Goal: Task Accomplishment & Management: Complete application form

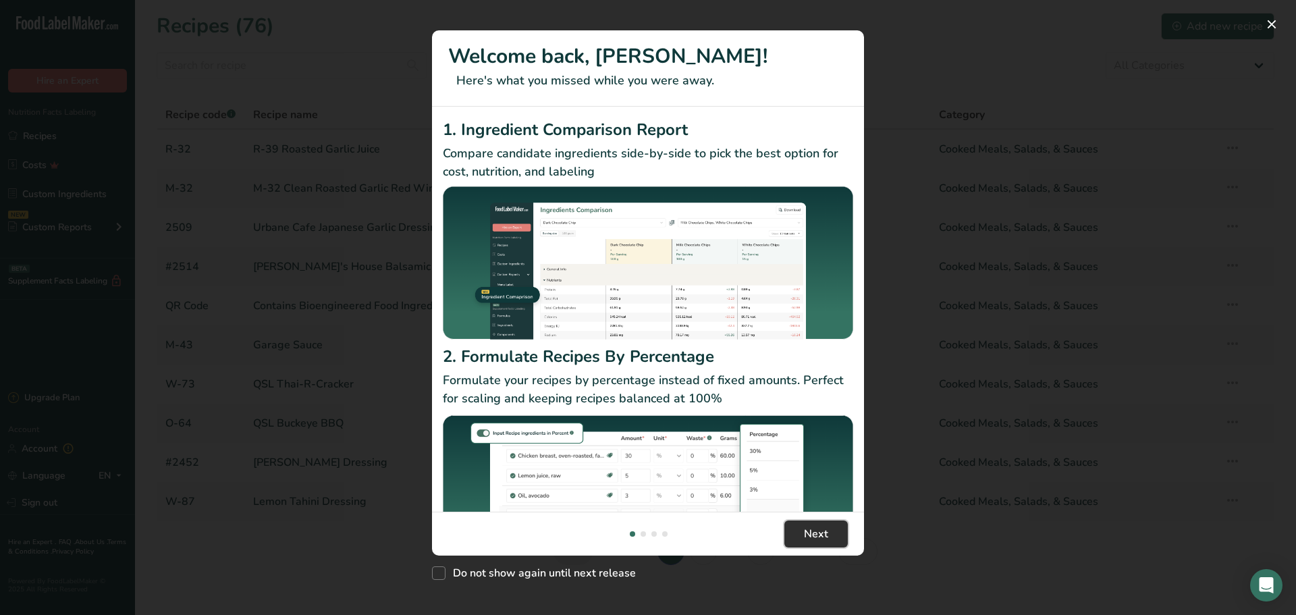
click at [808, 539] on span "Next" at bounding box center [816, 534] width 24 height 16
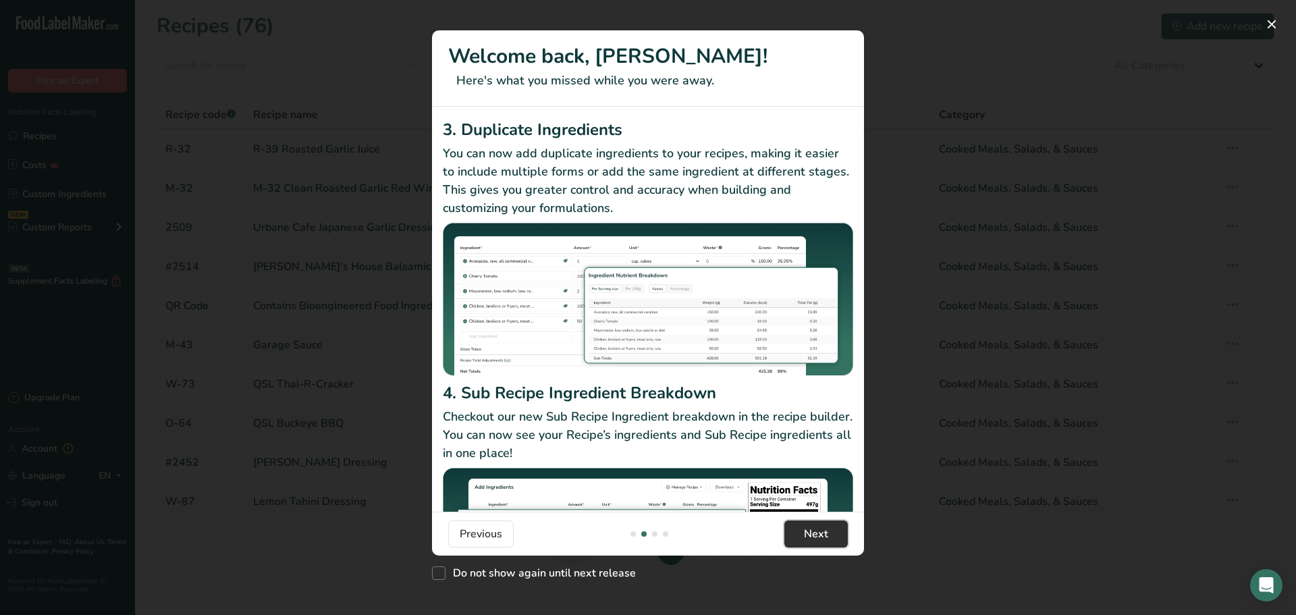
click at [808, 539] on span "Next" at bounding box center [816, 534] width 24 height 16
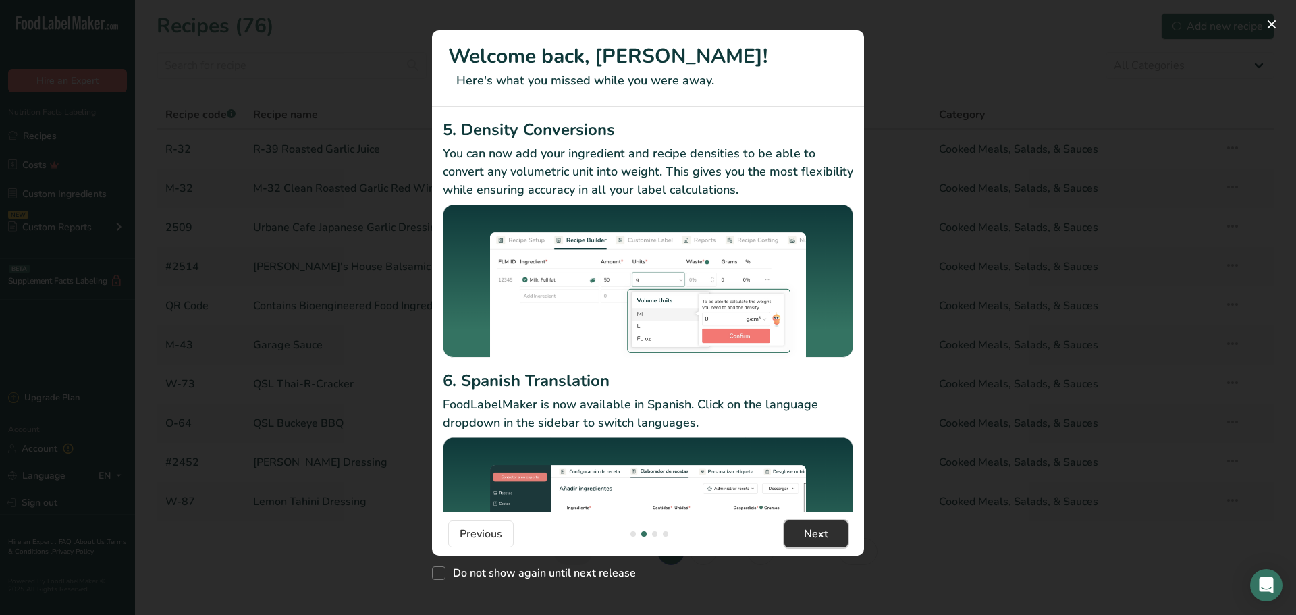
click at [808, 539] on span "Next" at bounding box center [816, 534] width 24 height 16
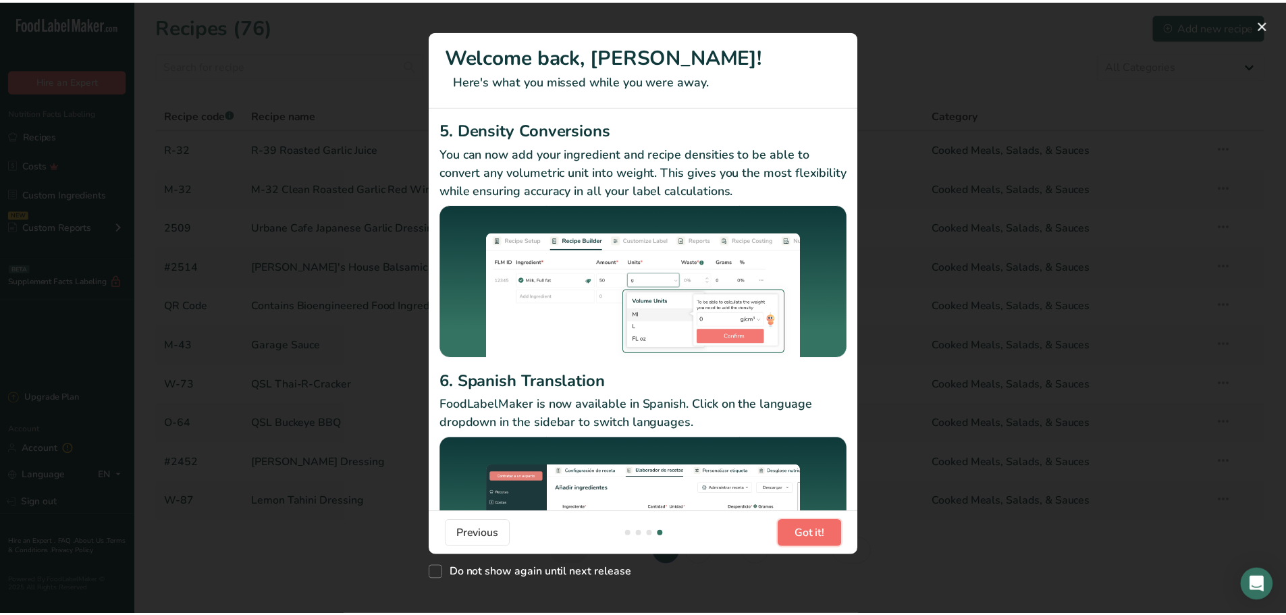
scroll to position [0, 1296]
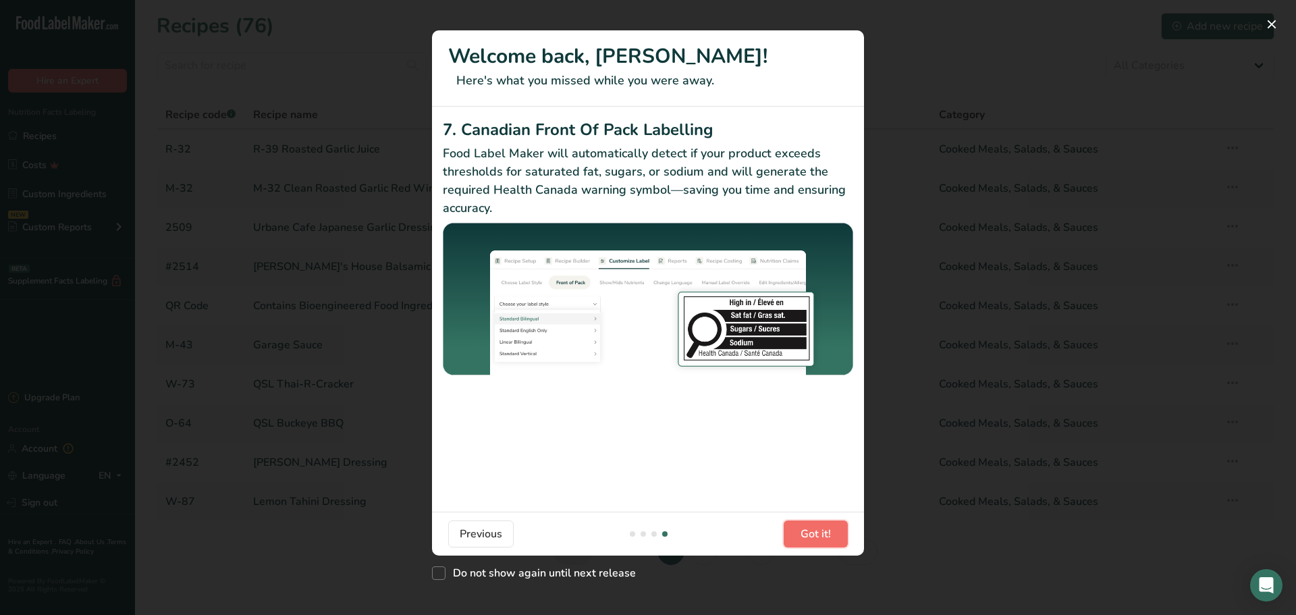
click at [808, 539] on span "Got it!" at bounding box center [816, 534] width 30 height 16
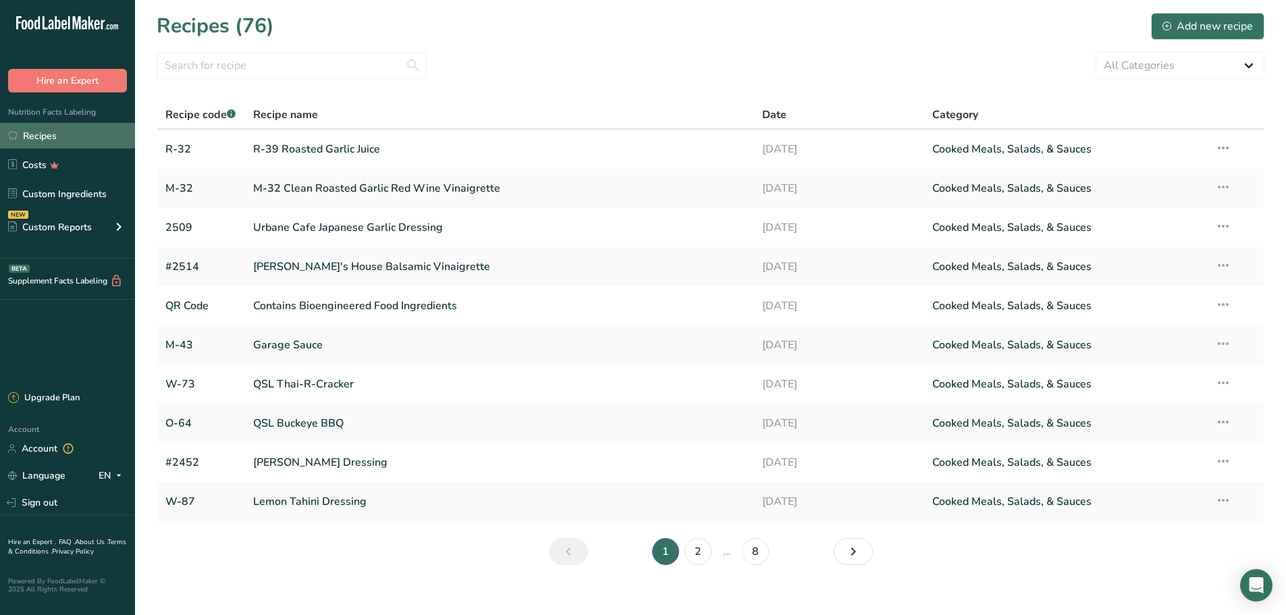
click at [64, 131] on link "Recipes" at bounding box center [67, 136] width 135 height 26
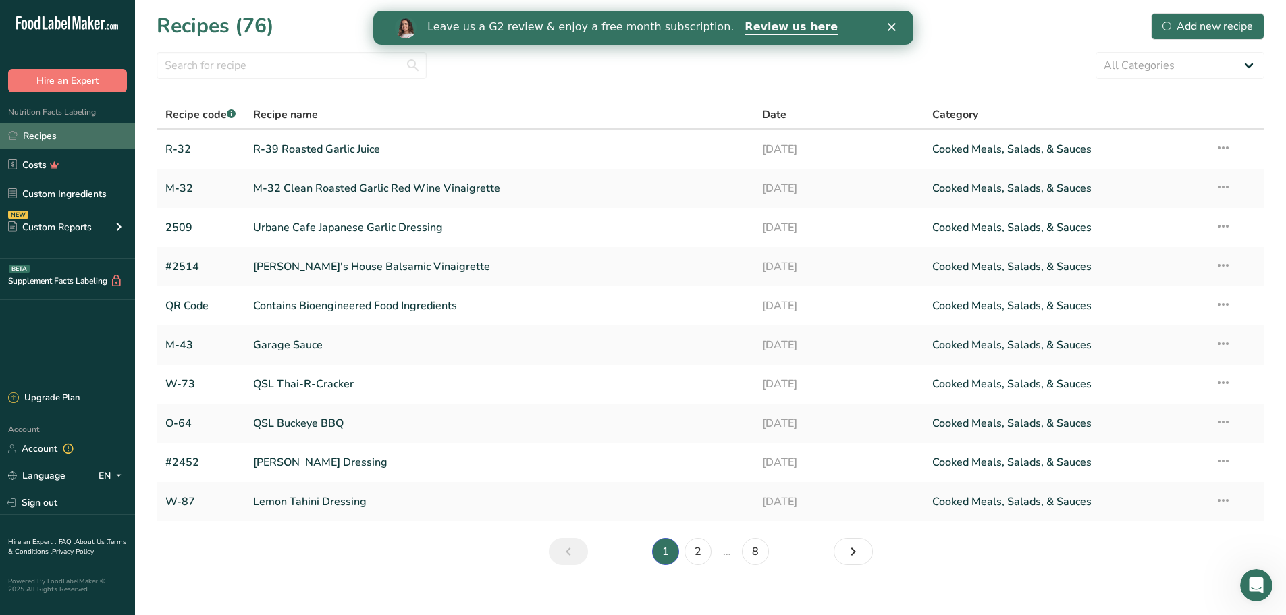
click at [41, 133] on link "Recipes" at bounding box center [67, 136] width 135 height 26
click at [1194, 32] on div "Add new recipe" at bounding box center [1208, 26] width 90 height 16
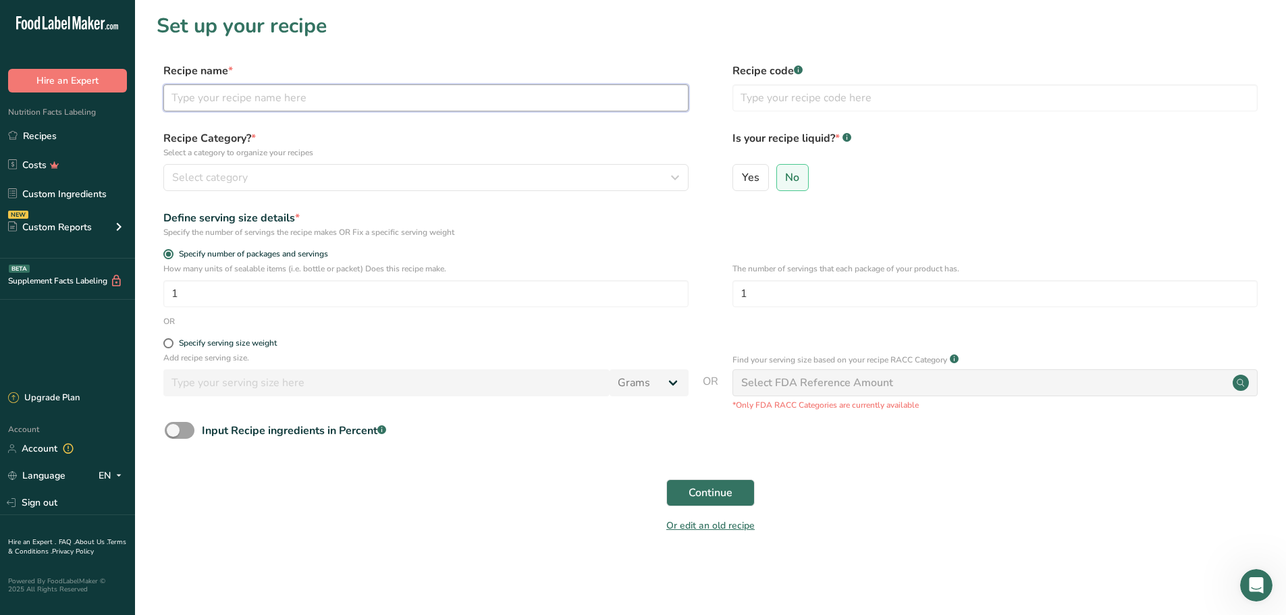
click at [360, 105] on input "text" at bounding box center [425, 97] width 525 height 27
type input "Wonder Horseradish Sauce"
type input "#2535"
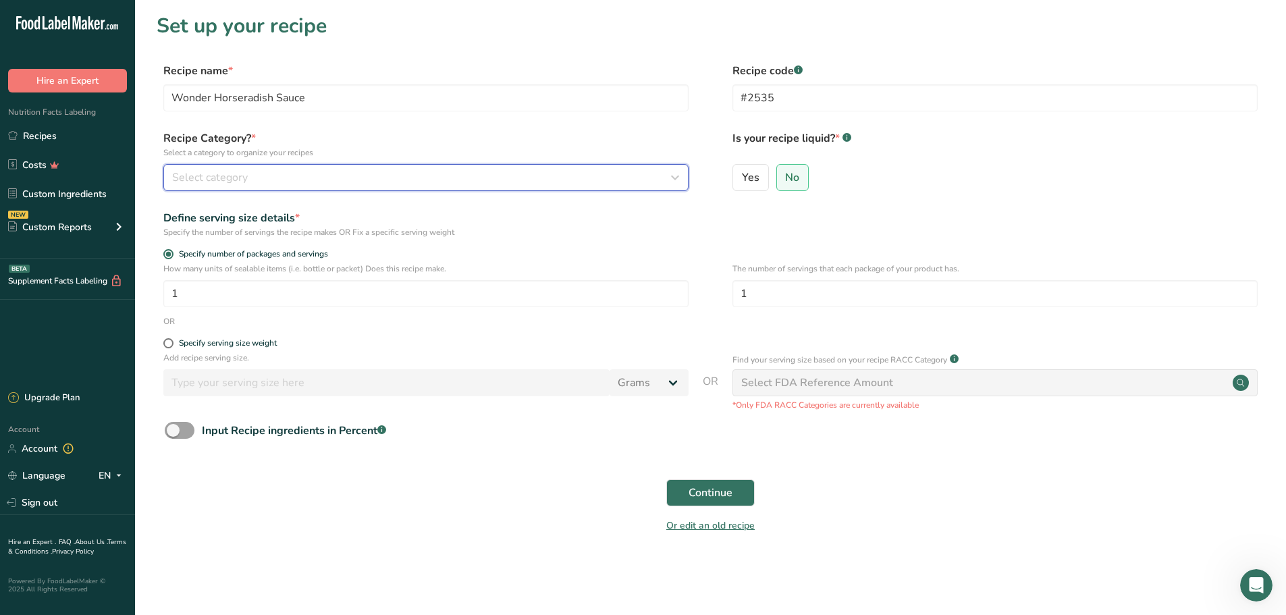
click at [678, 180] on icon "button" at bounding box center [675, 177] width 16 height 24
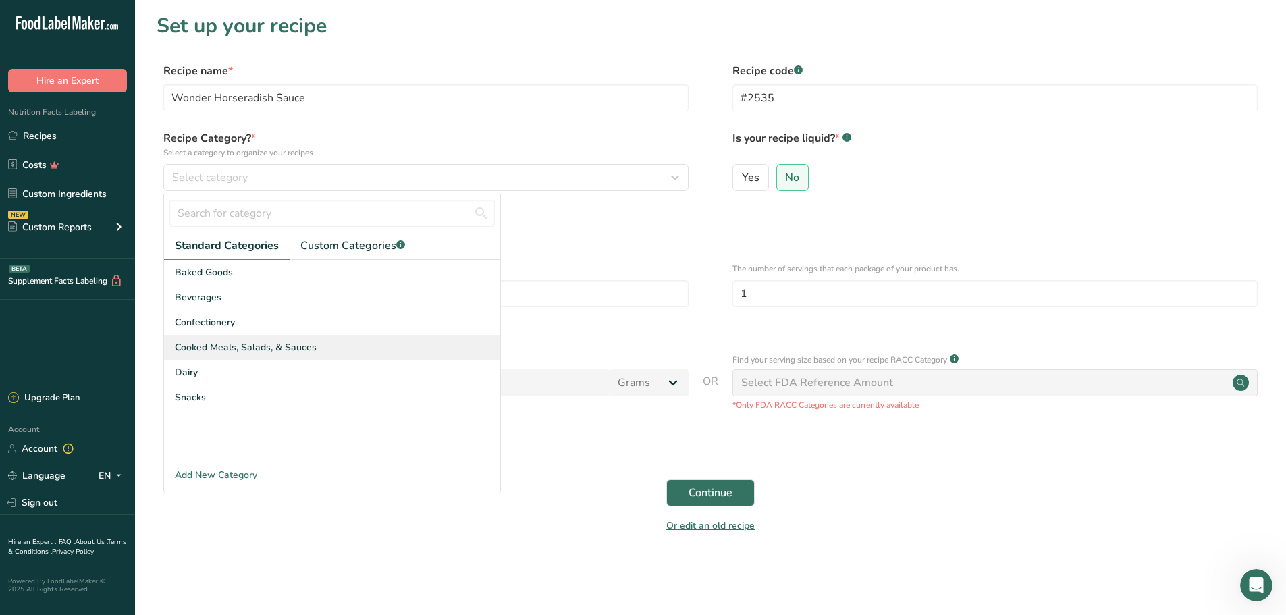
click at [271, 348] on span "Cooked Meals, Salads, & Sauces" at bounding box center [246, 347] width 142 height 14
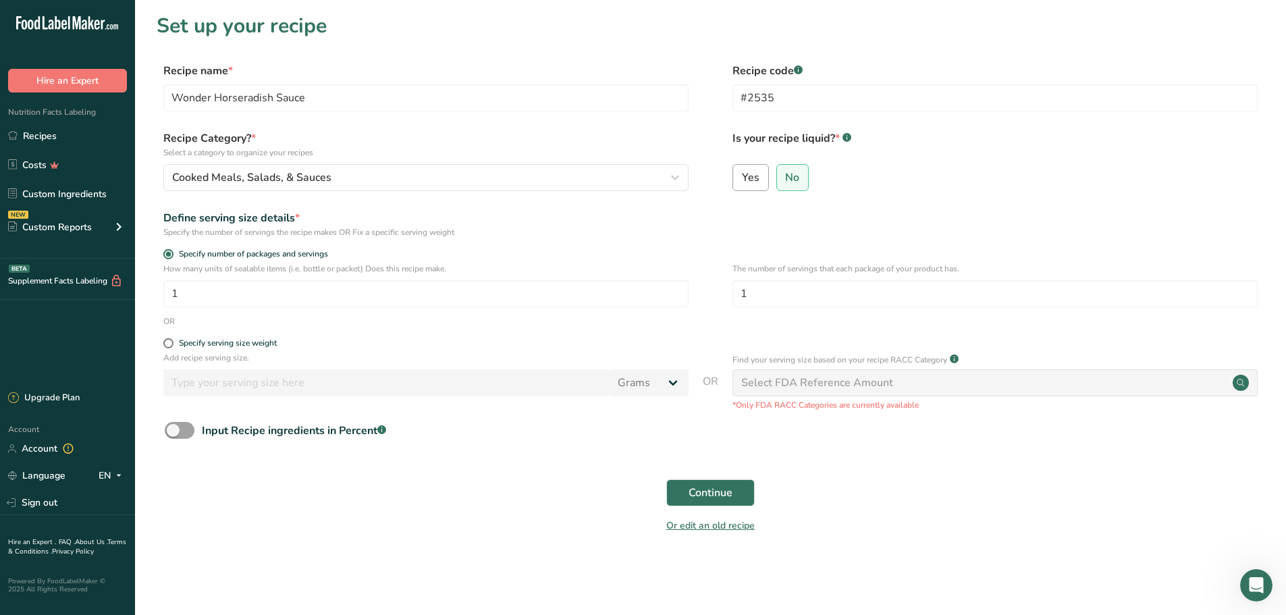
click at [751, 176] on span "Yes" at bounding box center [751, 178] width 18 height 14
click at [742, 176] on input "Yes" at bounding box center [737, 177] width 9 height 9
radio input "true"
radio input "false"
select select "22"
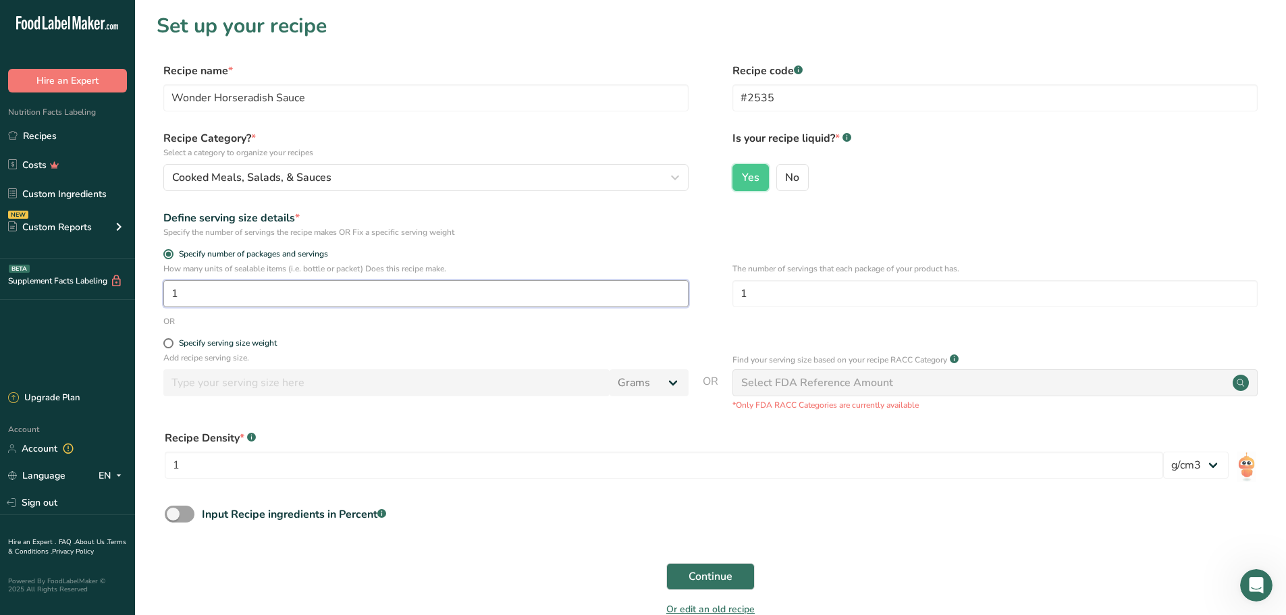
click at [421, 301] on input "1" at bounding box center [425, 293] width 525 height 27
type input "120"
type input "128"
click at [218, 461] on input "1" at bounding box center [664, 465] width 999 height 27
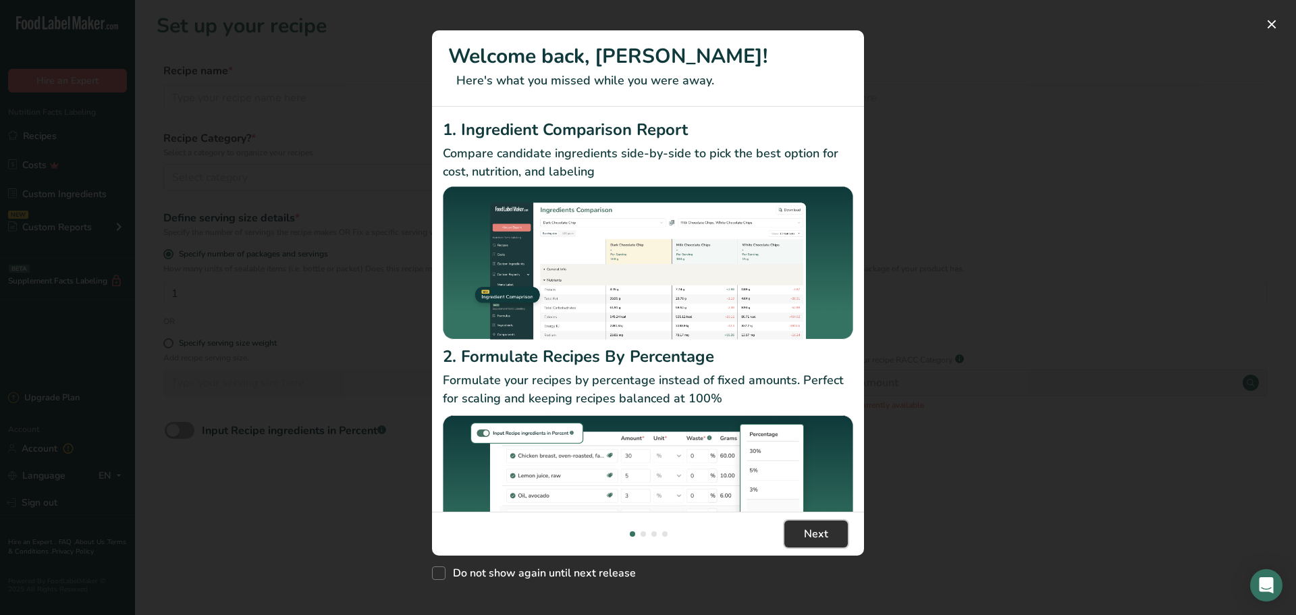
click at [806, 529] on span "Next" at bounding box center [816, 534] width 24 height 16
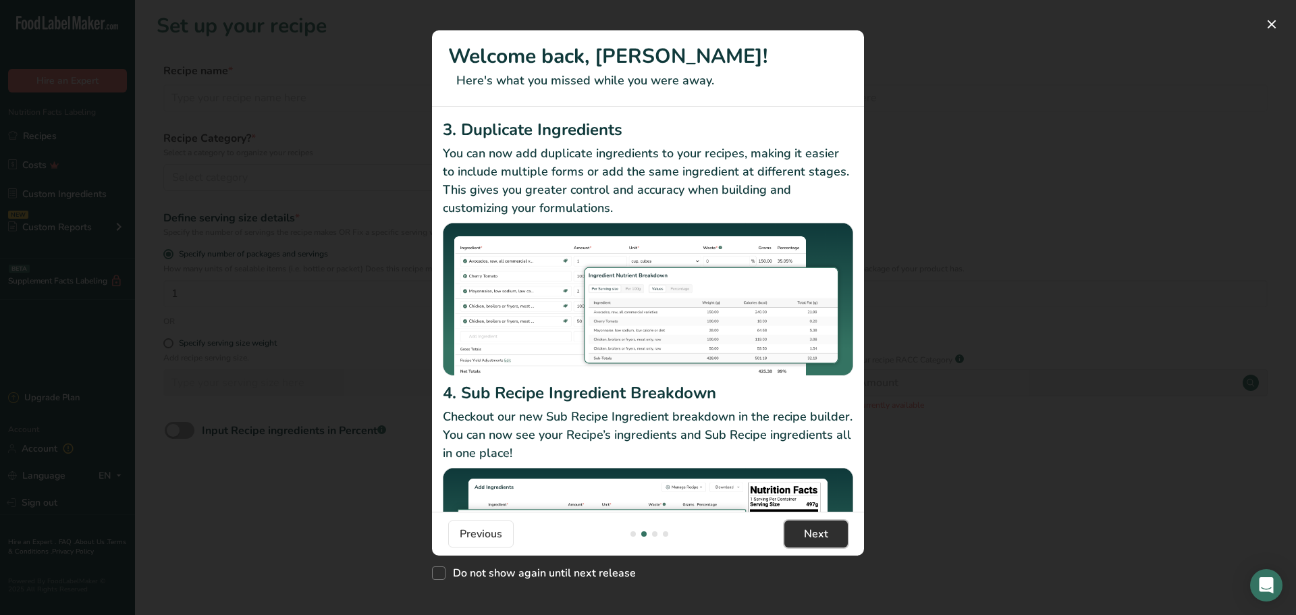
click at [806, 529] on span "Next" at bounding box center [816, 534] width 24 height 16
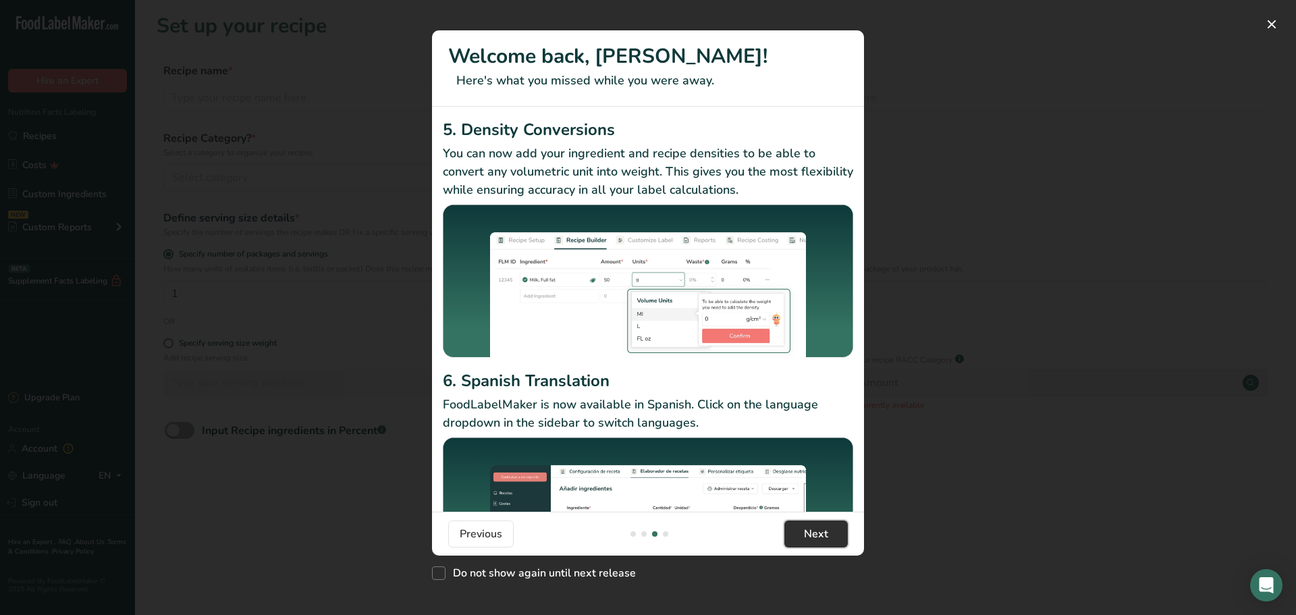
click at [806, 529] on span "Next" at bounding box center [816, 534] width 24 height 16
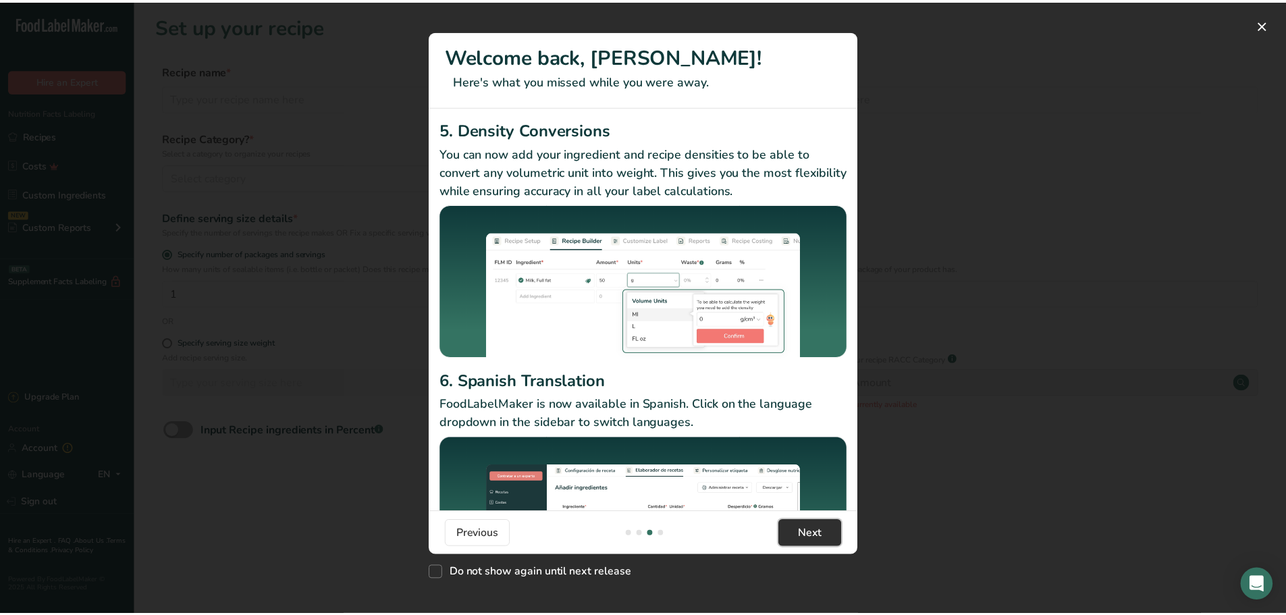
scroll to position [0, 1296]
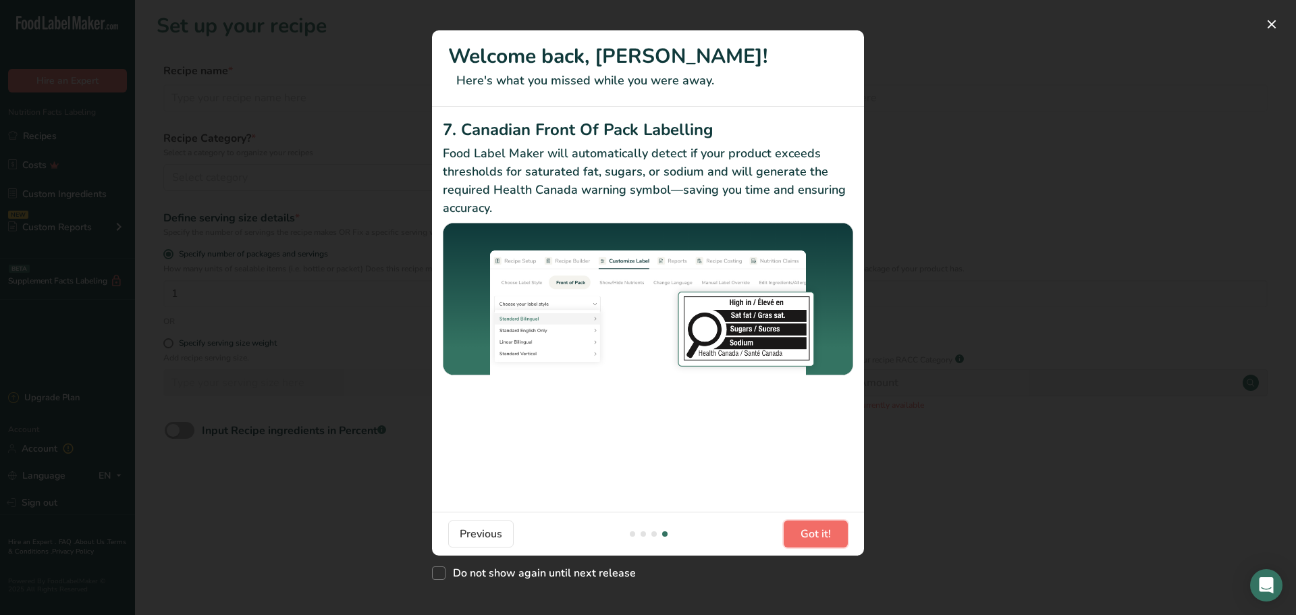
click at [806, 529] on span "Got it!" at bounding box center [816, 534] width 30 height 16
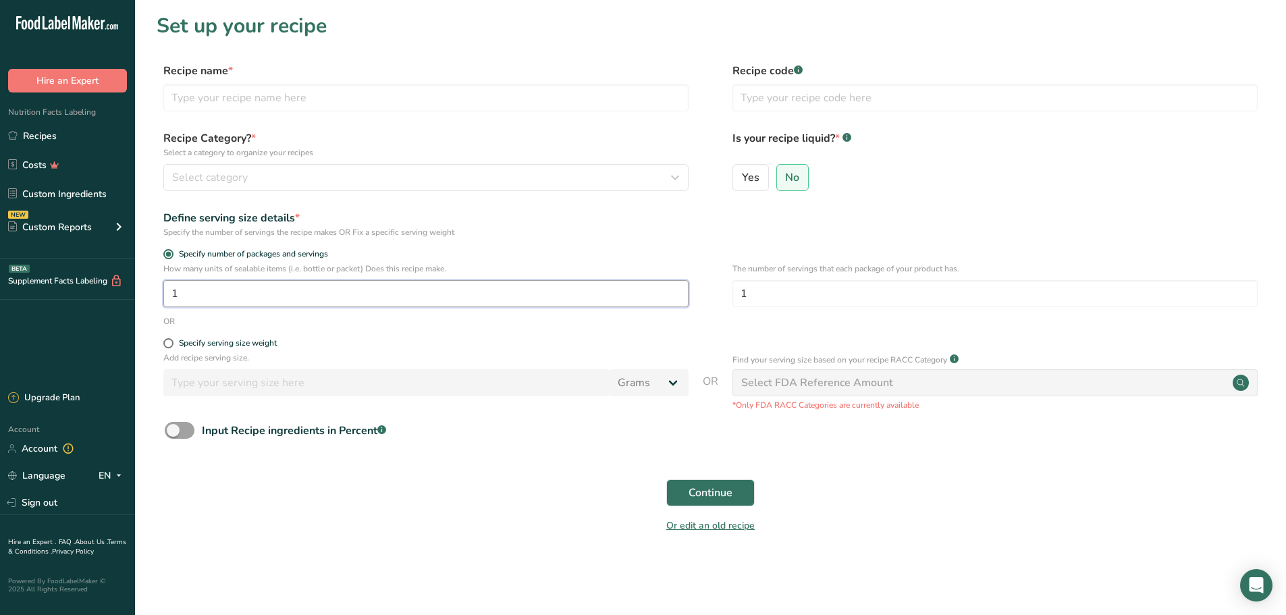
click at [582, 295] on input "1" at bounding box center [425, 293] width 525 height 27
type input "120"
type input "128"
click at [342, 96] on input "text" at bounding box center [425, 97] width 525 height 27
click at [283, 91] on input "text" at bounding box center [425, 97] width 525 height 27
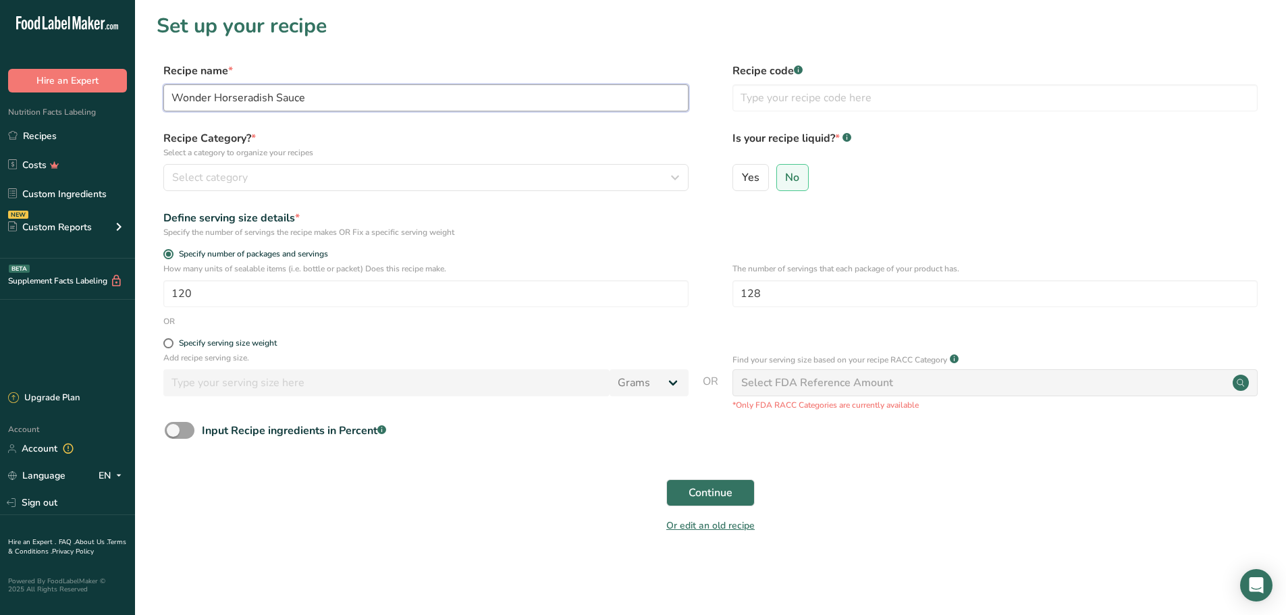
type input "Wonder Horseradish Sauce"
type input "#2535"
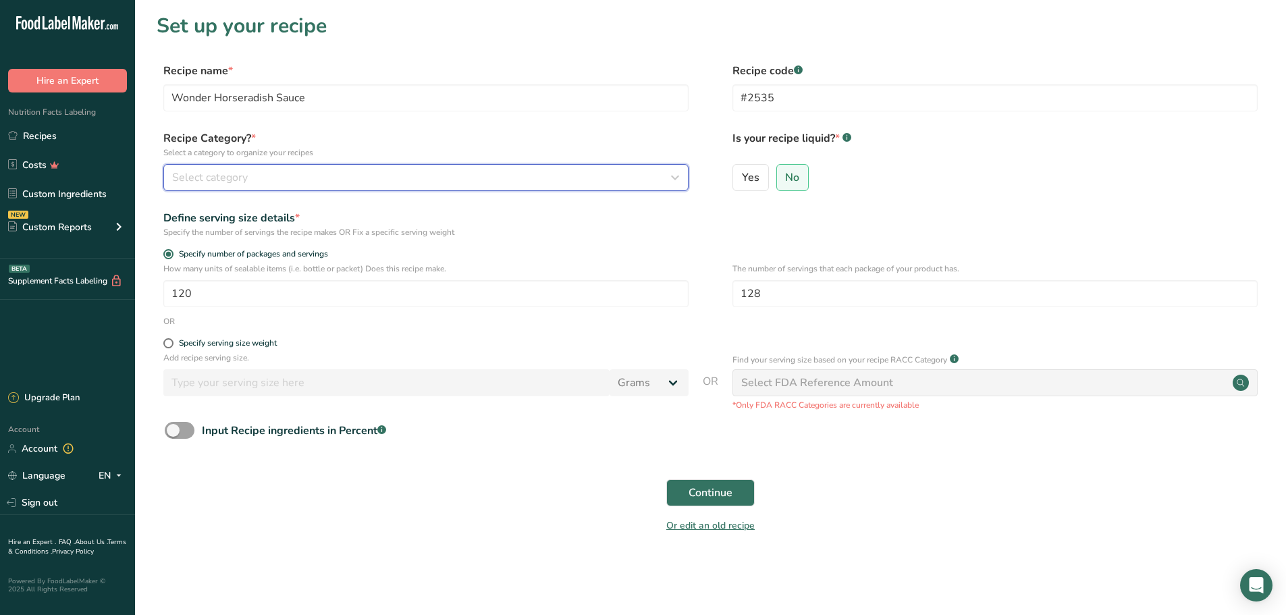
click at [676, 183] on icon "button" at bounding box center [675, 177] width 16 height 24
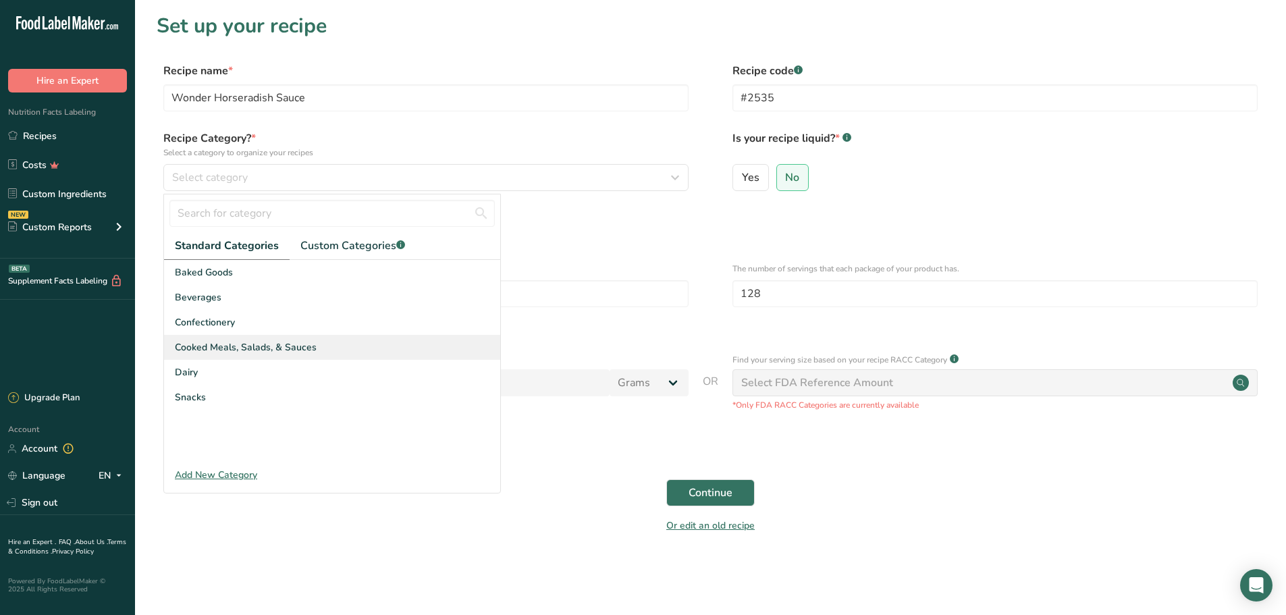
click at [276, 341] on span "Cooked Meals, Salads, & Sauces" at bounding box center [246, 347] width 142 height 14
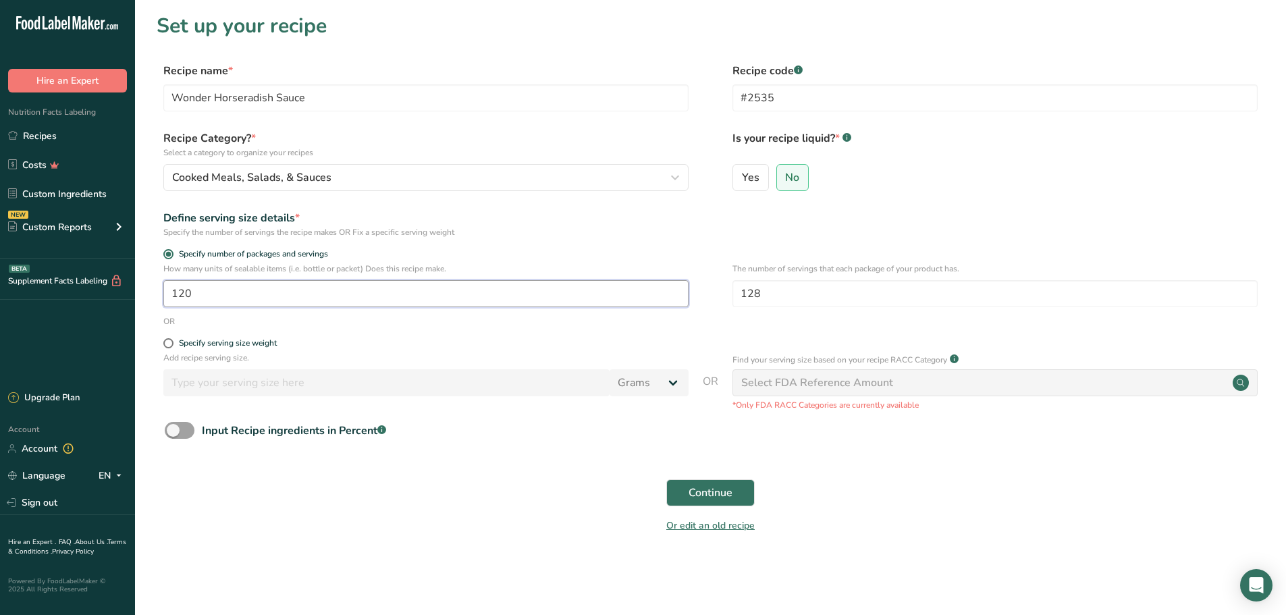
click at [321, 285] on input "120" at bounding box center [425, 293] width 525 height 27
click at [718, 498] on span "Continue" at bounding box center [711, 493] width 44 height 16
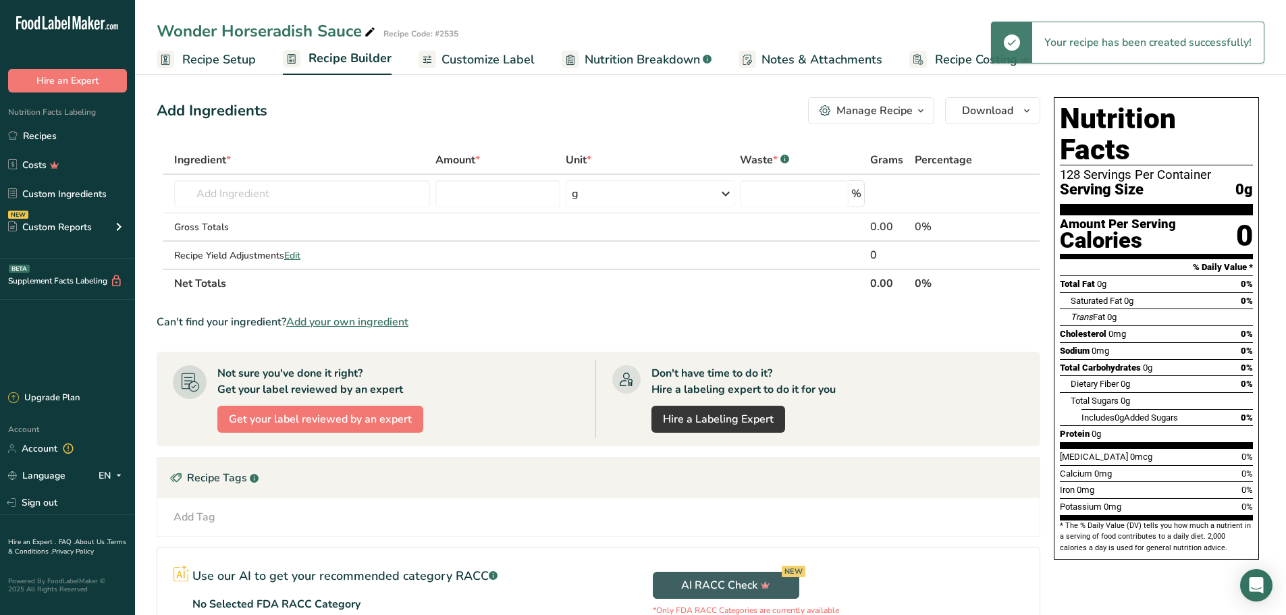
click at [235, 60] on span "Recipe Setup" at bounding box center [219, 60] width 74 height 18
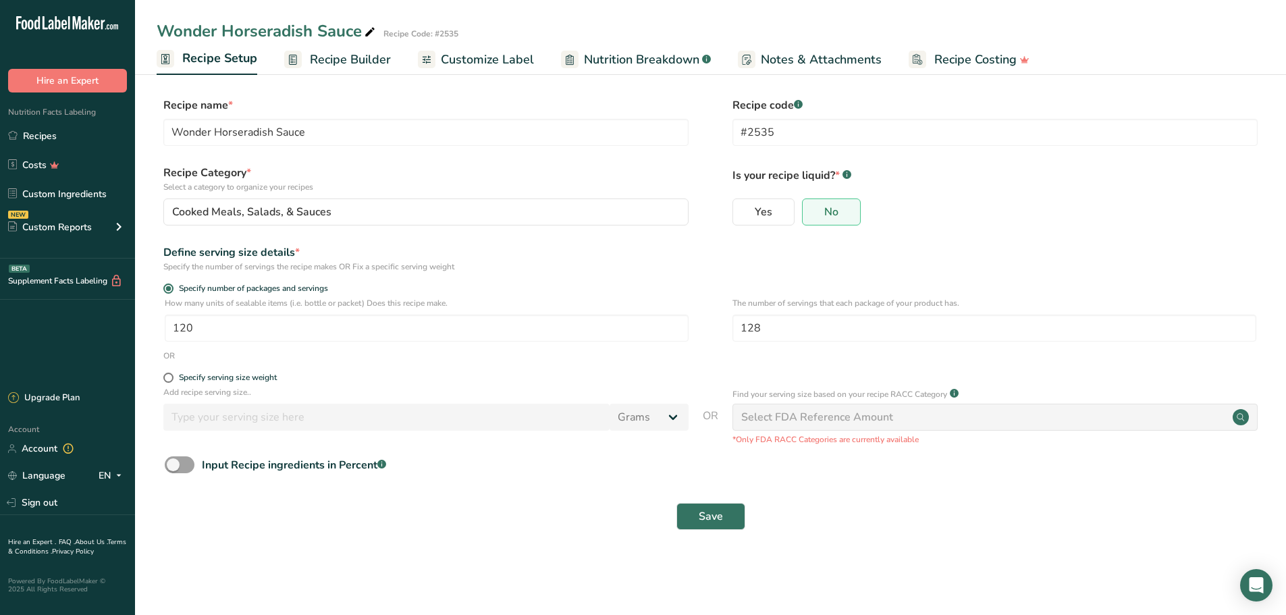
click at [327, 57] on span "Recipe Builder" at bounding box center [350, 60] width 81 height 18
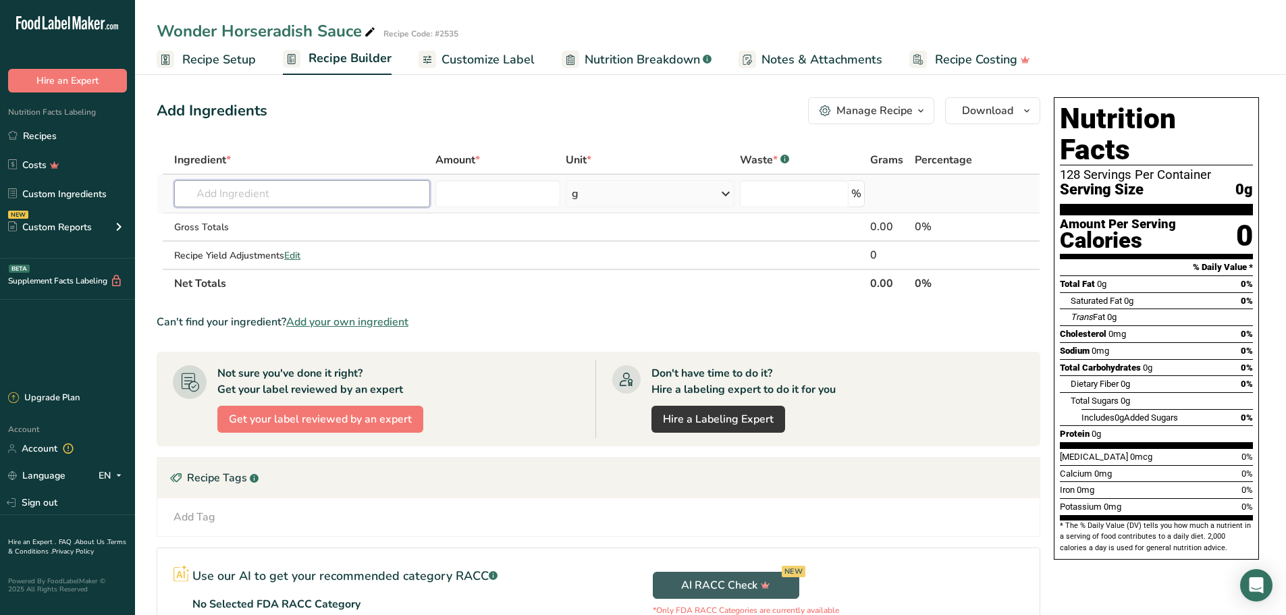
click at [419, 188] on input "text" at bounding box center [302, 193] width 256 height 27
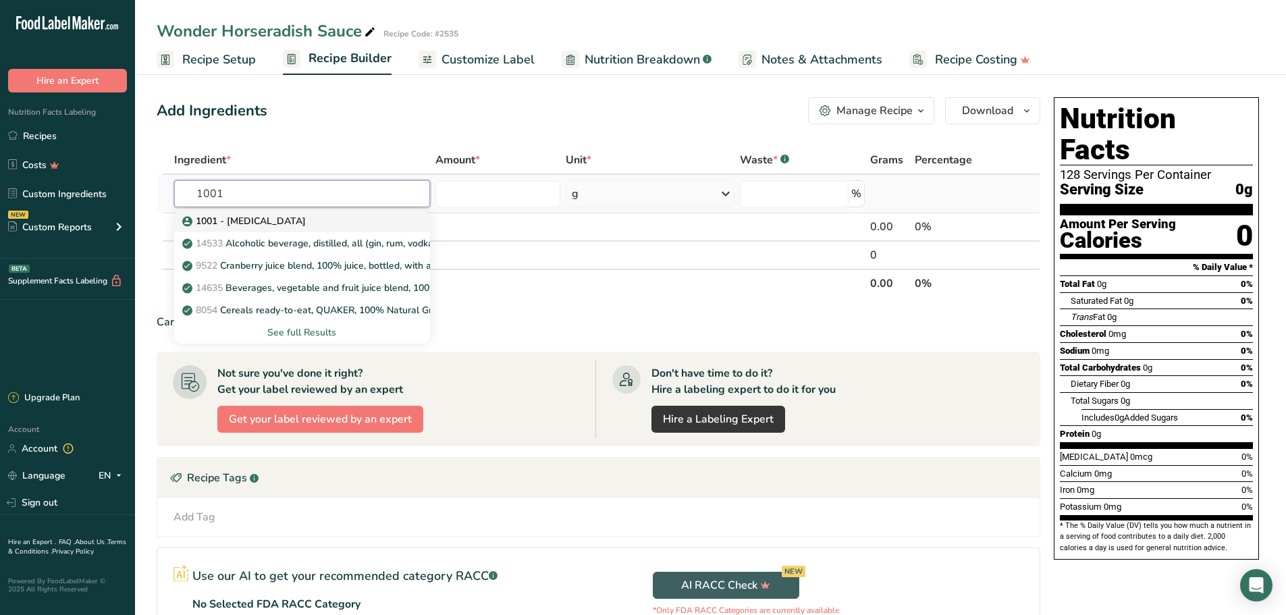
type input "1001"
click at [262, 221] on p "1001 - [MEDICAL_DATA]" at bounding box center [245, 221] width 121 height 14
type input "1001 - [MEDICAL_DATA]"
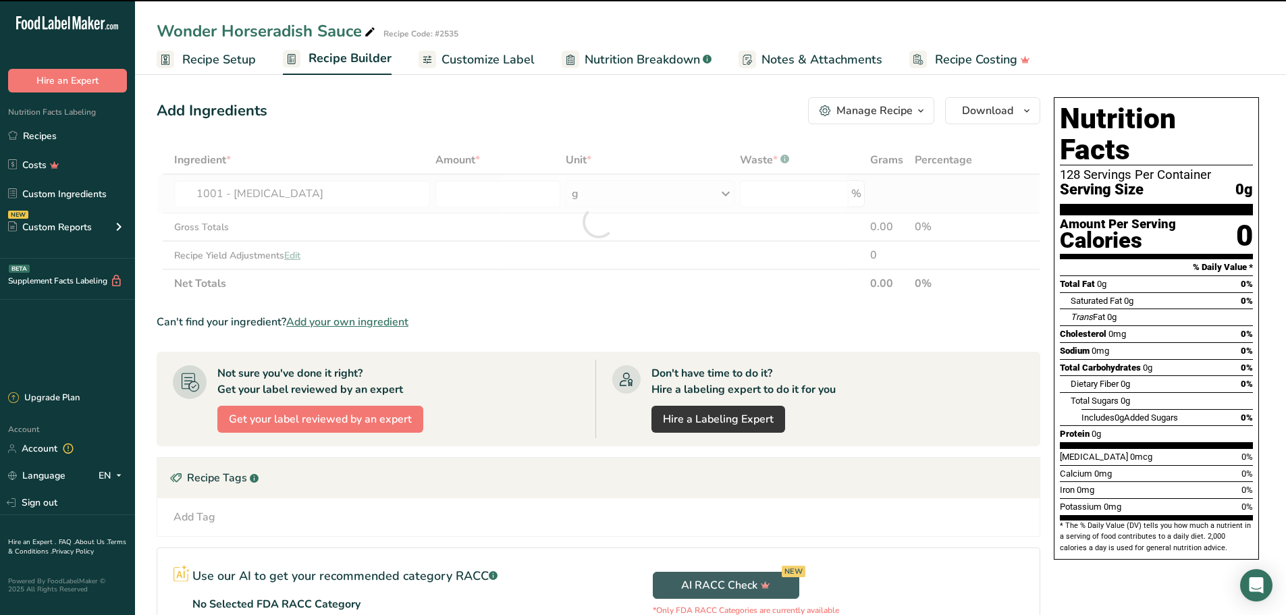
type input "0"
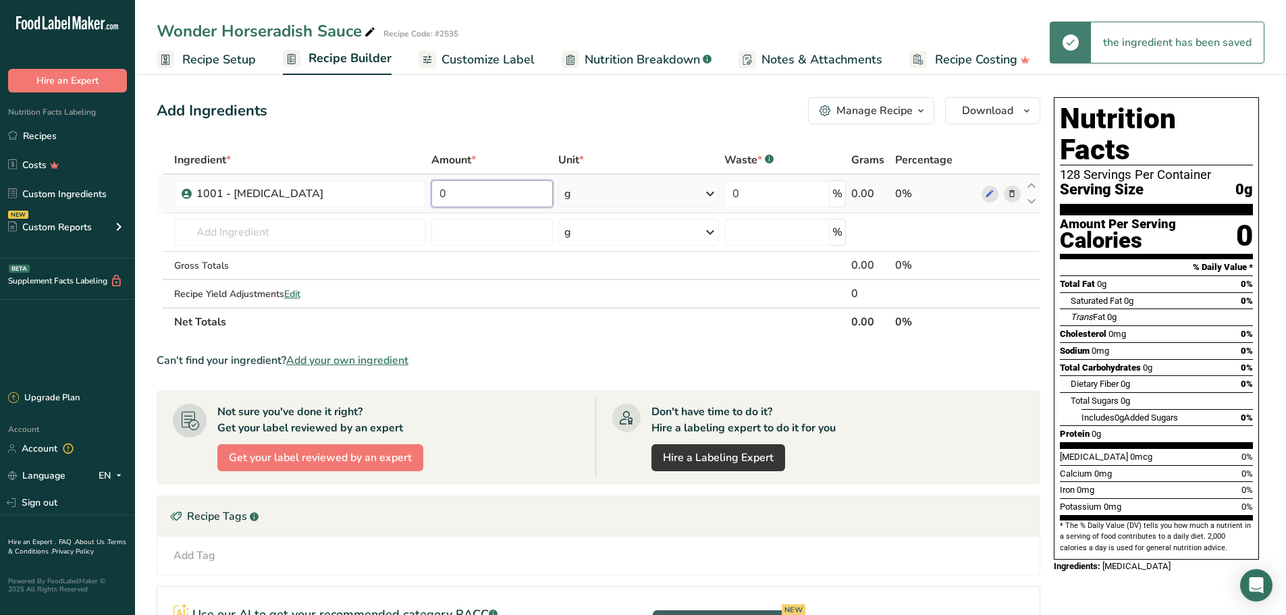
click at [492, 201] on input "0" at bounding box center [491, 193] width 121 height 27
type input "500.5"
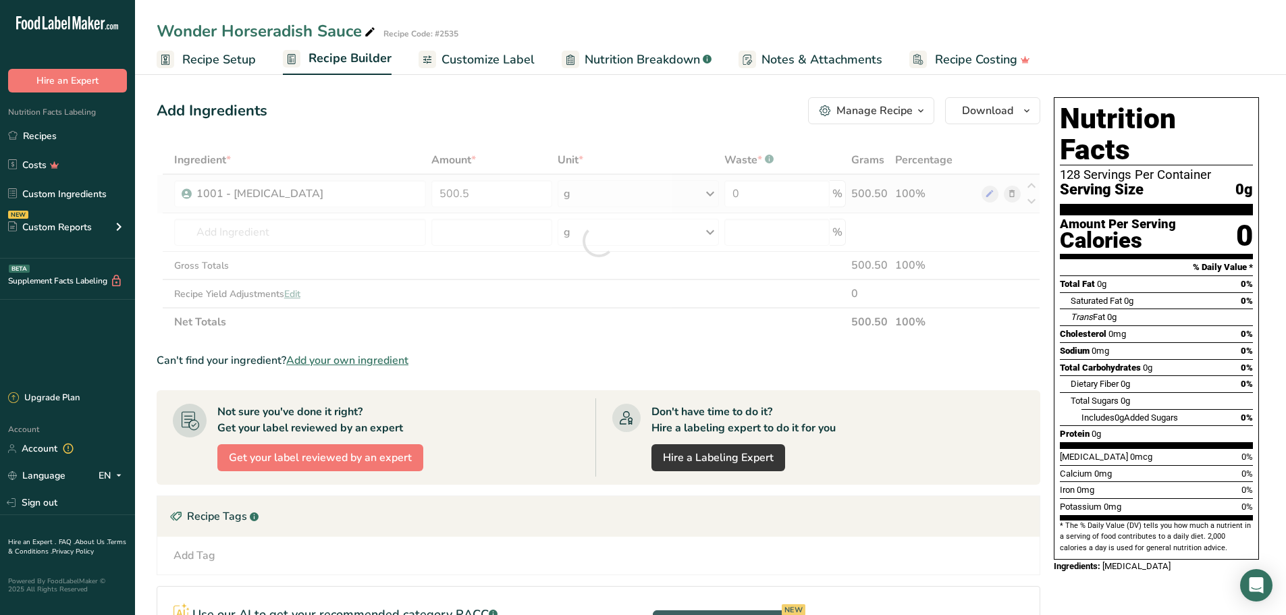
click at [710, 194] on div "Ingredient * Amount * Unit * Waste * .a-a{fill:#347362;}.b-a{fill:#fff;} Grams …" at bounding box center [599, 241] width 884 height 190
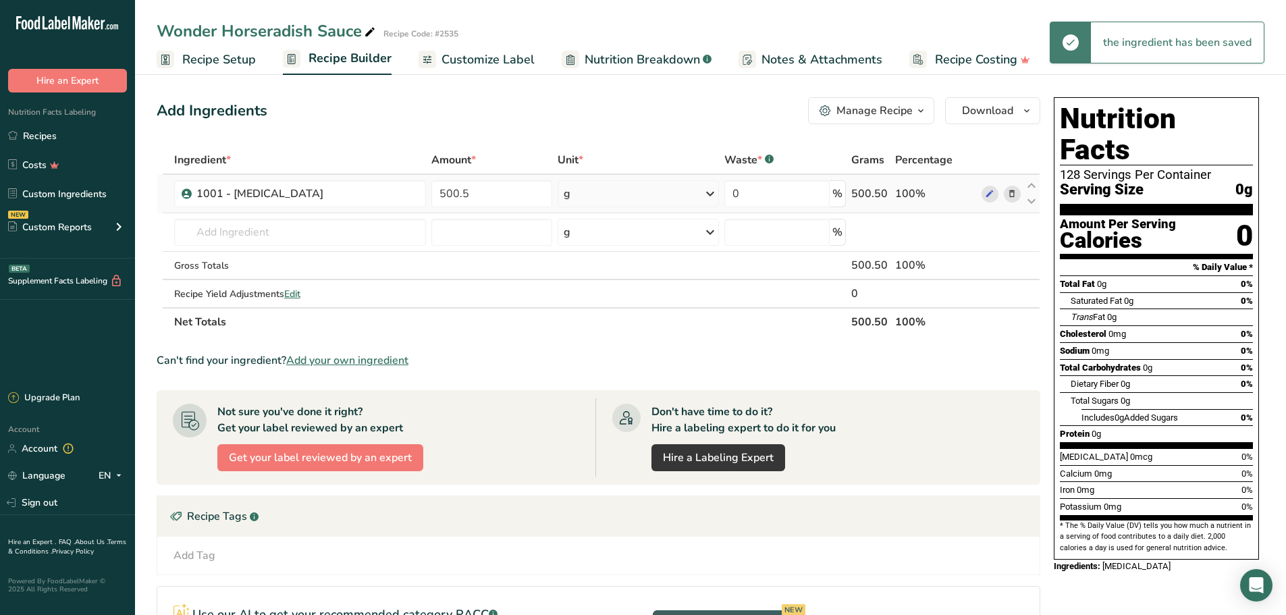
click at [710, 193] on icon at bounding box center [710, 194] width 16 height 24
click at [616, 300] on div "See more" at bounding box center [622, 301] width 113 height 14
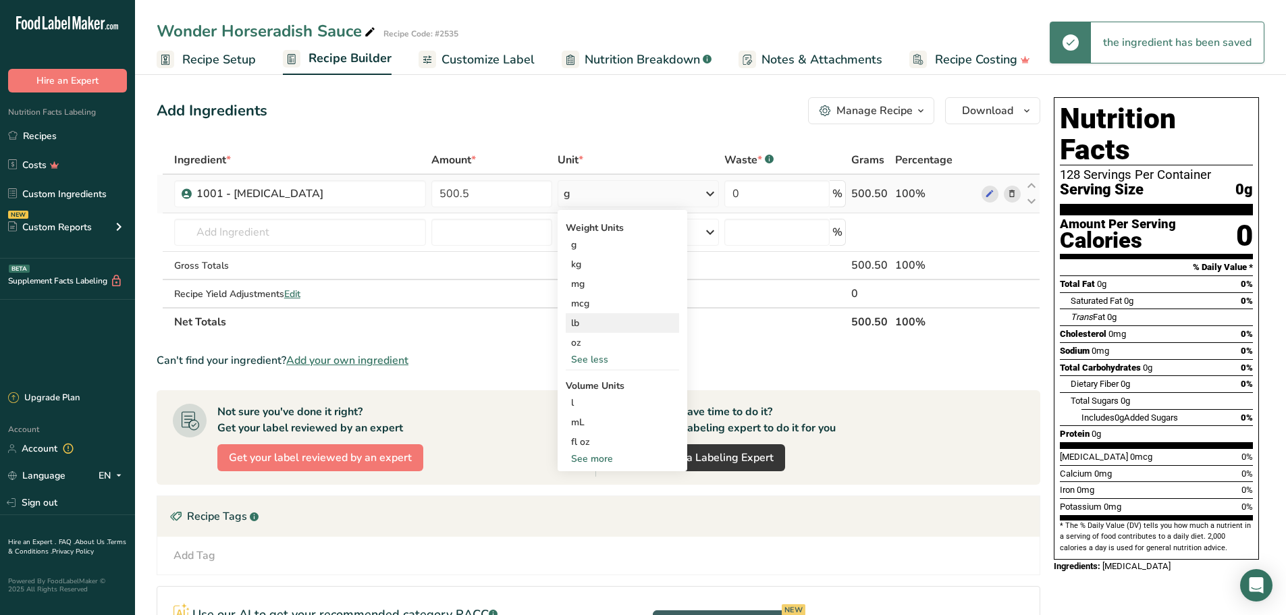
click at [578, 323] on div "lb" at bounding box center [622, 323] width 113 height 20
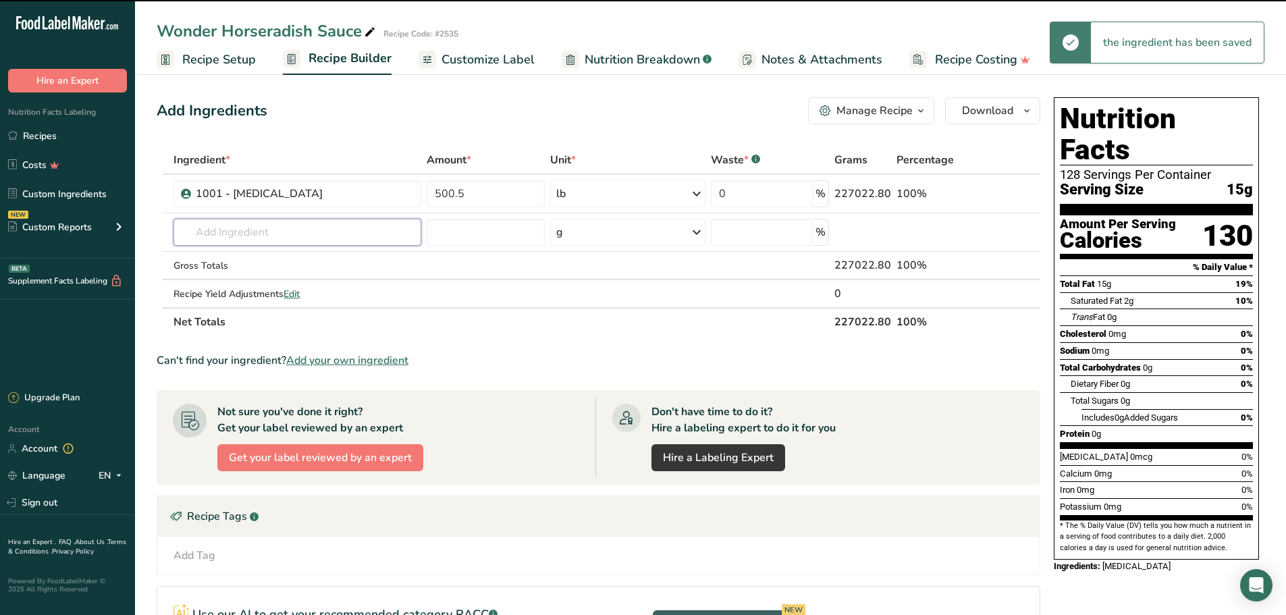
click at [277, 232] on input "text" at bounding box center [298, 232] width 248 height 27
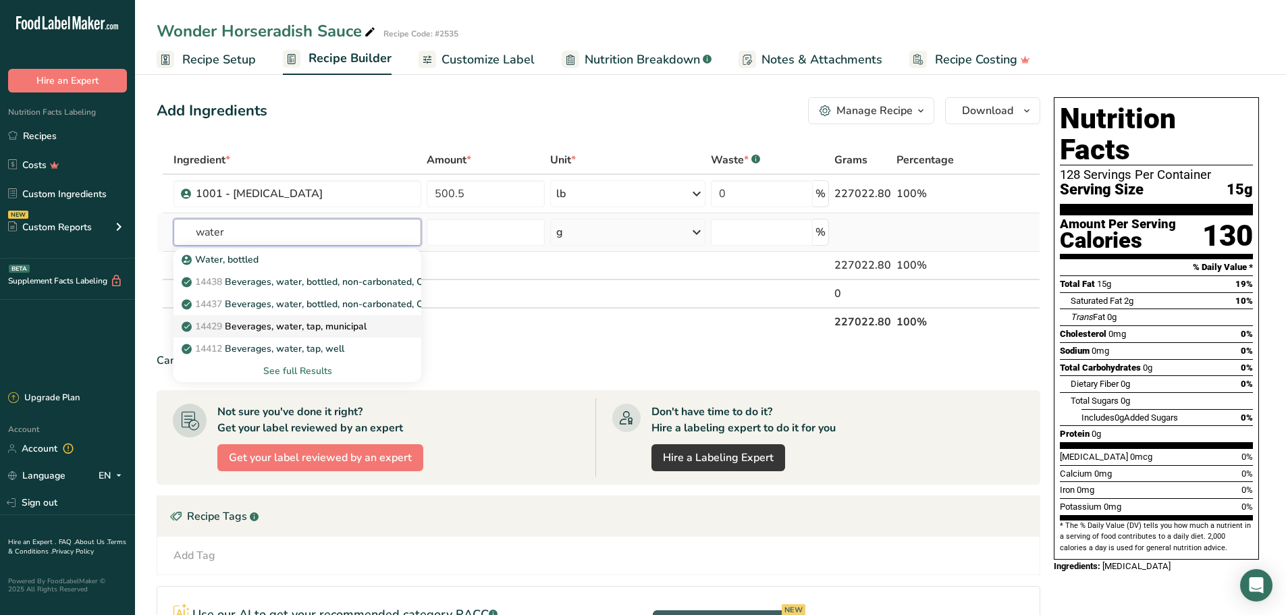
type input "water"
click at [300, 315] on link "14429 [GEOGRAPHIC_DATA], water, tap, municipal" at bounding box center [298, 326] width 248 height 22
type input "Beverages, water, tap, municipal"
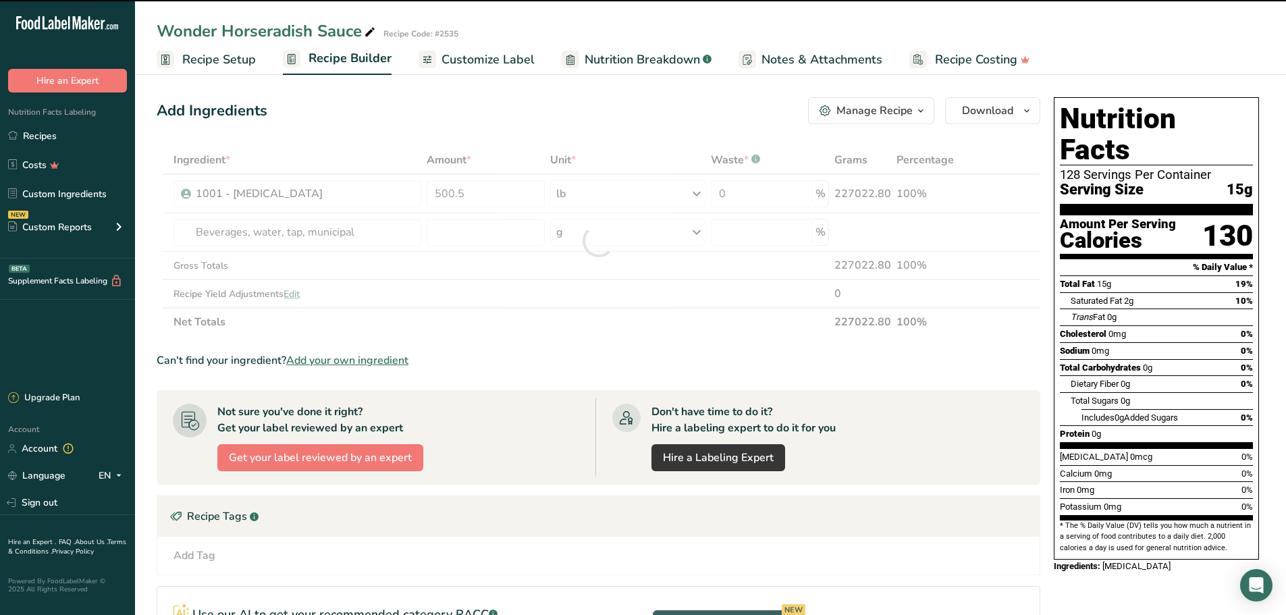
type input "0"
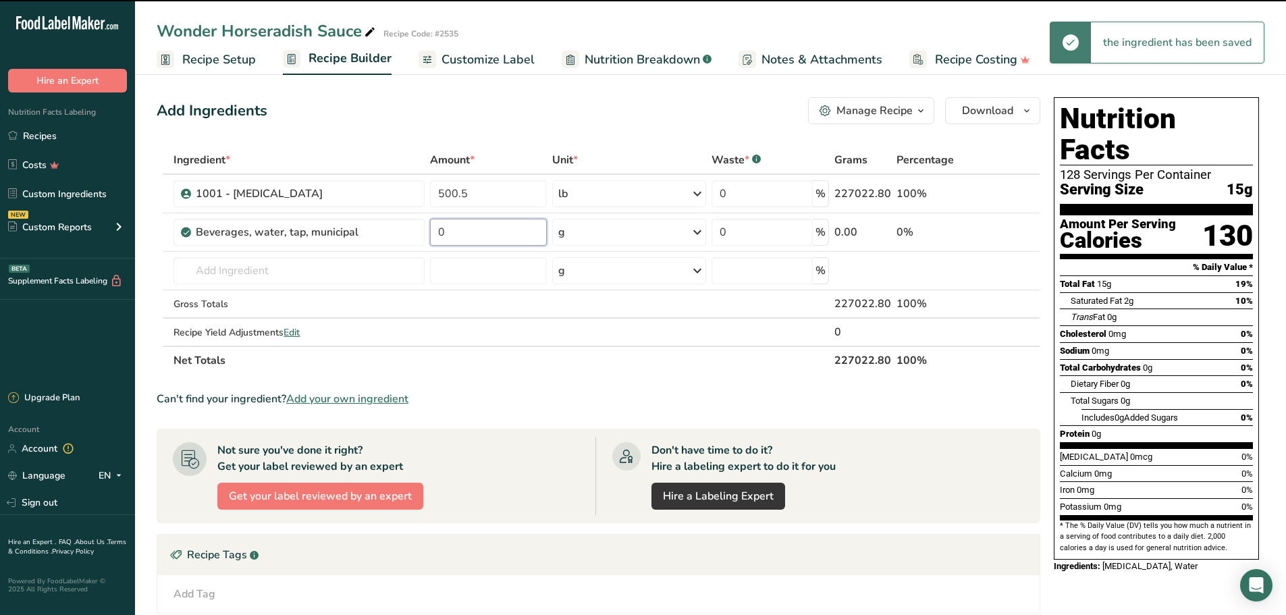
click at [473, 239] on input "0" at bounding box center [488, 232] width 117 height 27
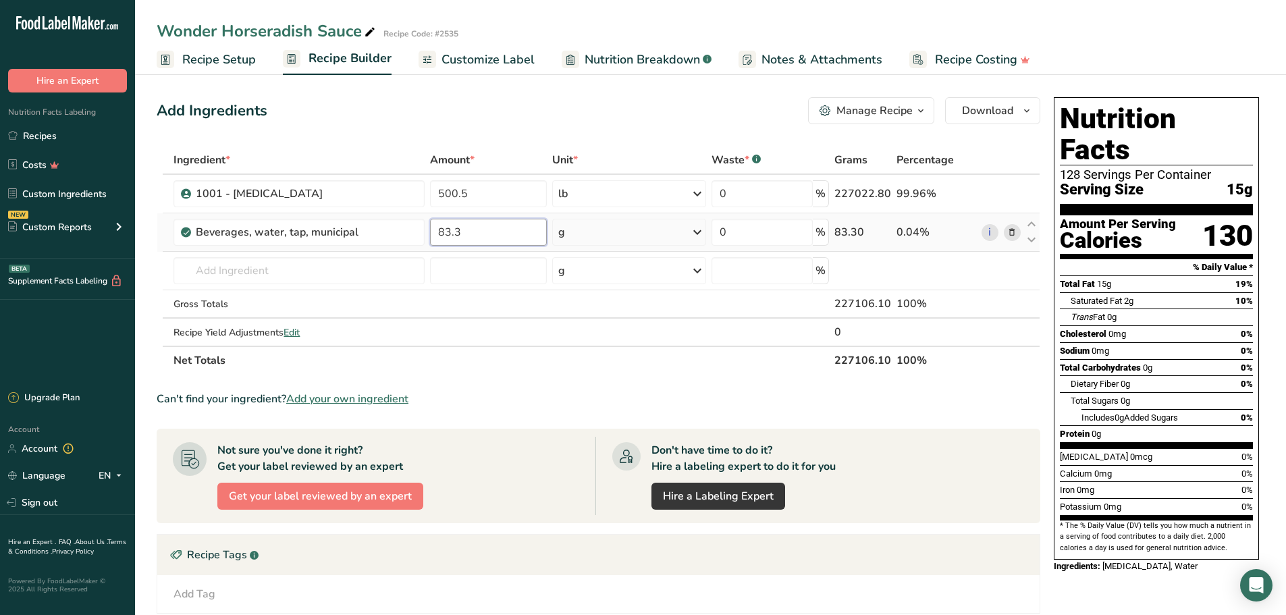
type input "83.3"
click at [699, 231] on div "Ingredient * Amount * Unit * Waste * .a-a{fill:#347362;}.b-a{fill:#fff;} Grams …" at bounding box center [599, 260] width 884 height 229
click at [698, 232] on icon at bounding box center [697, 232] width 16 height 24
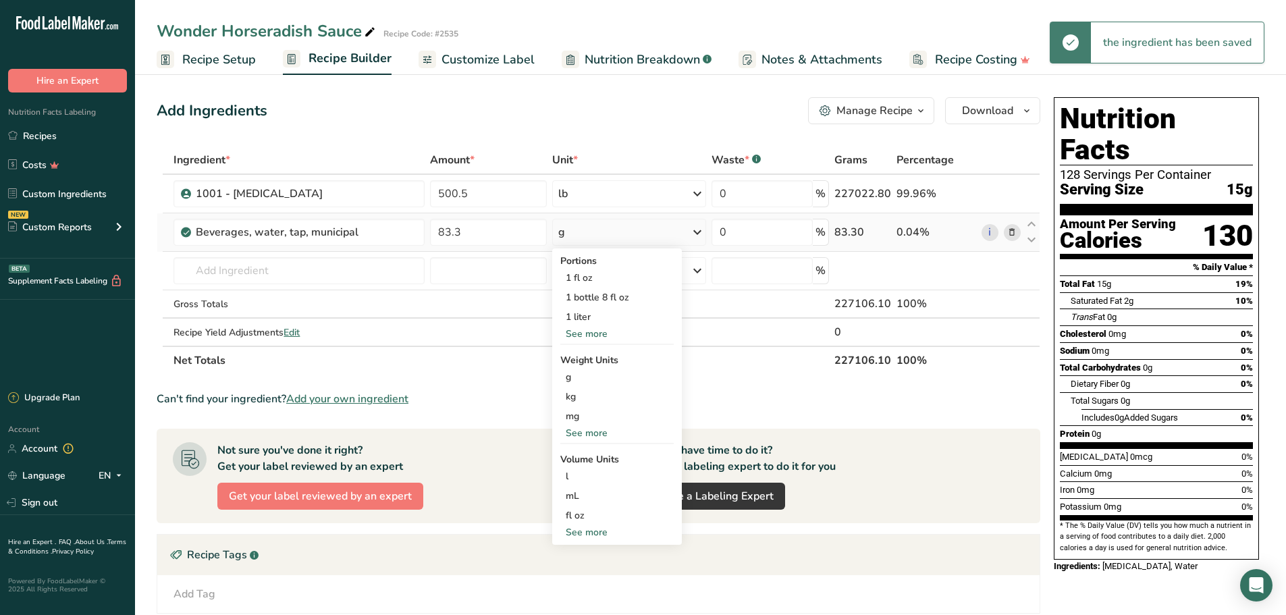
click at [591, 431] on div "See more" at bounding box center [616, 433] width 113 height 14
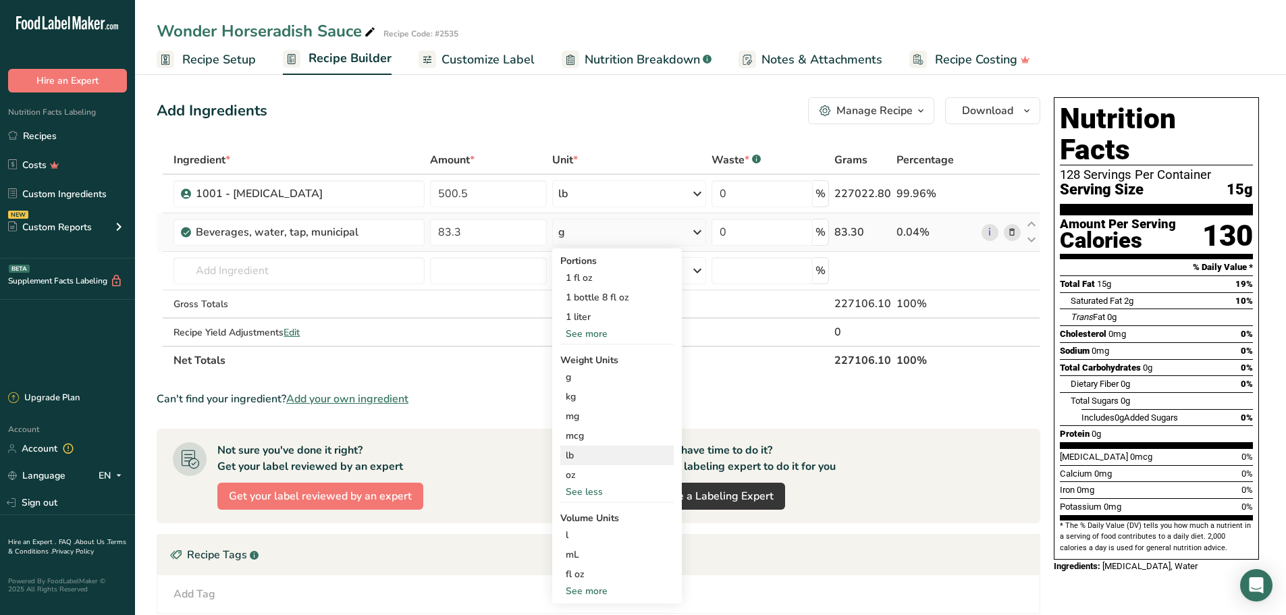
click at [581, 451] on div "lb" at bounding box center [616, 456] width 113 height 20
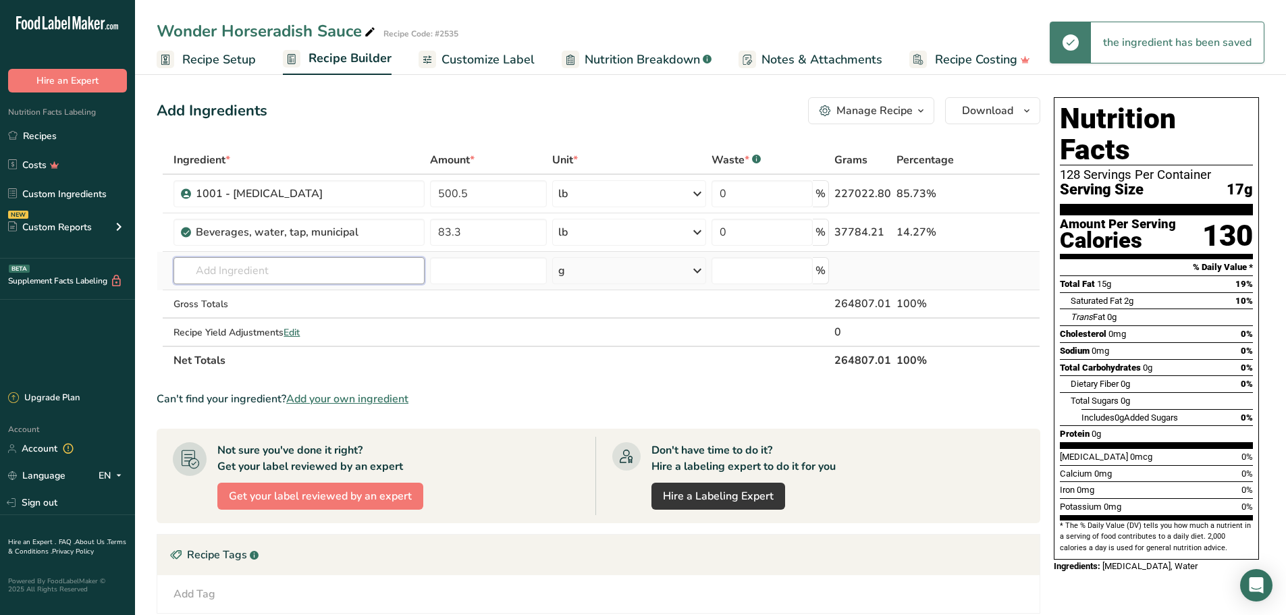
click at [323, 267] on input "text" at bounding box center [299, 270] width 251 height 27
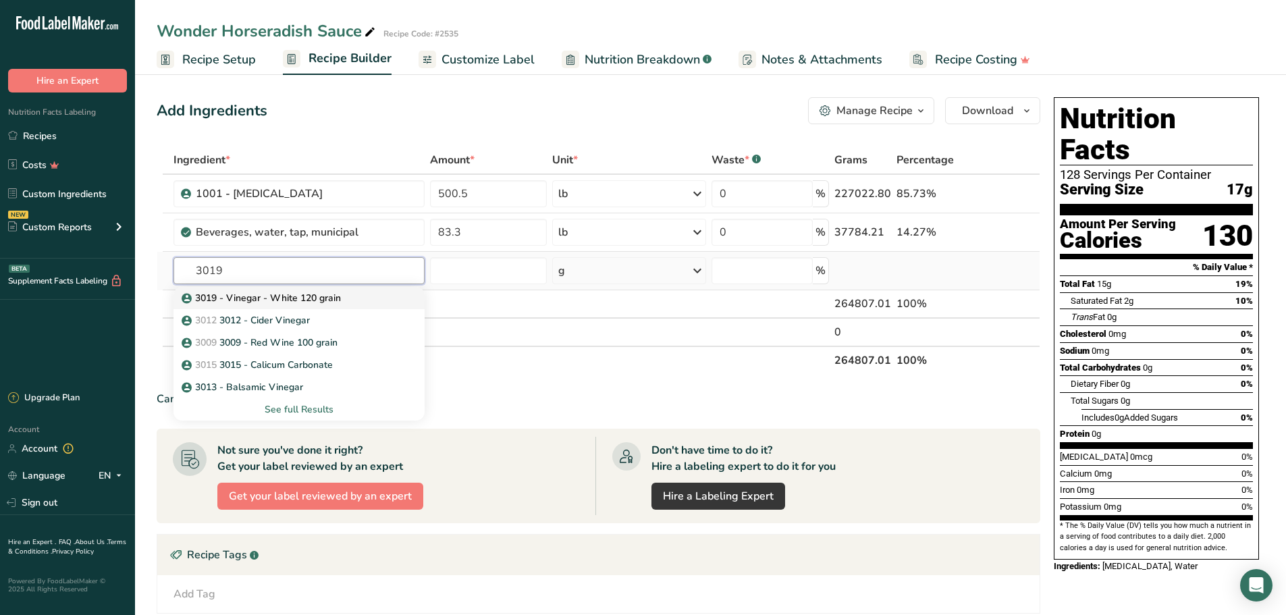
type input "3019"
click at [310, 297] on p "3019 - Vinegar - White 120 grain" at bounding box center [262, 298] width 157 height 14
type input "3019 - Vinegar - White 120 grain"
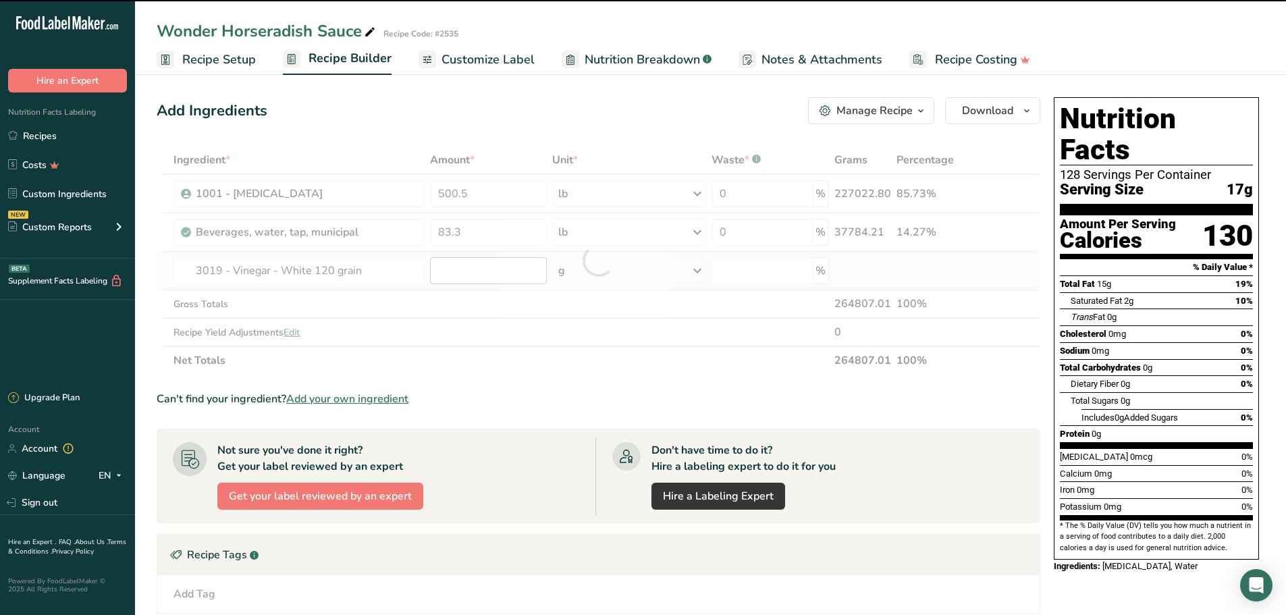
type input "0"
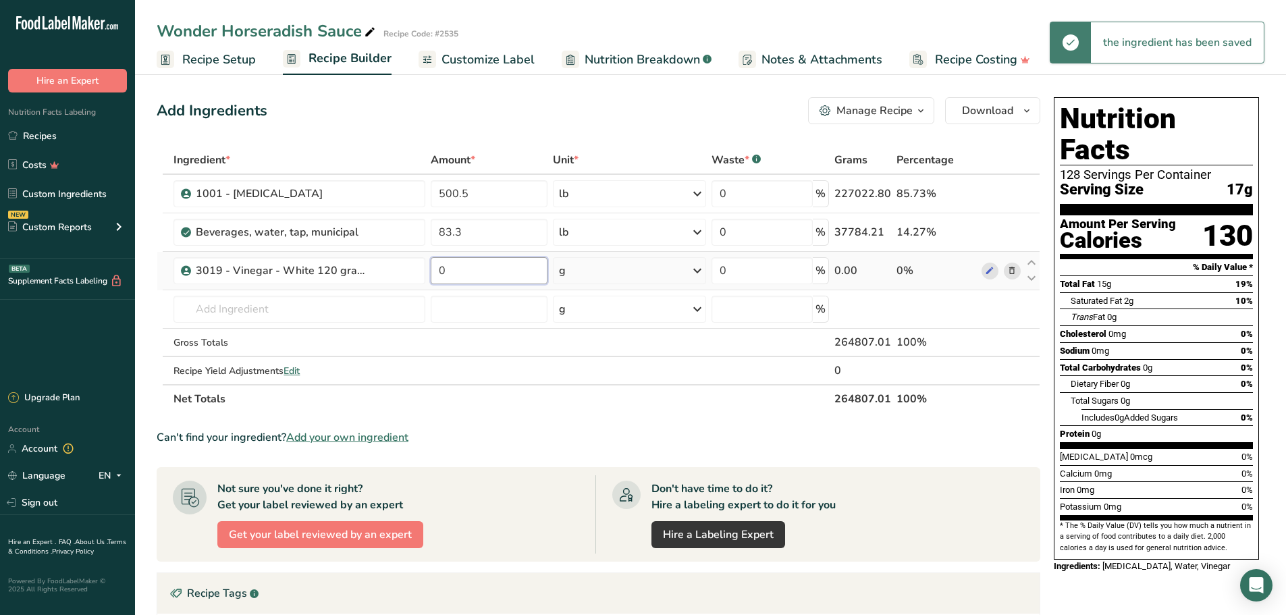
click at [481, 263] on input "0" at bounding box center [489, 270] width 117 height 27
type input "29.575"
click at [698, 267] on div "Ingredient * Amount * Unit * Waste * .a-a{fill:#347362;}.b-a{fill:#fff;} Grams …" at bounding box center [599, 279] width 884 height 267
click at [696, 271] on icon at bounding box center [697, 271] width 16 height 24
click at [586, 374] on div "See more" at bounding box center [617, 378] width 113 height 14
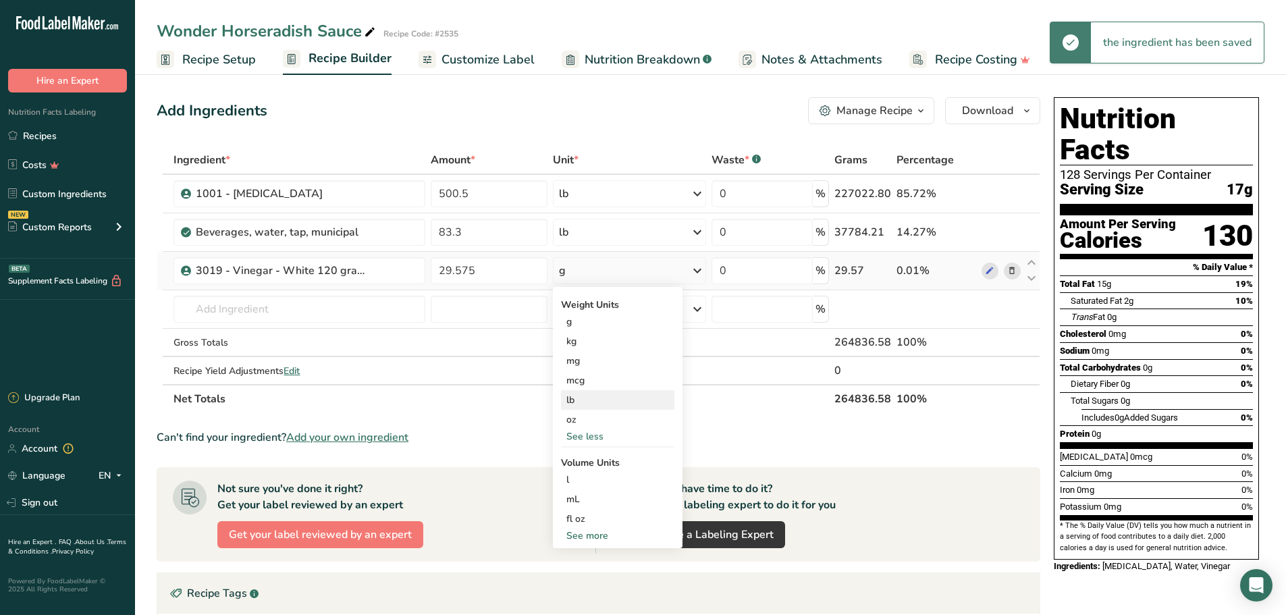
click at [587, 400] on div "lb" at bounding box center [617, 400] width 113 height 20
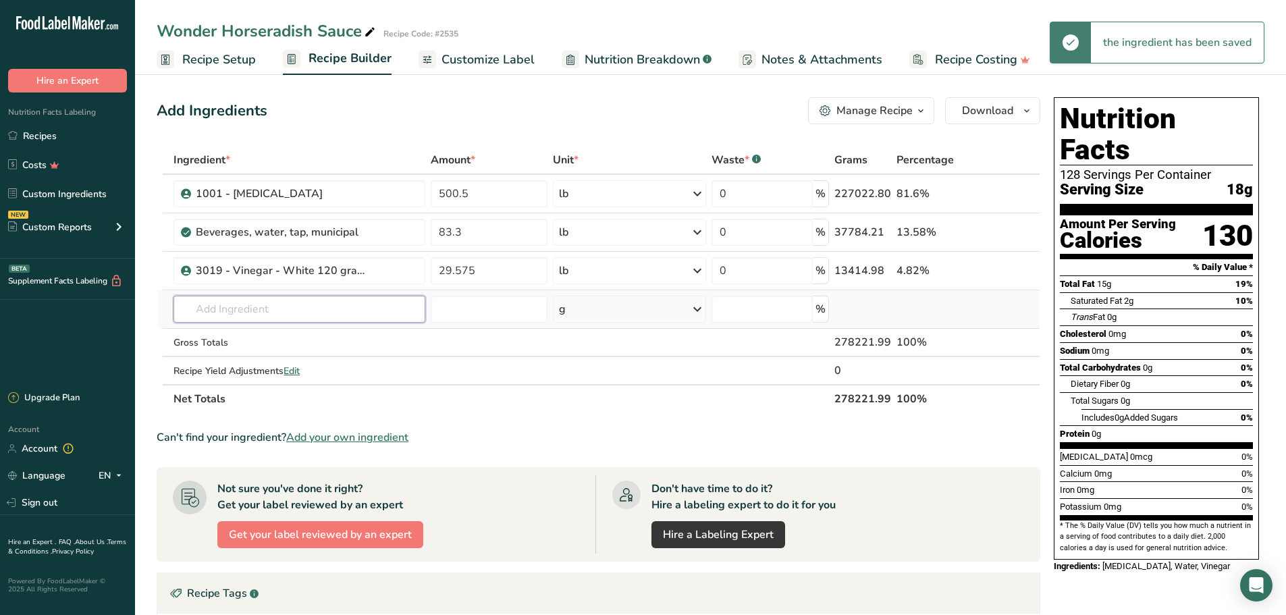
click at [294, 312] on input "text" at bounding box center [300, 309] width 252 height 27
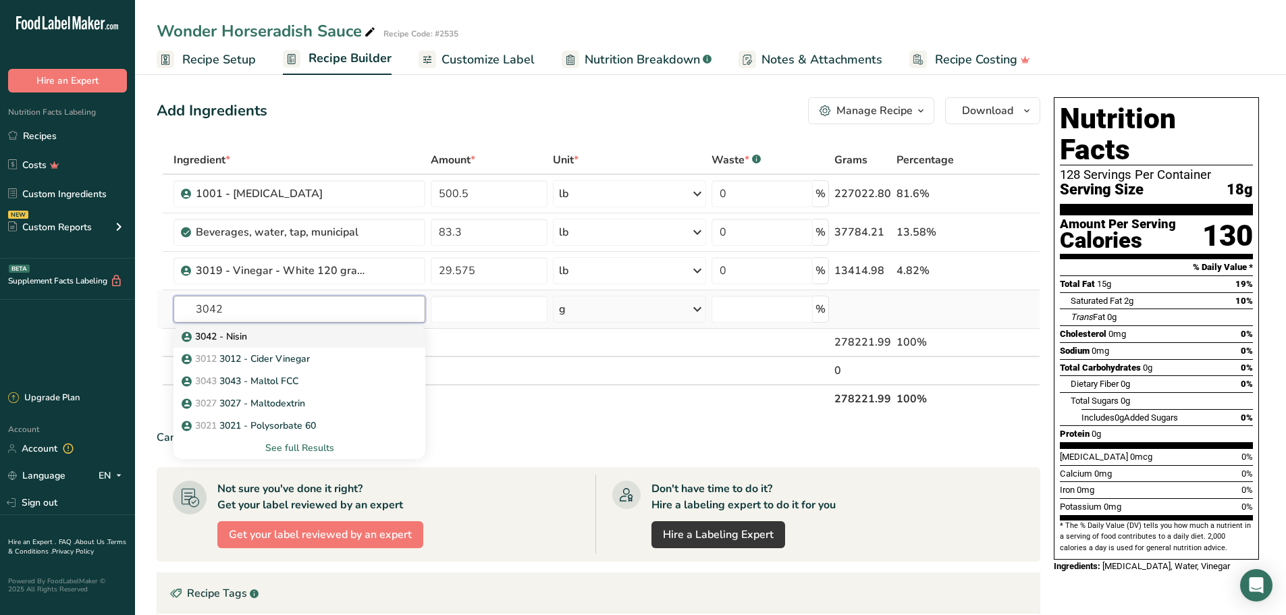
type input "3042"
click at [265, 340] on div "3042 - Nisin" at bounding box center [288, 337] width 209 height 14
type input "3042 - Nisin"
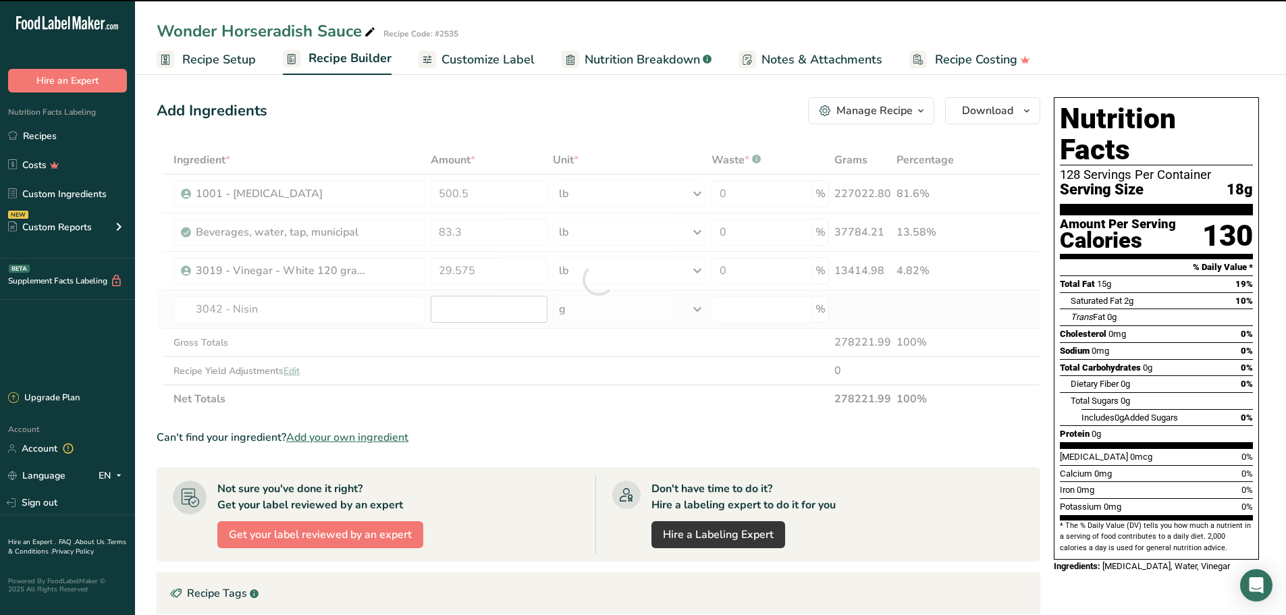
type input "0"
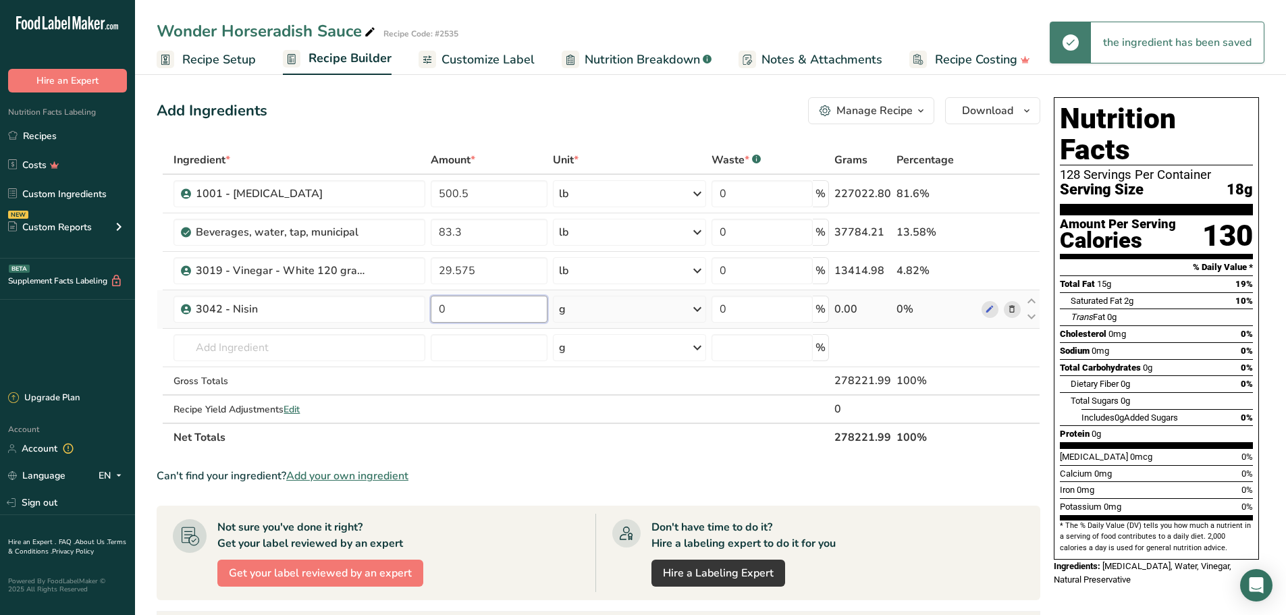
click at [485, 311] on input "0" at bounding box center [489, 309] width 117 height 27
type input "0.1875"
click at [697, 307] on div "Ingredient * Amount * Unit * Waste * .a-a{fill:#347362;}.b-a{fill:#fff;} Grams …" at bounding box center [599, 299] width 884 height 306
click at [697, 307] on icon at bounding box center [697, 309] width 16 height 24
click at [599, 419] on div "See more" at bounding box center [617, 416] width 113 height 14
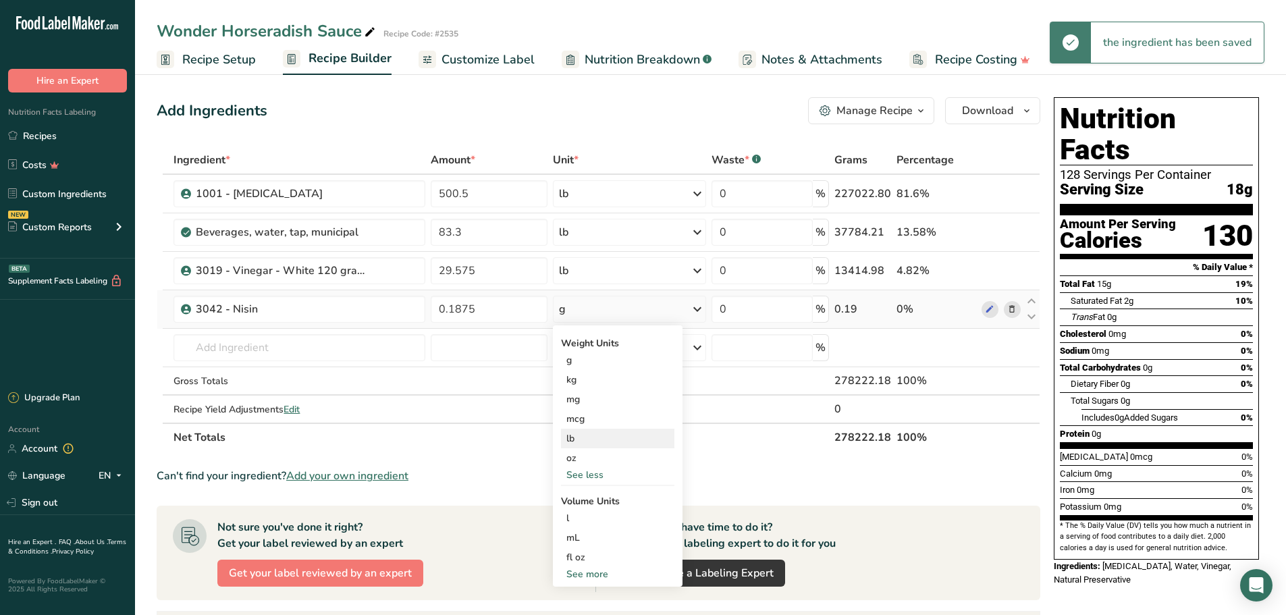
click at [589, 444] on div "lb" at bounding box center [617, 439] width 113 height 20
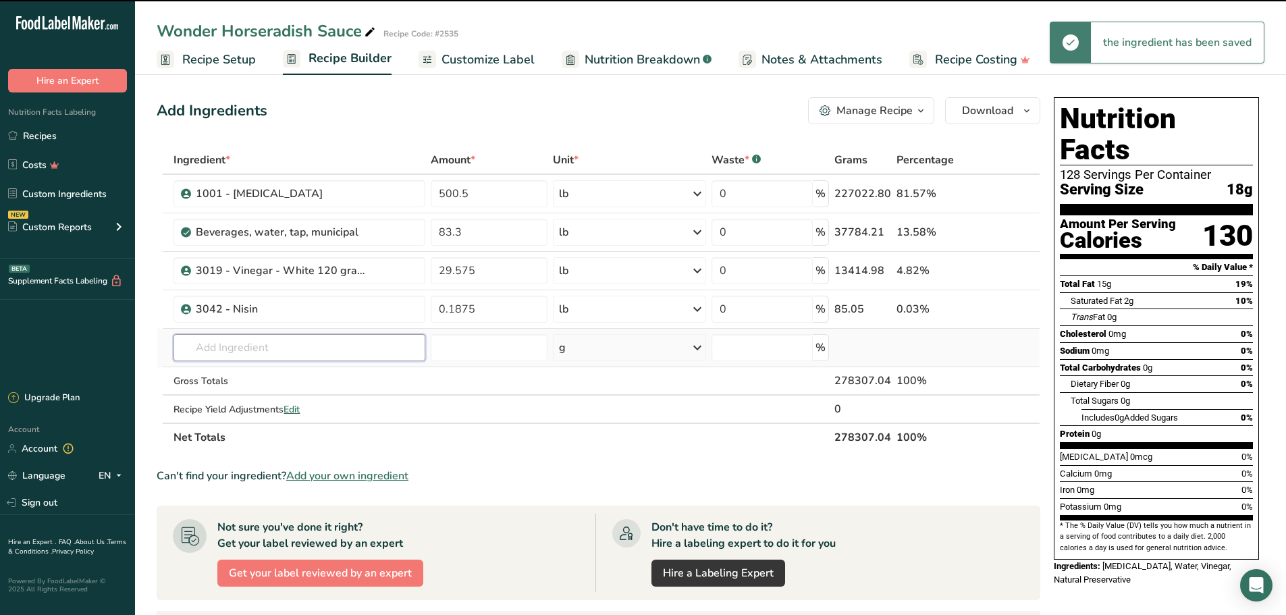
click at [320, 348] on input "text" at bounding box center [300, 347] width 252 height 27
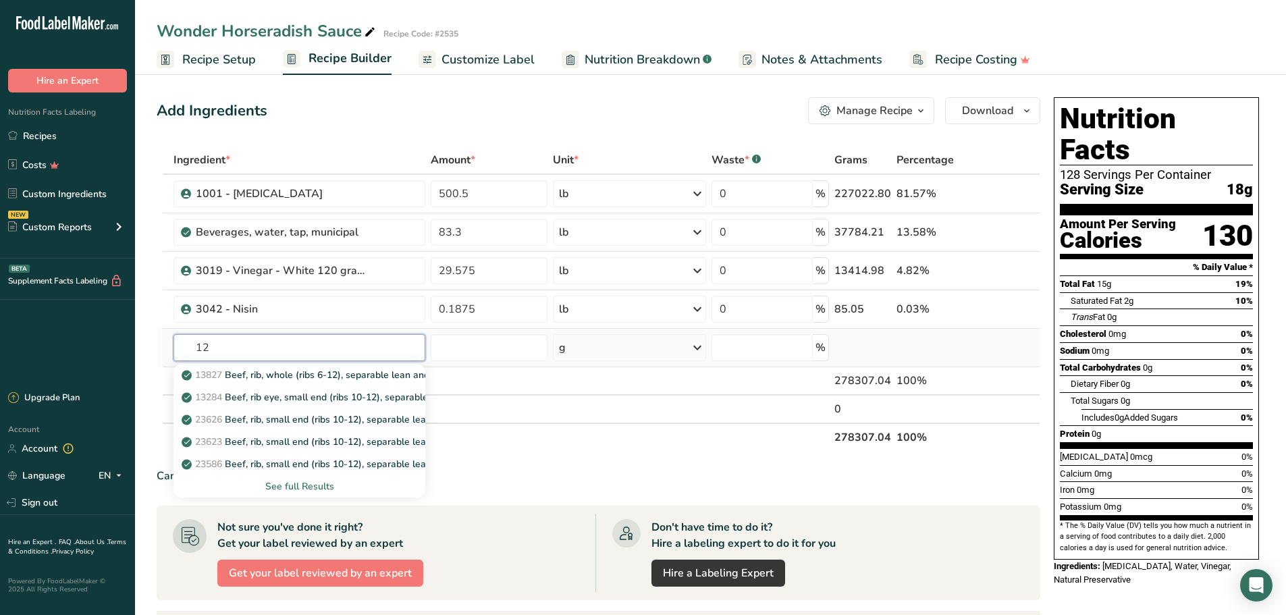
type input "1"
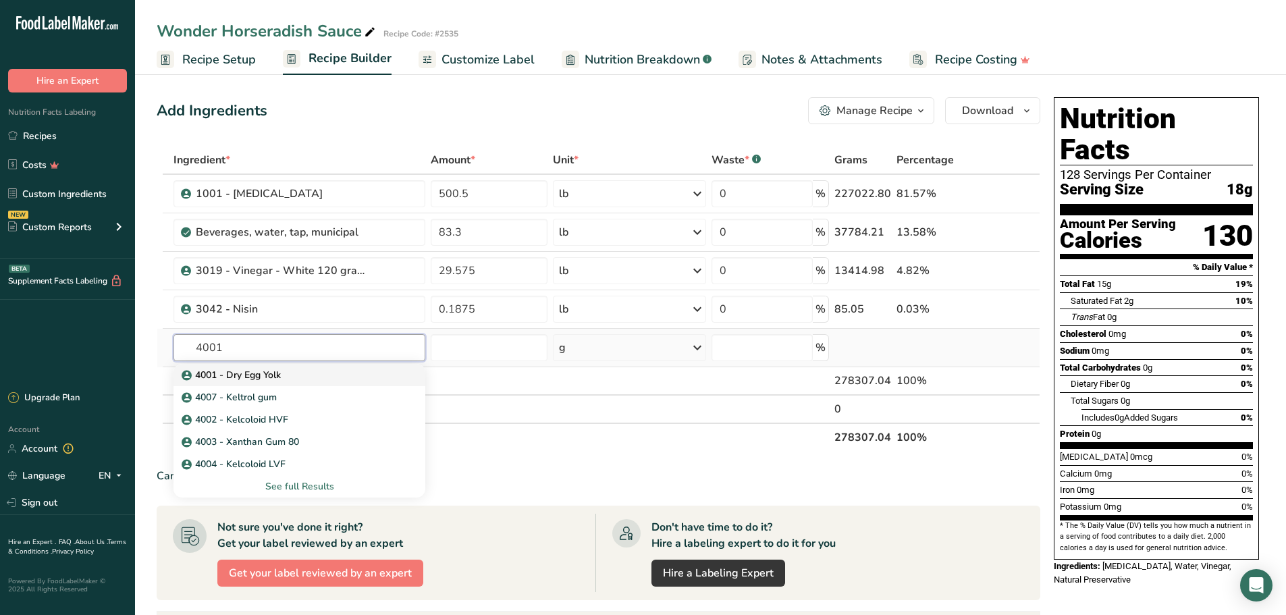
type input "4001"
click at [286, 377] on div "4001 - Dry Egg Yolk" at bounding box center [288, 375] width 209 height 14
type input "4001 - Dry Egg Yolk"
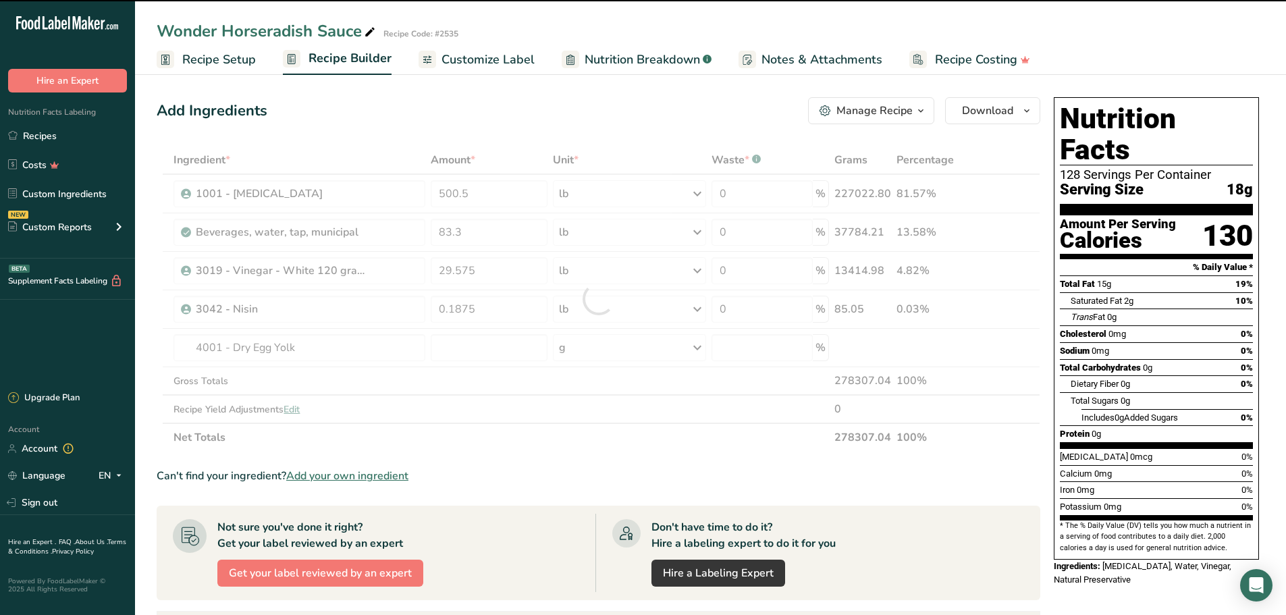
type input "0"
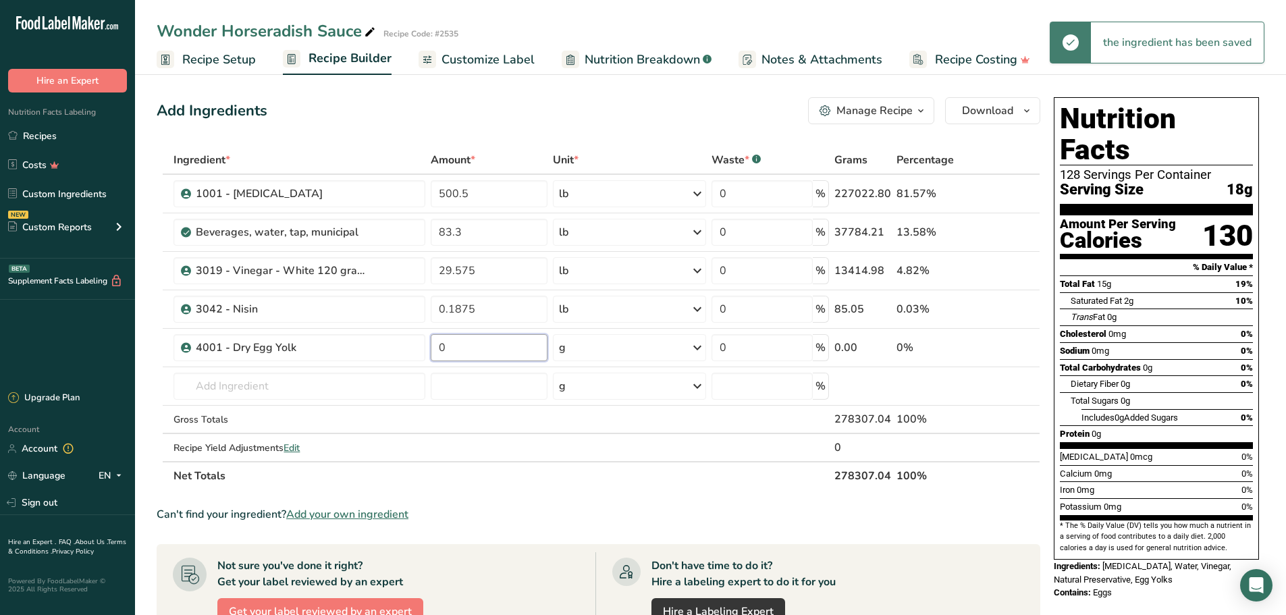
click at [477, 348] on input "0" at bounding box center [489, 347] width 117 height 27
type input "12"
click at [699, 346] on div "Ingredient * Amount * Unit * Waste * .a-a{fill:#347362;}.b-a{fill:#fff;} Grams …" at bounding box center [599, 318] width 884 height 344
click at [700, 348] on icon at bounding box center [697, 348] width 16 height 24
click at [586, 452] on div "See more" at bounding box center [617, 455] width 113 height 14
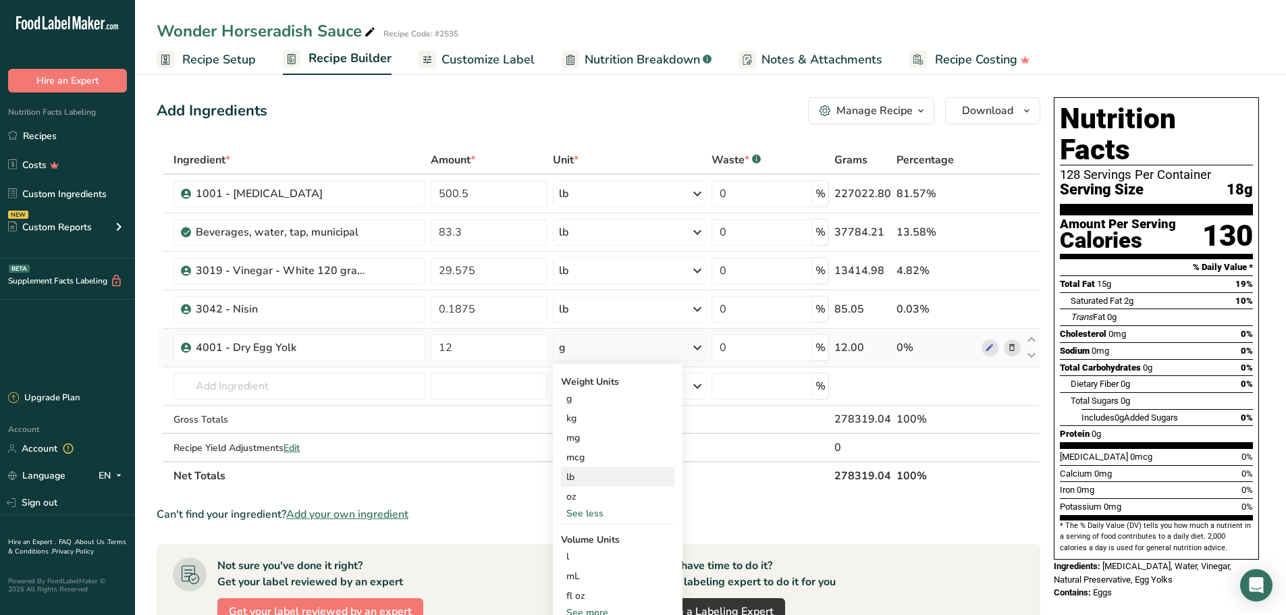
click at [587, 469] on div "lb" at bounding box center [617, 477] width 113 height 20
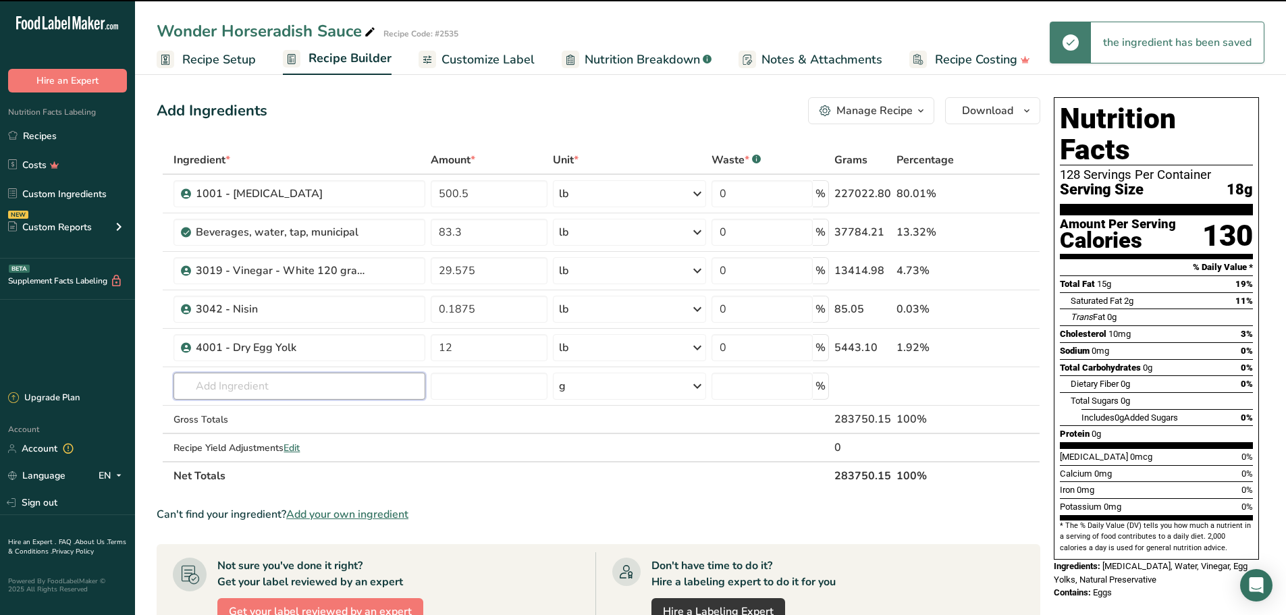
click at [341, 382] on input "text" at bounding box center [300, 386] width 252 height 27
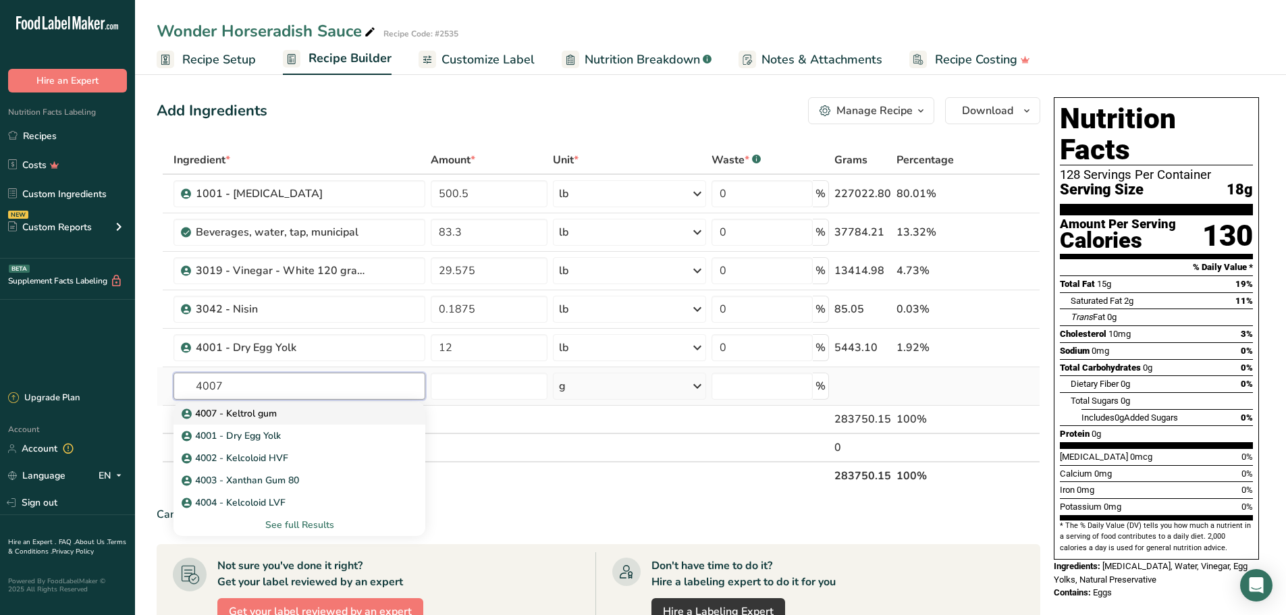
type input "4007"
click at [268, 411] on p "4007 - Keltrol gum" at bounding box center [230, 413] width 93 height 14
type input "4007 - Keltrol gum"
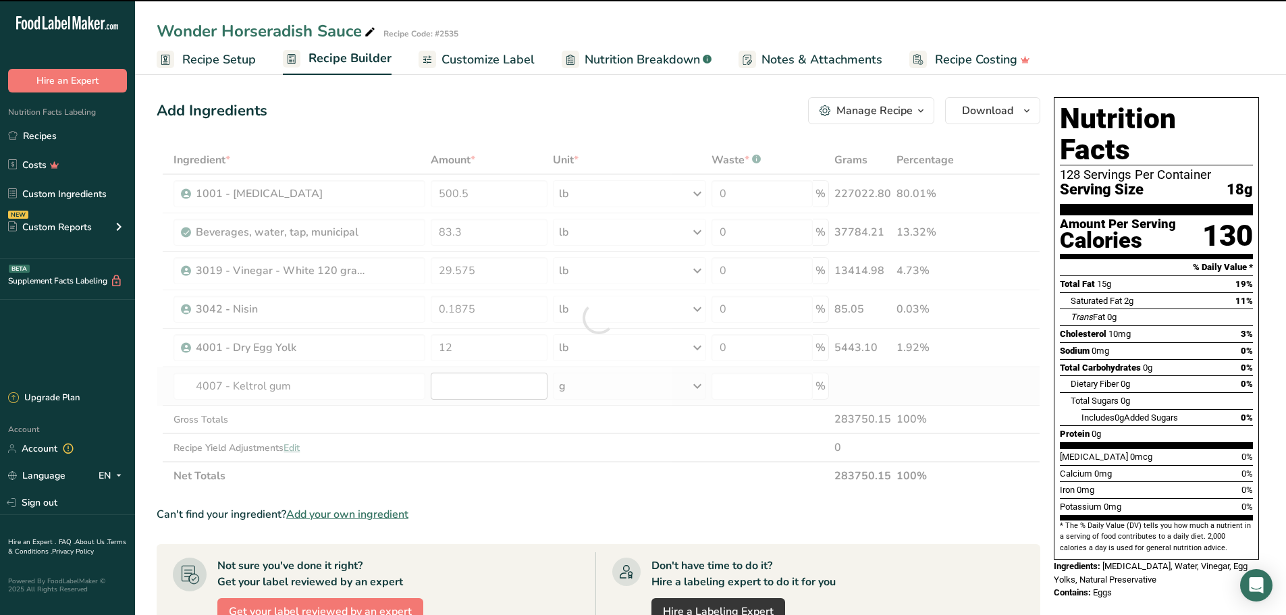
type input "0"
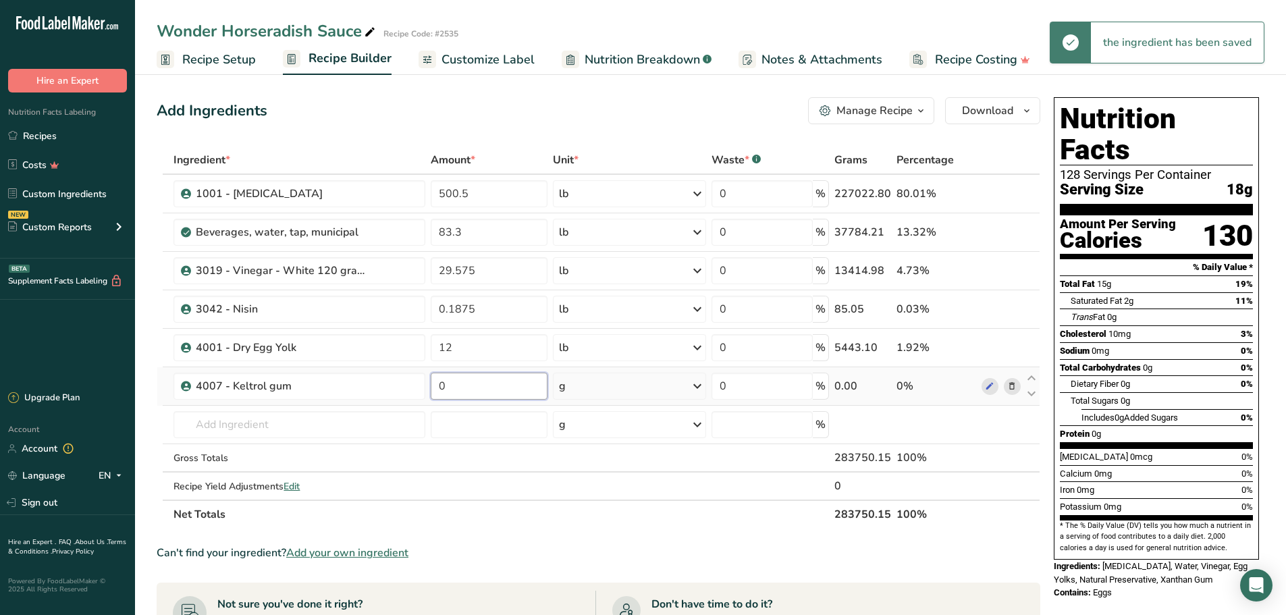
click at [475, 390] on input "0" at bounding box center [489, 386] width 117 height 27
type input "1"
click at [700, 383] on div "Ingredient * Amount * Unit * Waste * .a-a{fill:#347362;}.b-a{fill:#fff;} Grams …" at bounding box center [599, 337] width 884 height 383
click at [699, 386] on icon at bounding box center [697, 386] width 16 height 24
click at [600, 493] on div "See more" at bounding box center [617, 493] width 113 height 14
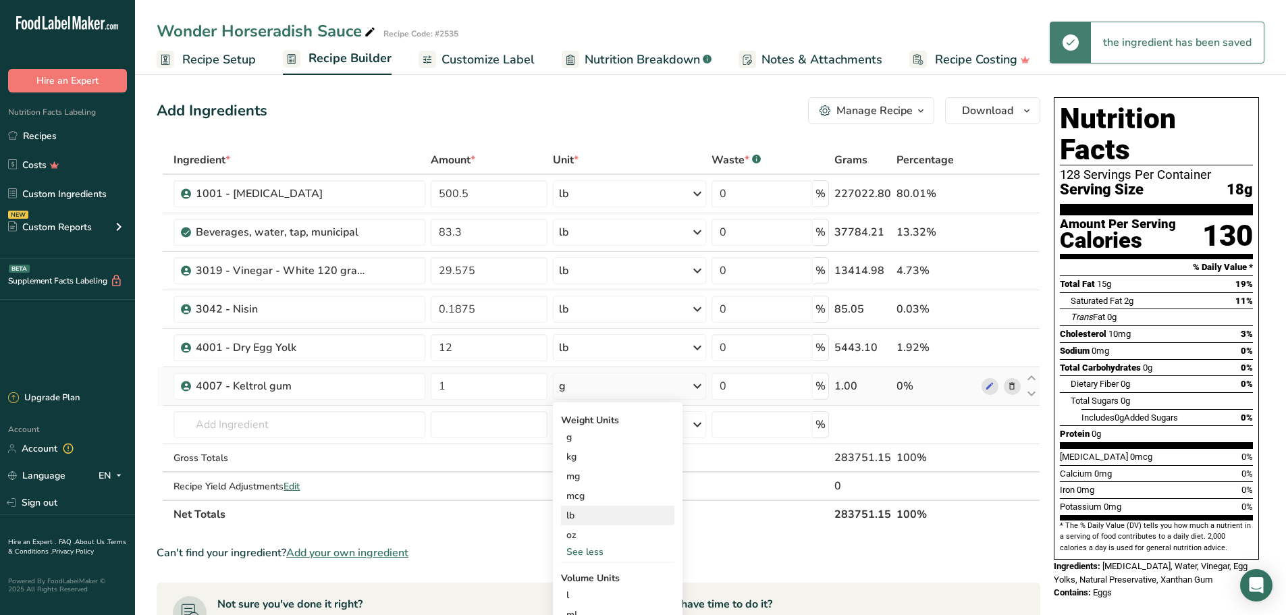
click at [590, 514] on div "lb" at bounding box center [617, 516] width 113 height 20
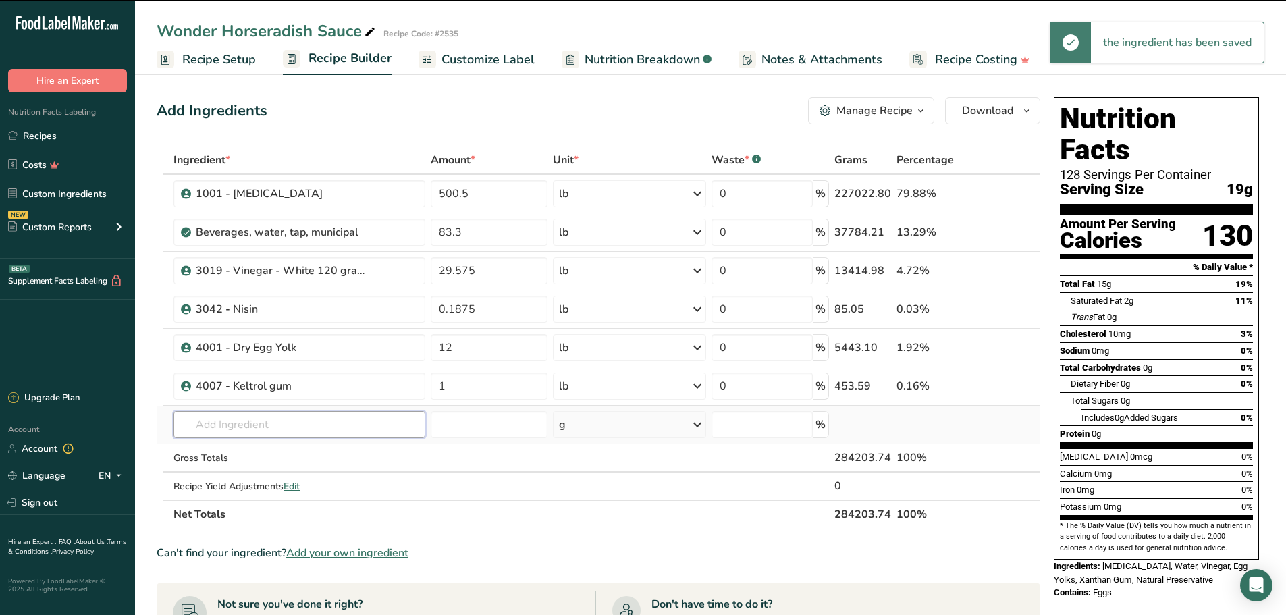
click at [344, 425] on input "text" at bounding box center [300, 424] width 252 height 27
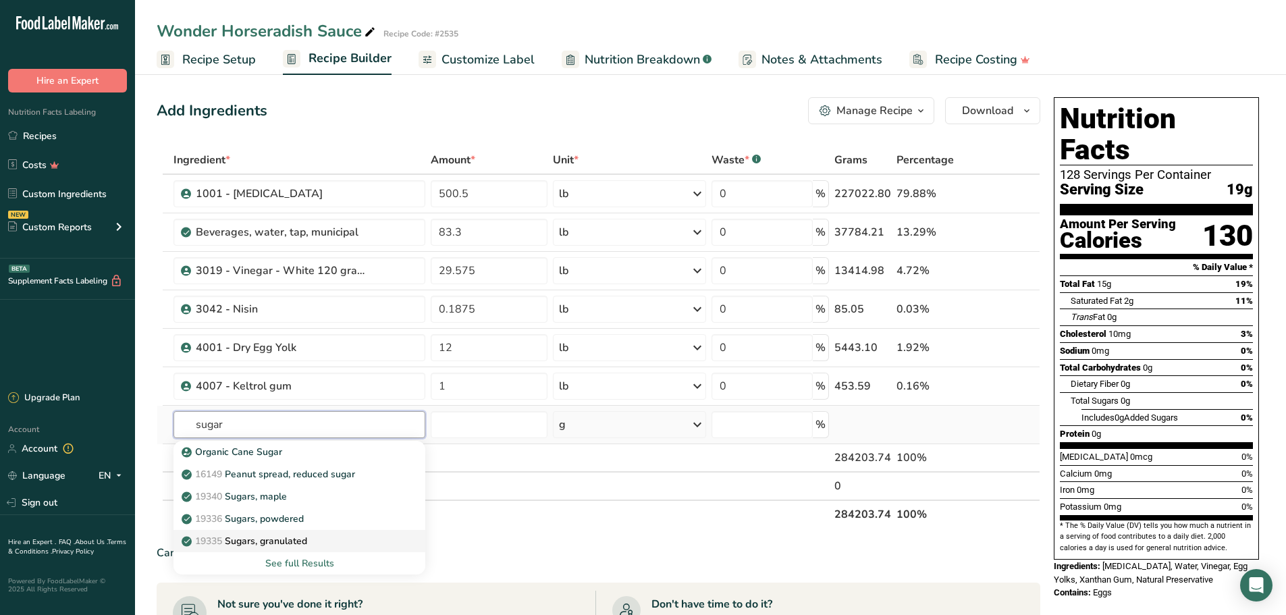
type input "sugar"
click at [301, 533] on link "19335 [GEOGRAPHIC_DATA], granulated" at bounding box center [300, 541] width 252 height 22
type input "Sugars, granulated"
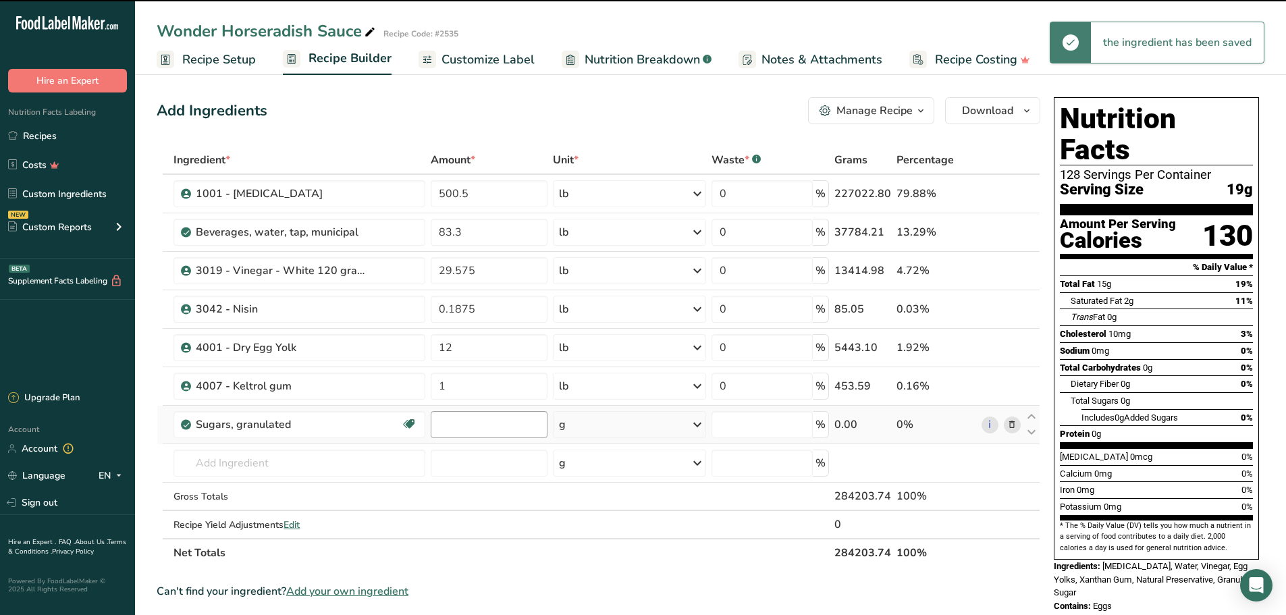
type input "0"
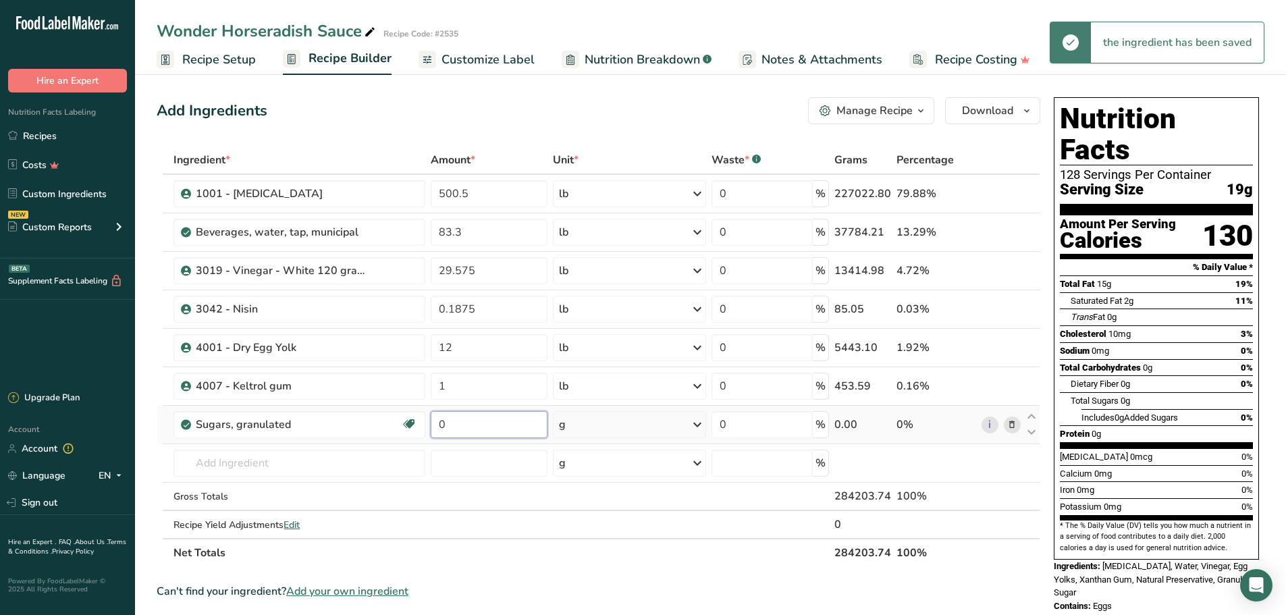
click at [501, 430] on input "0" at bounding box center [489, 424] width 117 height 27
type input "35.6250"
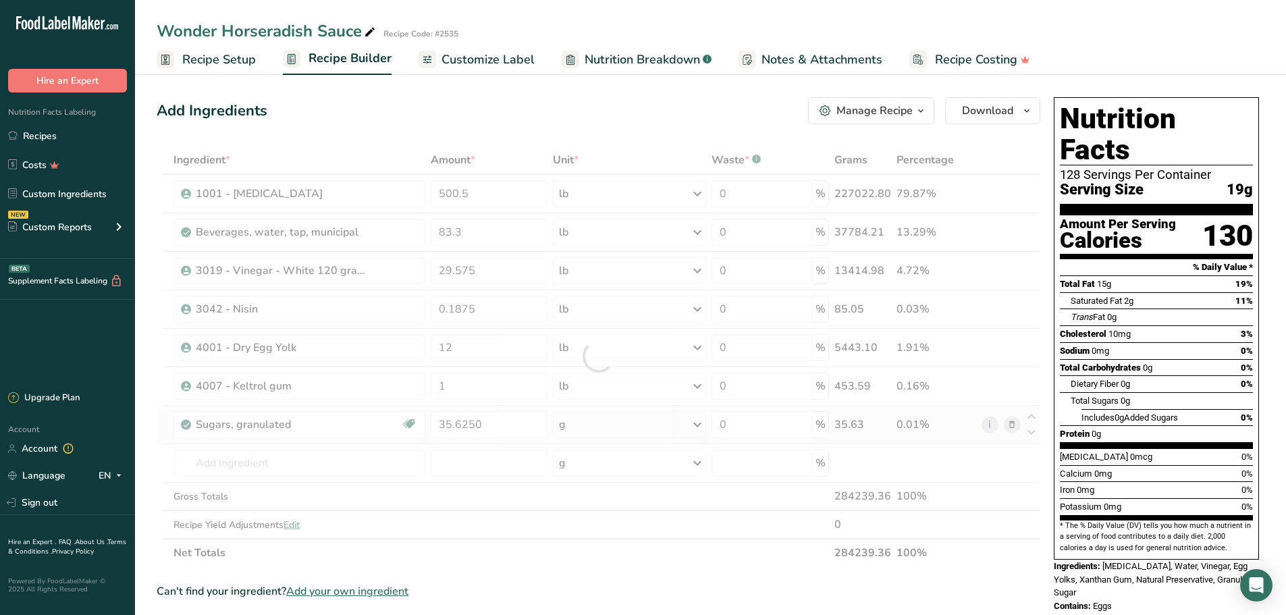
click at [700, 421] on div "Ingredient * Amount * Unit * Waste * .a-a{fill:#347362;}.b-a{fill:#fff;} Grams …" at bounding box center [599, 356] width 884 height 421
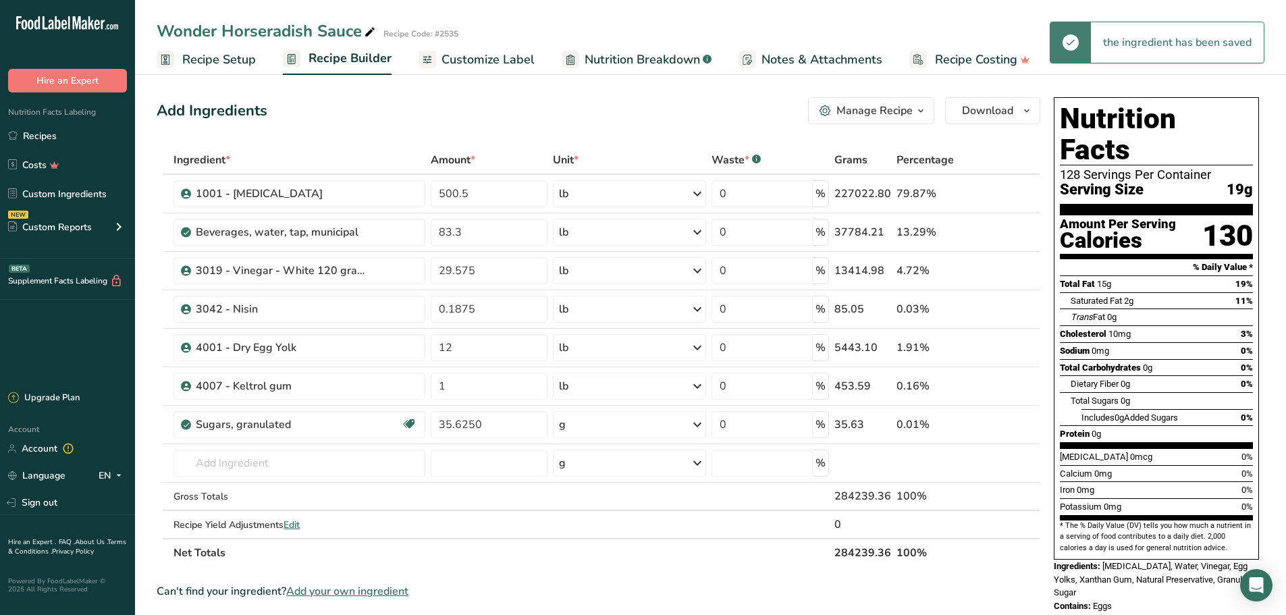
click at [700, 421] on icon at bounding box center [697, 425] width 16 height 24
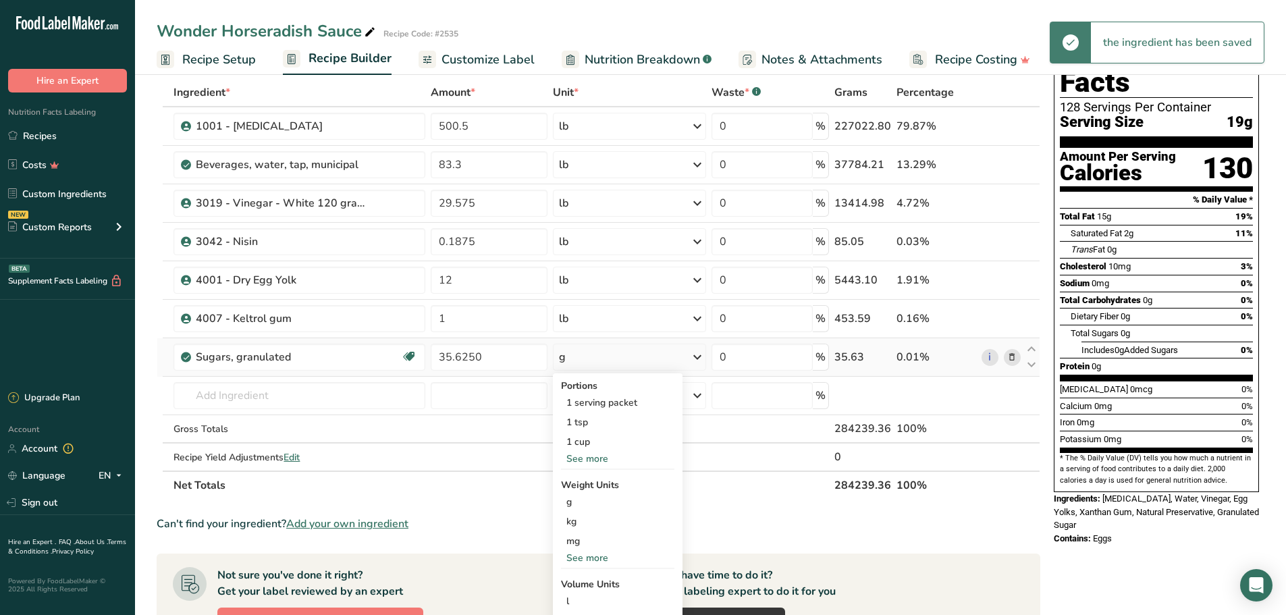
click at [604, 558] on div "See more" at bounding box center [617, 558] width 113 height 14
click at [594, 574] on div "lb" at bounding box center [617, 581] width 113 height 20
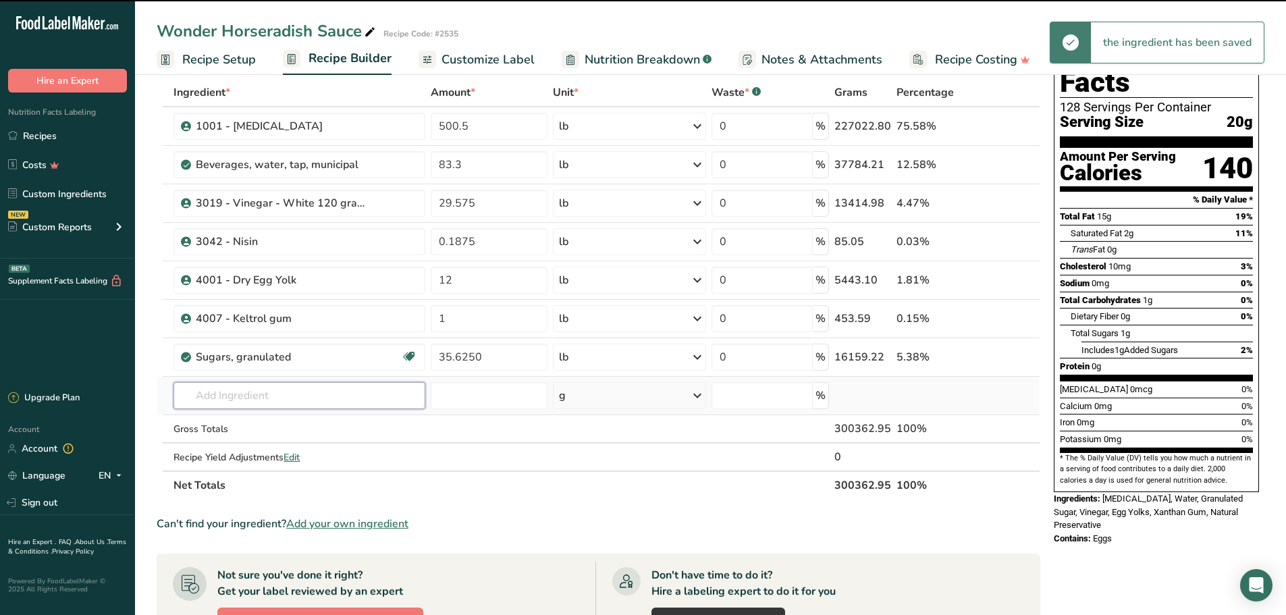
click at [329, 394] on input "text" at bounding box center [300, 395] width 252 height 27
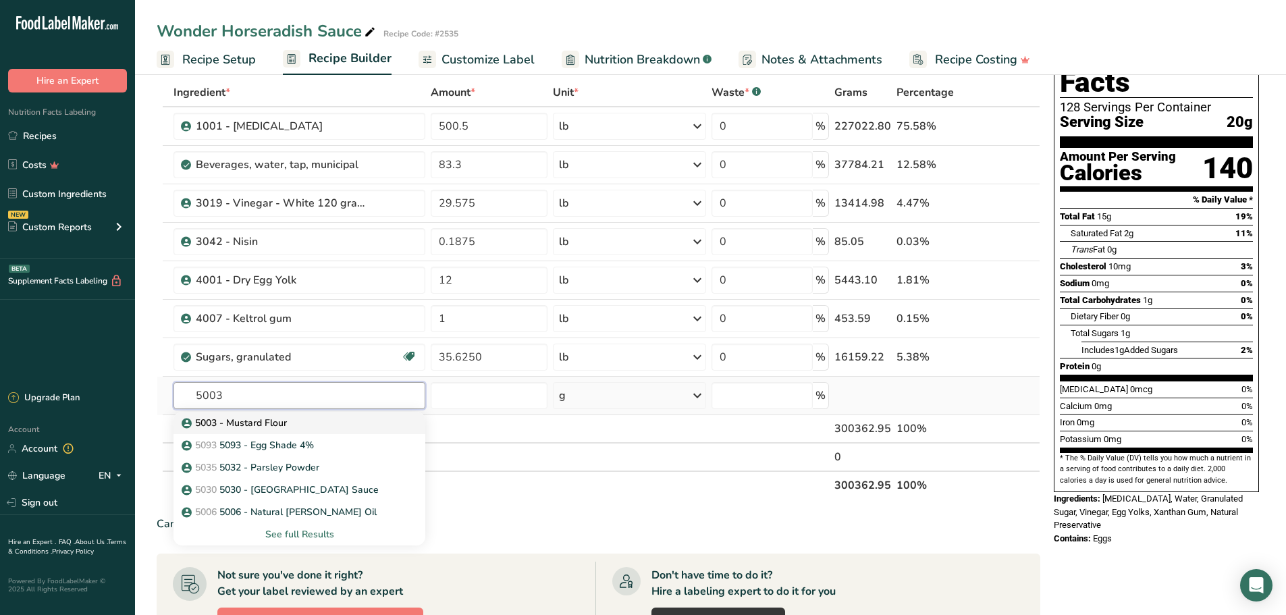
type input "5003"
click at [268, 427] on p "5003 - Mustard Flour" at bounding box center [235, 423] width 103 height 14
type input "5003 - Mustard Flour"
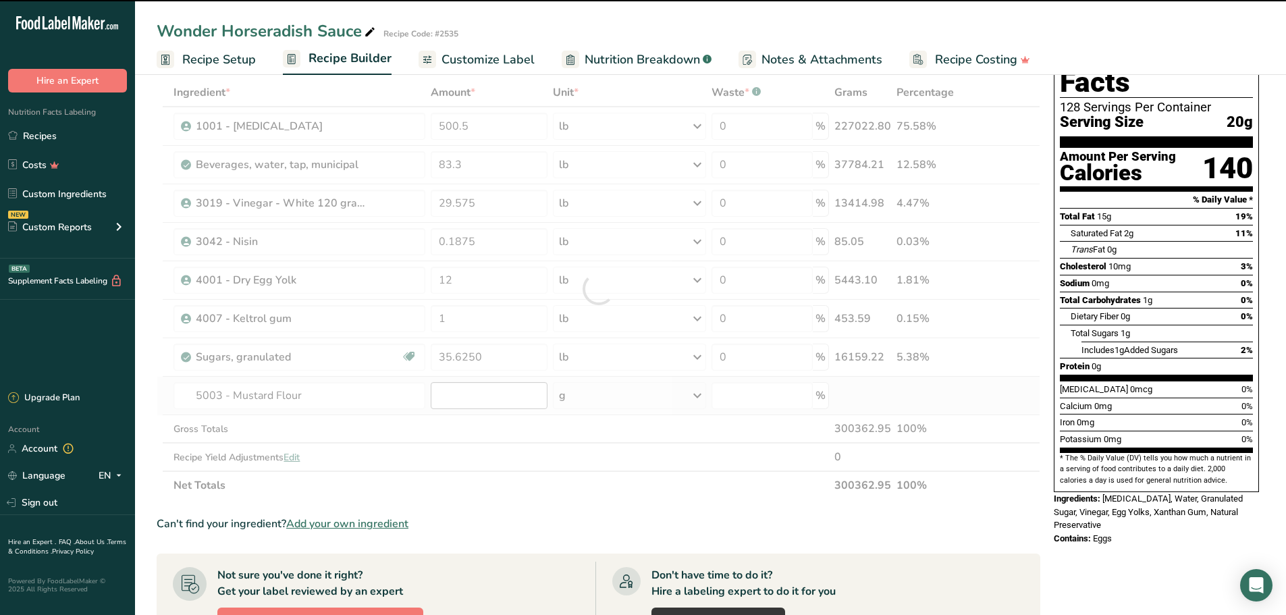
type input "0"
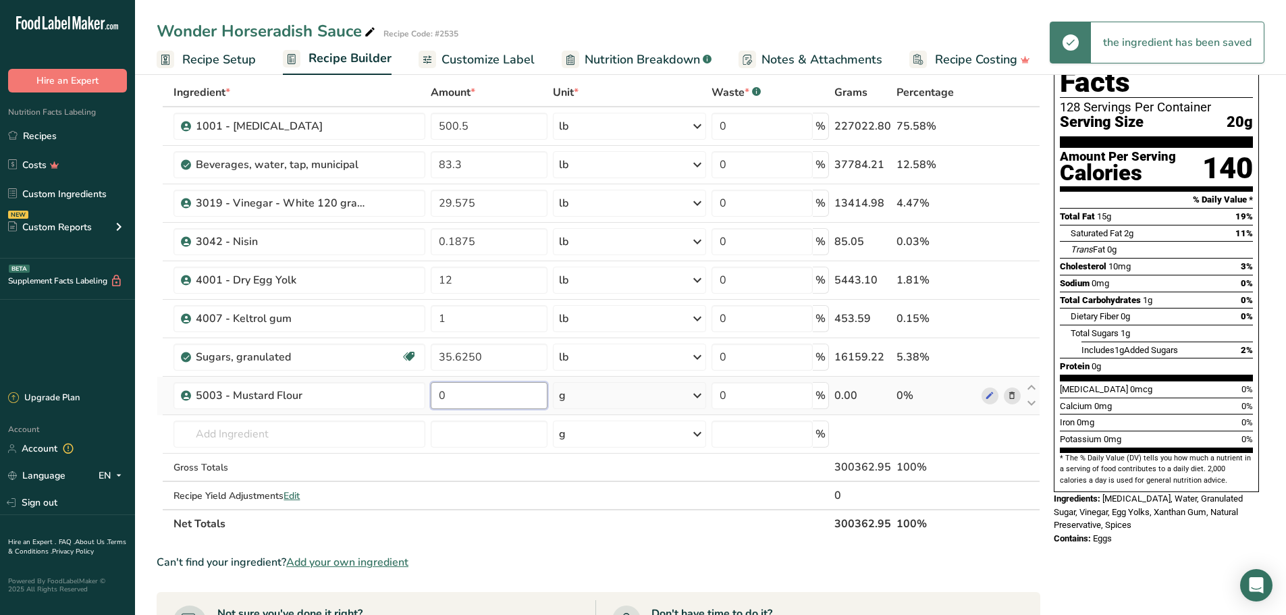
click at [494, 395] on input "0" at bounding box center [489, 395] width 117 height 27
type input "17"
click at [693, 390] on div "Ingredient * Amount * Unit * Waste * .a-a{fill:#347362;}.b-a{fill:#fff;} Grams …" at bounding box center [599, 308] width 884 height 460
click at [693, 390] on icon at bounding box center [697, 396] width 16 height 24
click at [600, 501] on div "See more" at bounding box center [617, 503] width 113 height 14
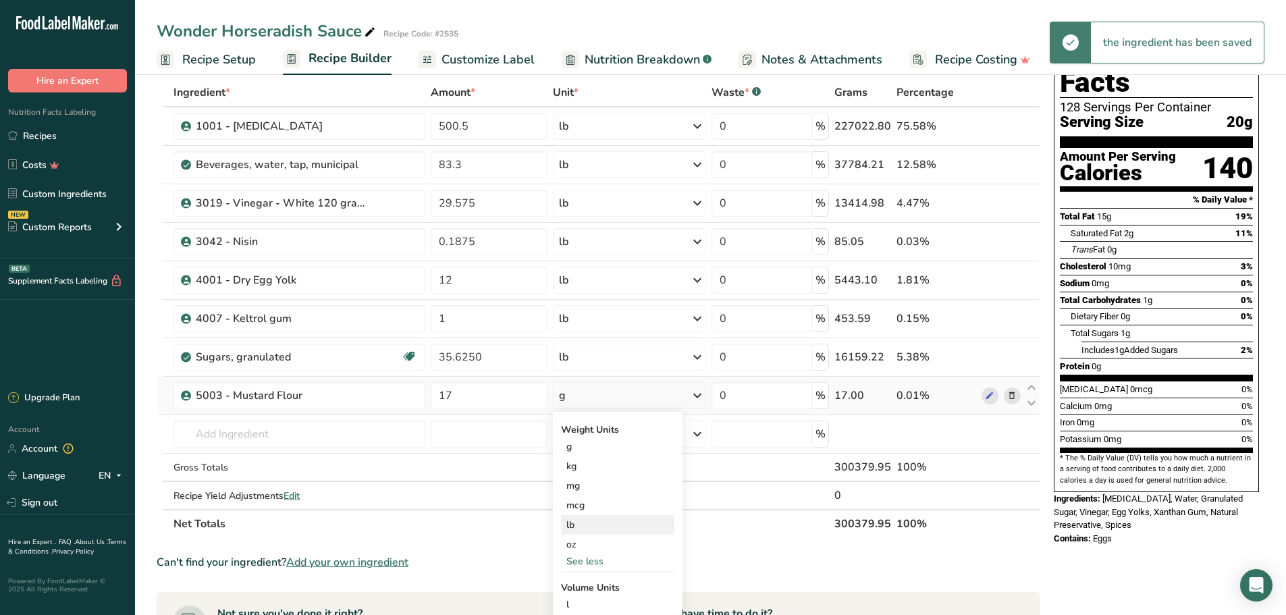
click at [596, 524] on div "lb" at bounding box center [617, 525] width 113 height 20
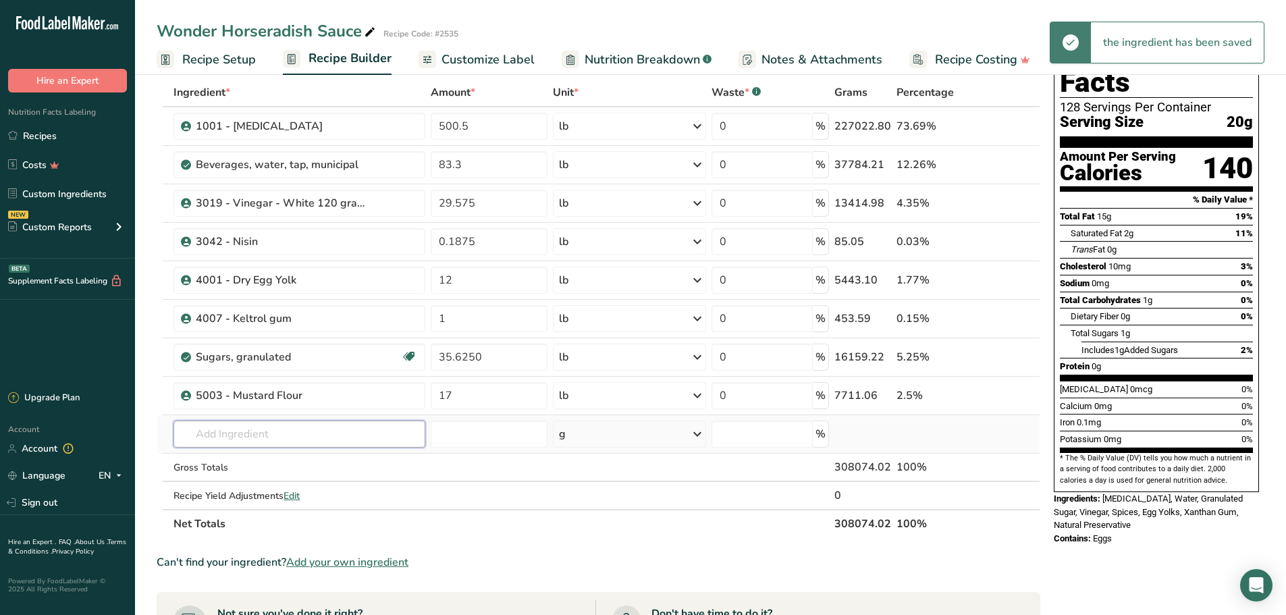
click at [377, 437] on input "text" at bounding box center [300, 434] width 252 height 27
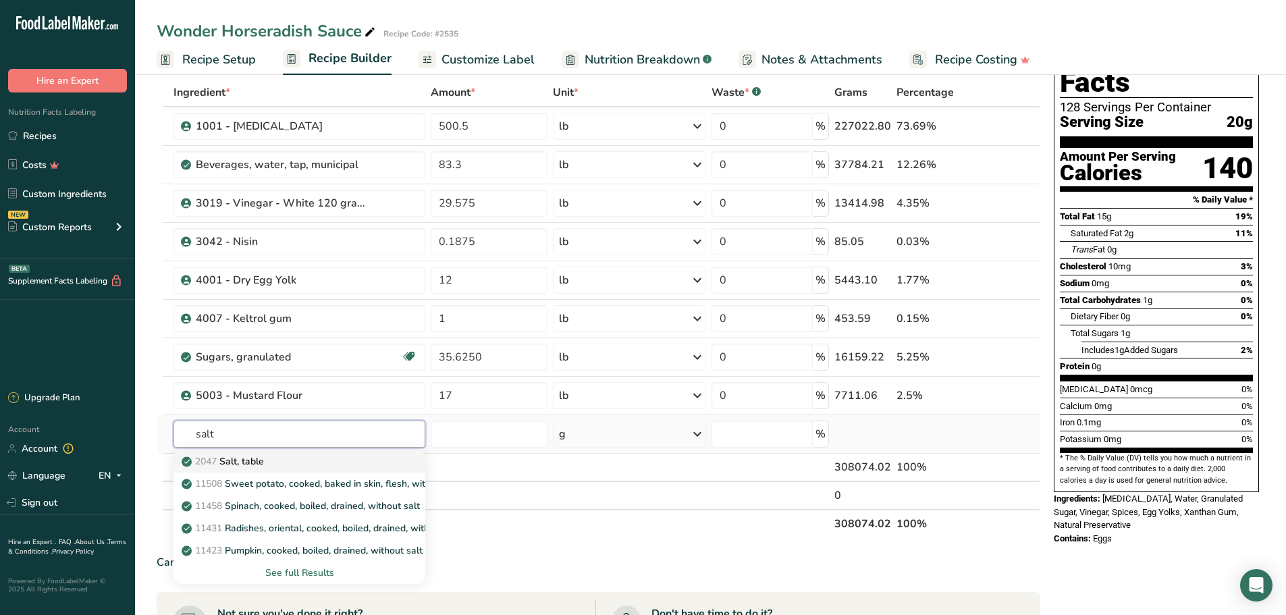
type input "salt"
click at [290, 459] on div "2047 Salt, table" at bounding box center [288, 461] width 209 height 14
type input "Salt, table"
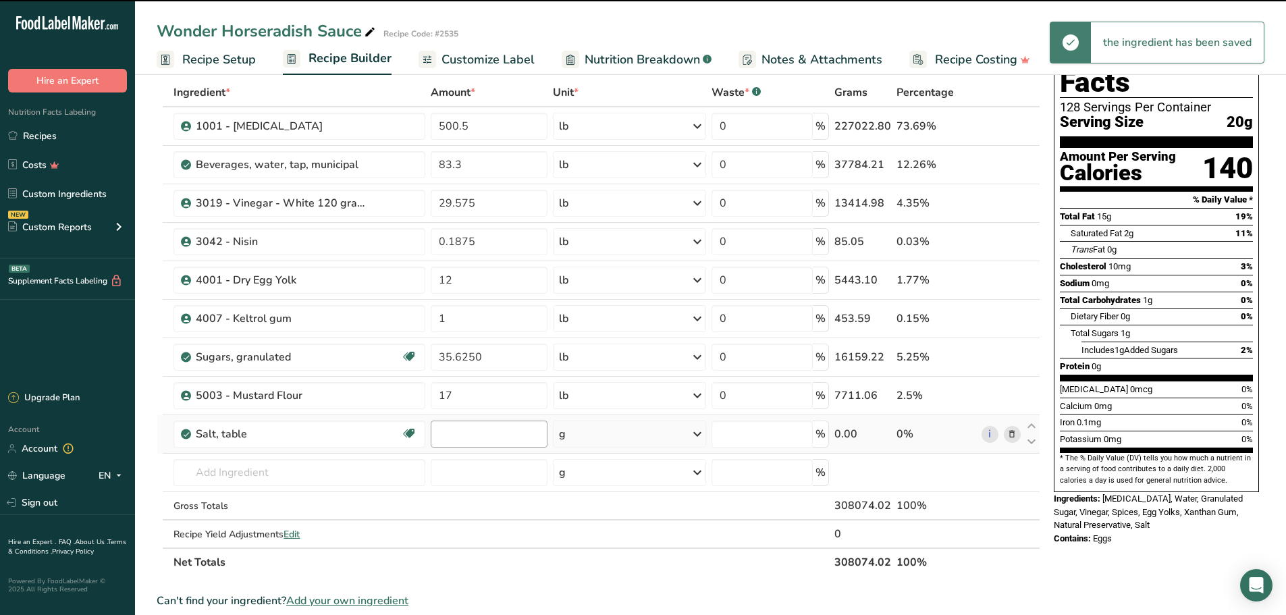
type input "0"
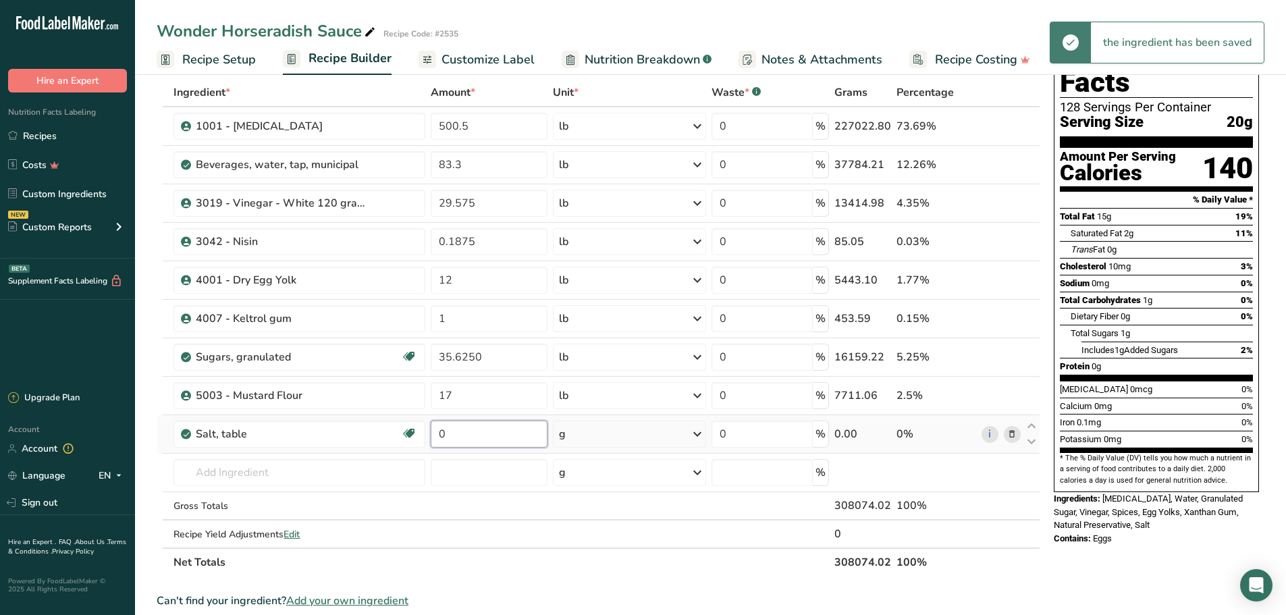
click at [492, 438] on input "0" at bounding box center [489, 434] width 117 height 27
type input "32.5"
click at [700, 432] on div "Ingredient * Amount * Unit * Waste * .a-a{fill:#347362;}.b-a{fill:#fff;} Grams …" at bounding box center [599, 327] width 884 height 498
click at [699, 433] on icon at bounding box center [697, 434] width 16 height 24
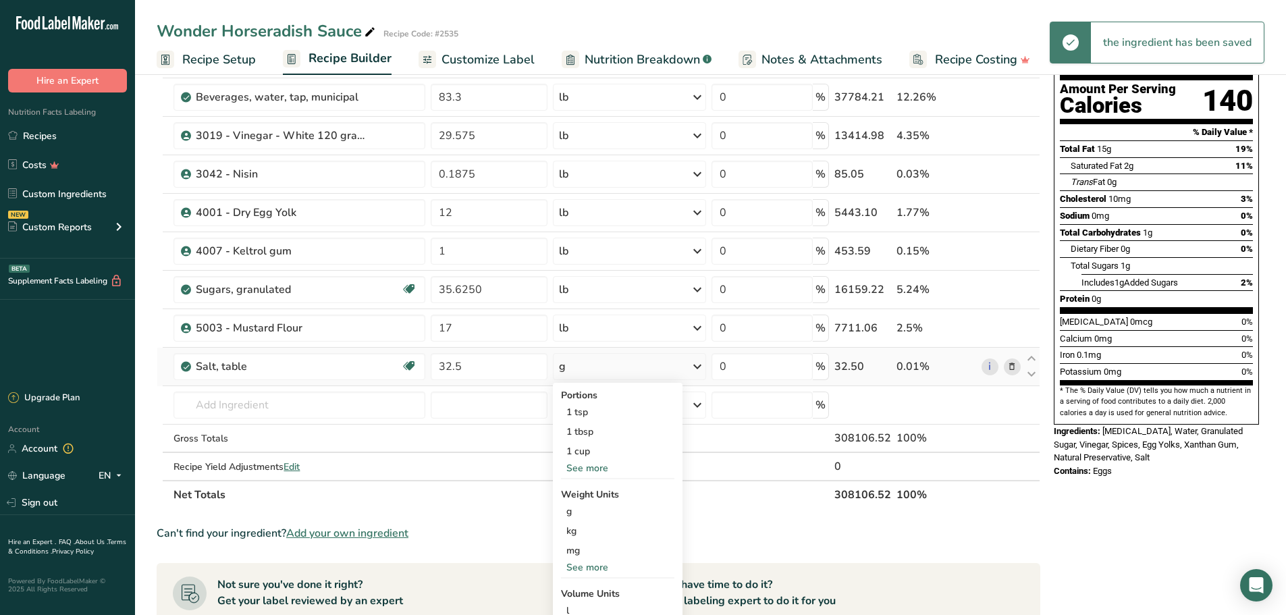
click at [607, 570] on div "See more" at bounding box center [617, 567] width 113 height 14
click at [599, 583] on div "lb" at bounding box center [617, 590] width 113 height 20
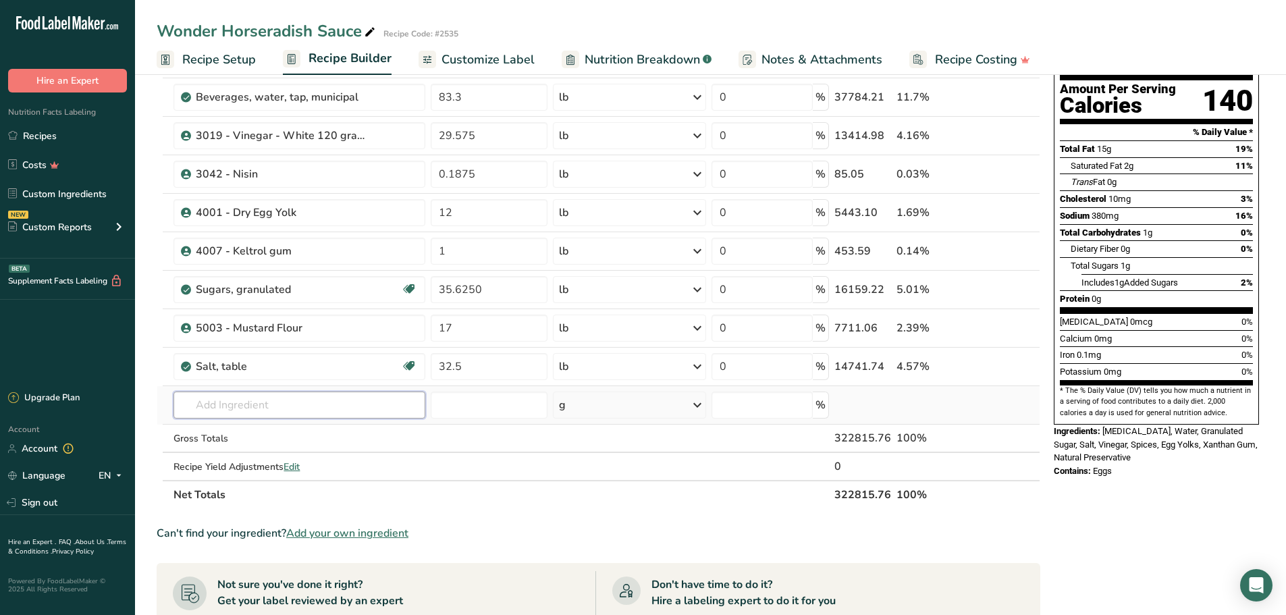
click at [352, 398] on input "text" at bounding box center [300, 405] width 252 height 27
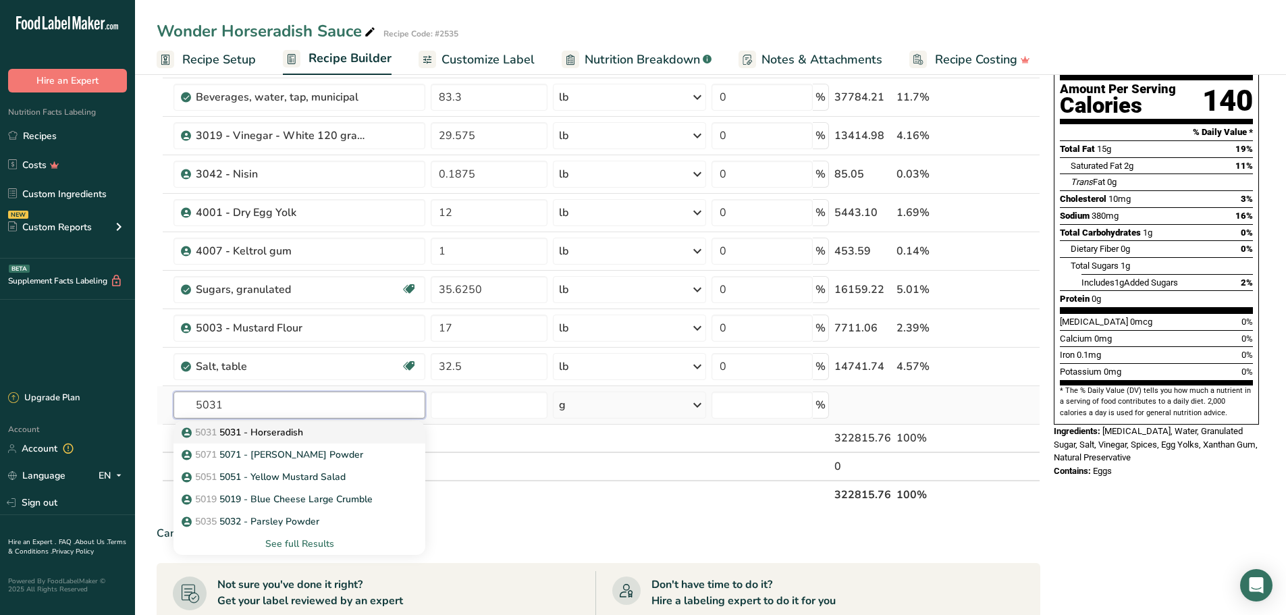
type input "5031"
click at [298, 433] on p "5031 5031 - [GEOGRAPHIC_DATA]" at bounding box center [243, 432] width 119 height 14
type input "5031 - Horseradish"
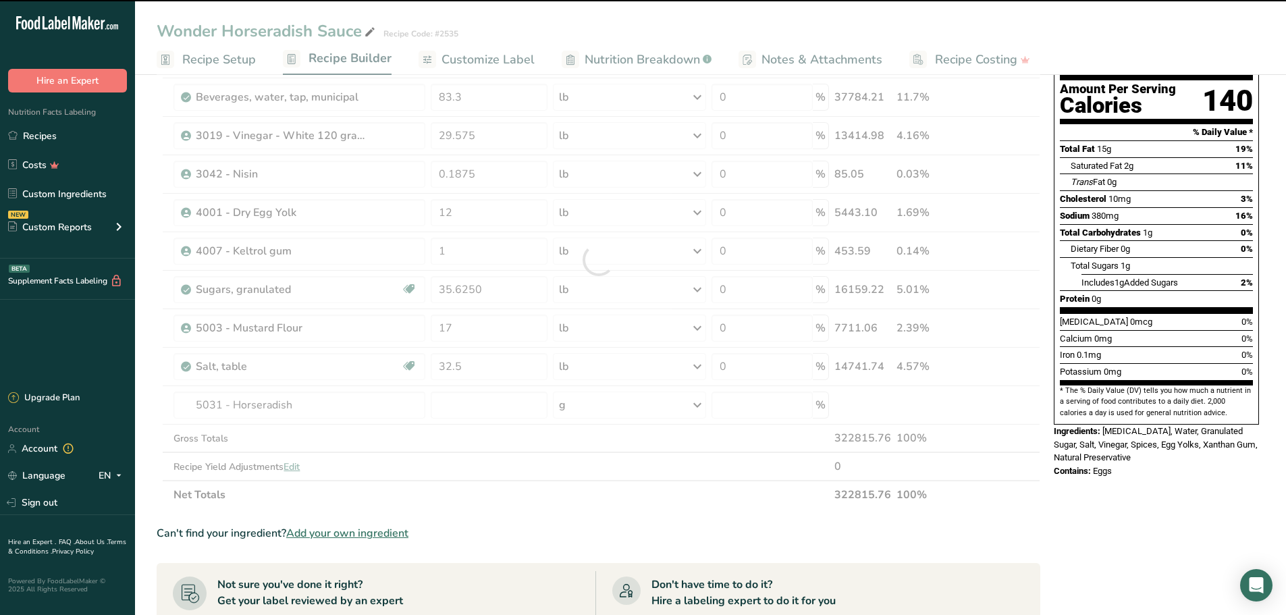
type input "0"
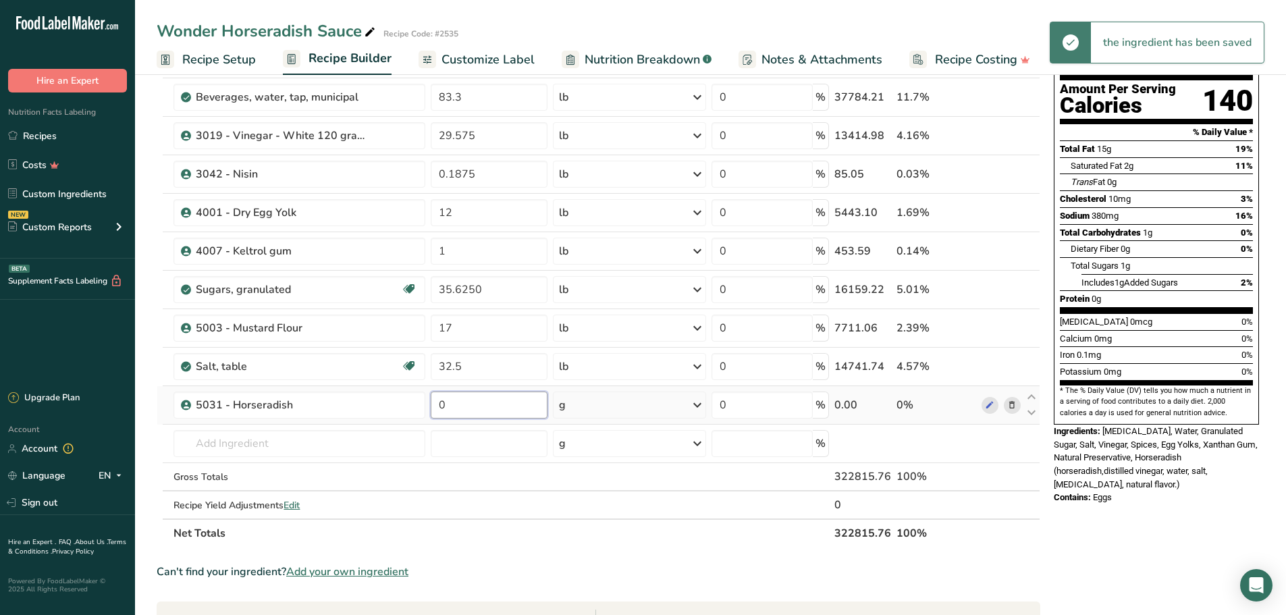
click at [483, 408] on input "0" at bounding box center [489, 405] width 117 height 27
type input "224"
click at [702, 407] on div "Ingredient * Amount * Unit * Waste * .a-a{fill:#347362;}.b-a{fill:#fff;} Grams …" at bounding box center [599, 279] width 884 height 537
click at [702, 407] on icon at bounding box center [697, 405] width 16 height 24
click at [609, 510] on div "See more" at bounding box center [617, 512] width 113 height 14
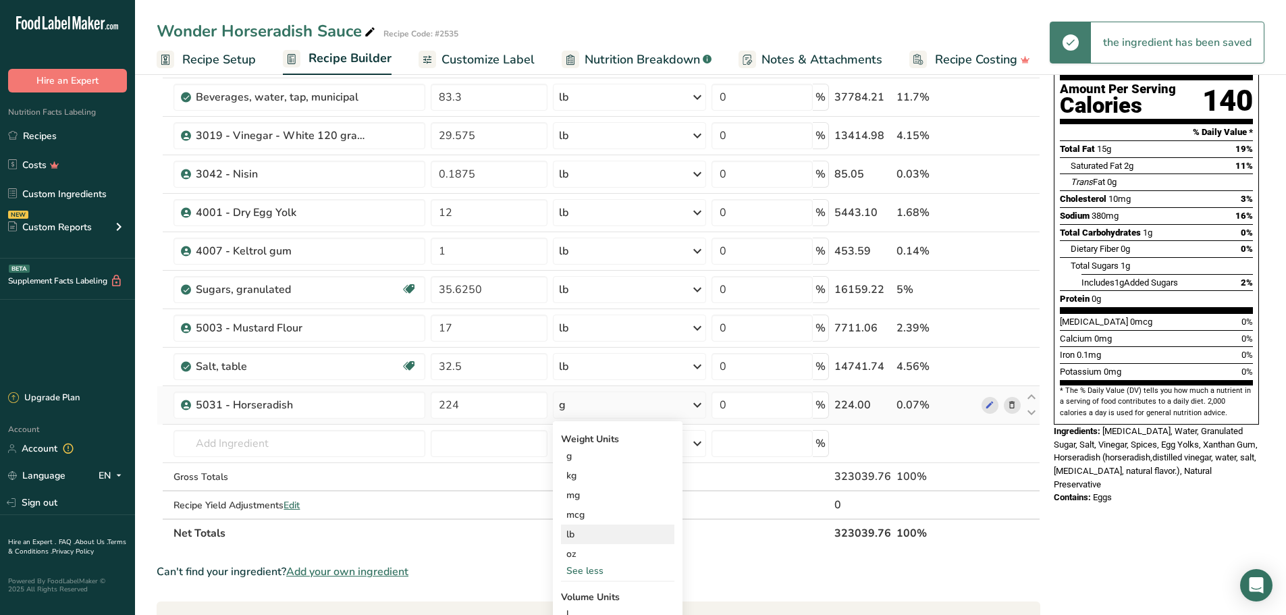
click at [587, 535] on div "lb" at bounding box center [617, 535] width 113 height 20
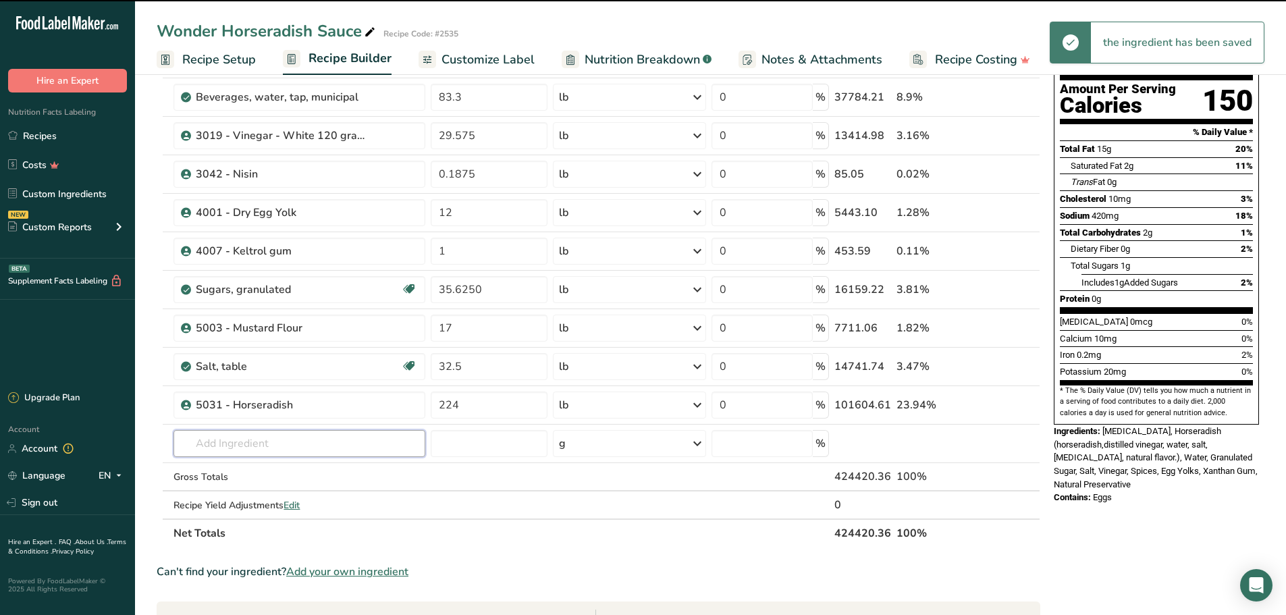
click at [319, 444] on input "text" at bounding box center [300, 443] width 252 height 27
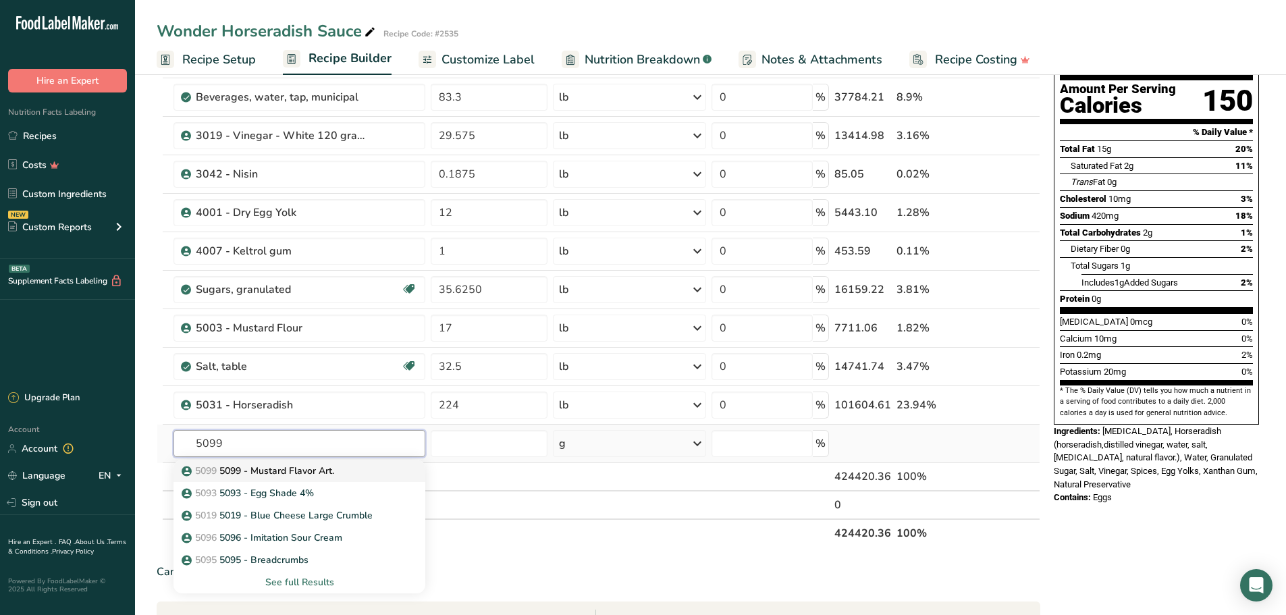
type input "5099"
click at [308, 470] on p "5099 5099 - Mustard Flavor Art." at bounding box center [259, 471] width 150 height 14
type input "5099 - Mustard Flavor Art."
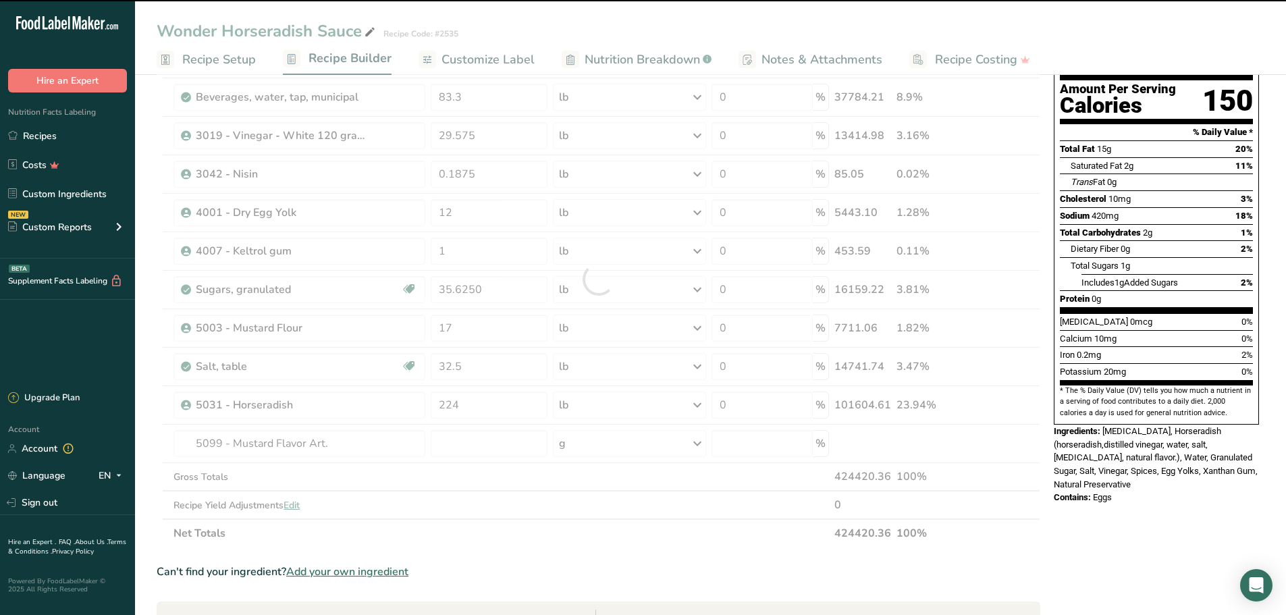
type input "0"
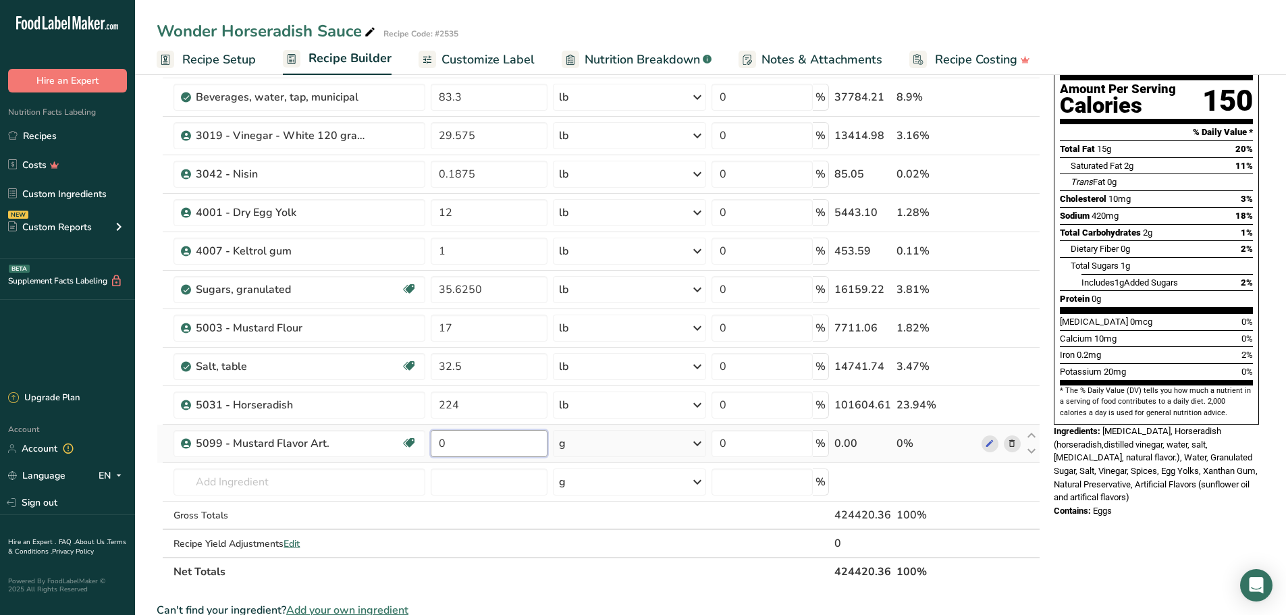
click at [483, 439] on input "0" at bounding box center [489, 443] width 117 height 27
type input "1.9298"
click at [700, 444] on div "Ingredient * Amount * Unit * Waste * .a-a{fill:#347362;}.b-a{fill:#fff;} Grams …" at bounding box center [599, 298] width 884 height 575
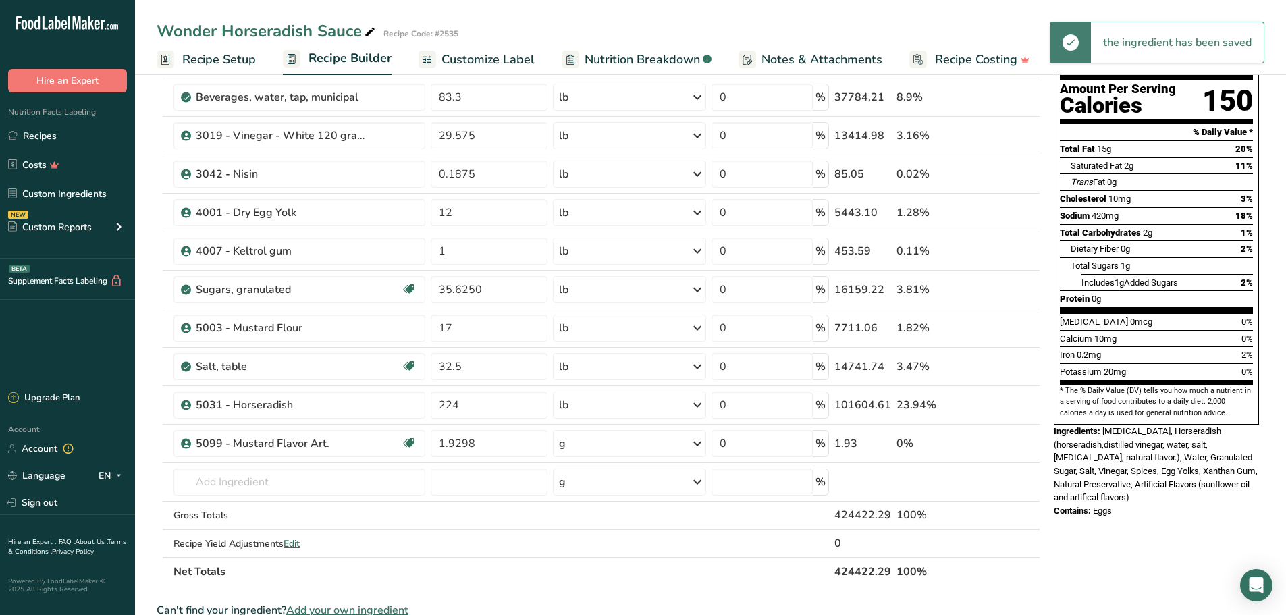
click at [700, 445] on icon at bounding box center [697, 443] width 16 height 24
click at [595, 552] on div "See more" at bounding box center [617, 551] width 113 height 14
click at [587, 573] on div "lb" at bounding box center [617, 573] width 113 height 20
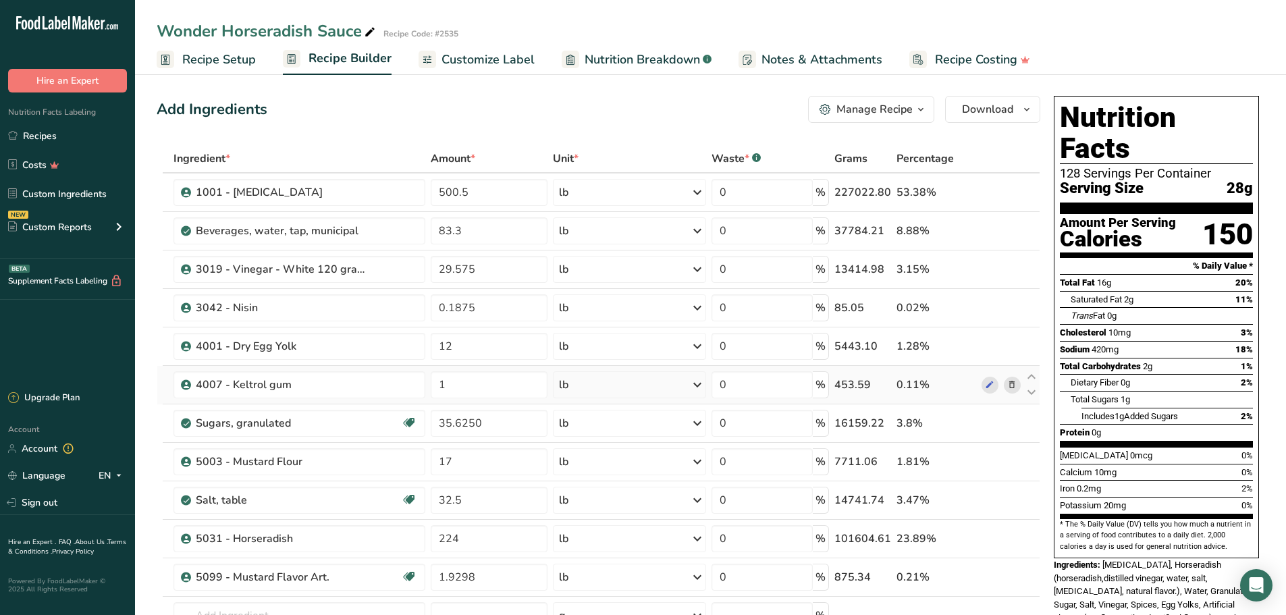
scroll to position [0, 0]
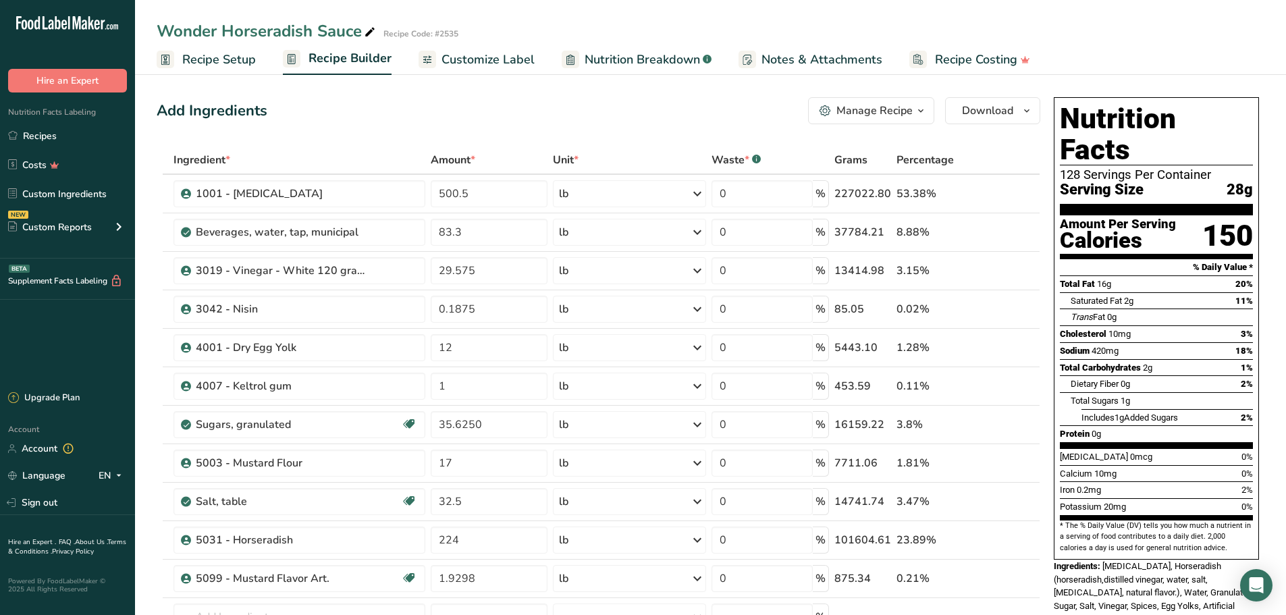
click at [495, 55] on span "Customize Label" at bounding box center [488, 60] width 93 height 18
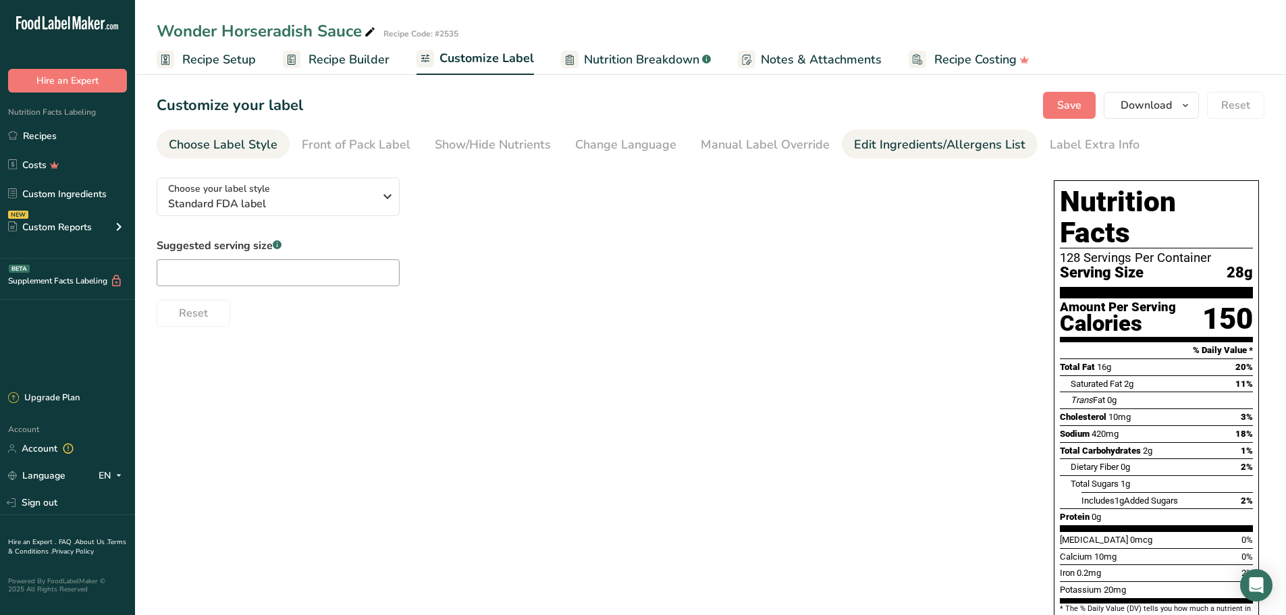
click at [876, 147] on div "Edit Ingredients/Allergens List" at bounding box center [940, 145] width 172 height 18
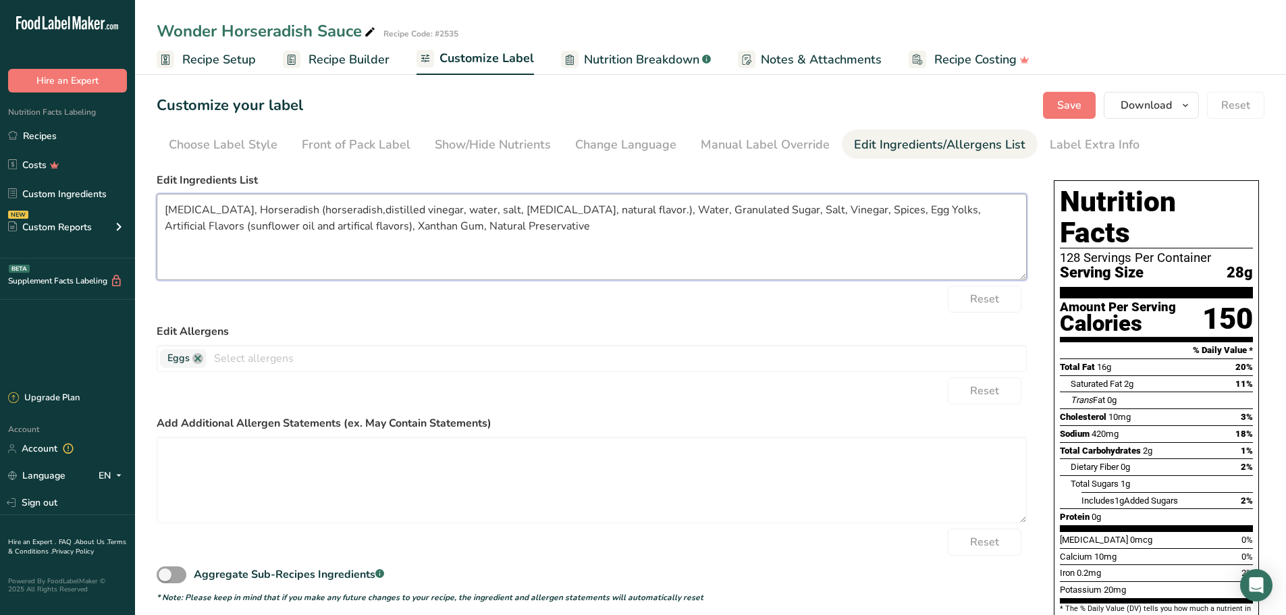
click at [715, 207] on textarea "[MEDICAL_DATA], Horseradish (horseradish,distilled vinegar, water, salt, [MEDIC…" at bounding box center [592, 237] width 870 height 86
type textarea "[MEDICAL_DATA], Horseradish (horseradish,distilled vinegar, water, salt, [MEDIC…"
click at [1078, 109] on span "Save" at bounding box center [1069, 105] width 24 height 16
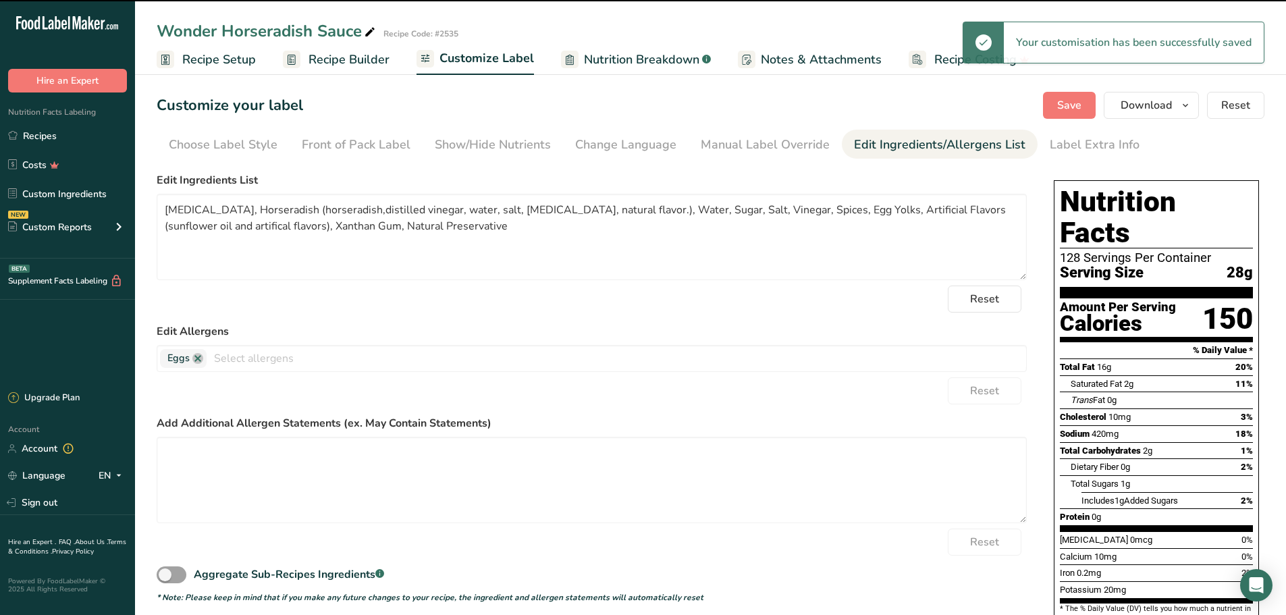
click at [352, 55] on span "Recipe Builder" at bounding box center [349, 60] width 81 height 18
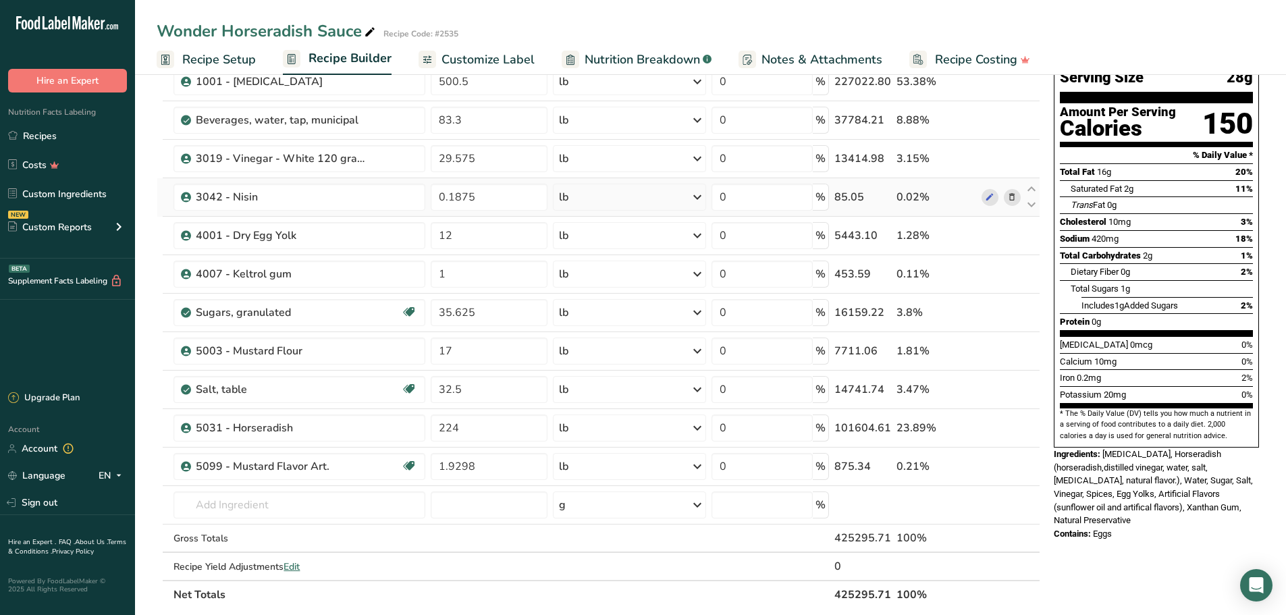
scroll to position [65, 0]
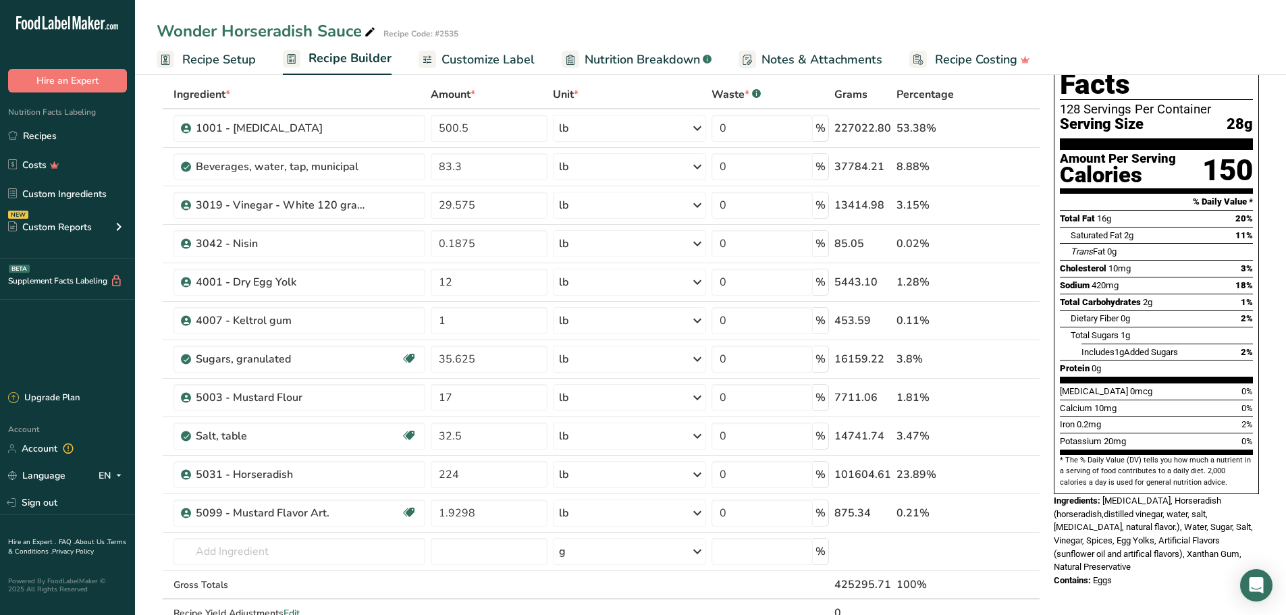
click at [669, 58] on span "Nutrition Breakdown" at bounding box center [642, 60] width 115 height 18
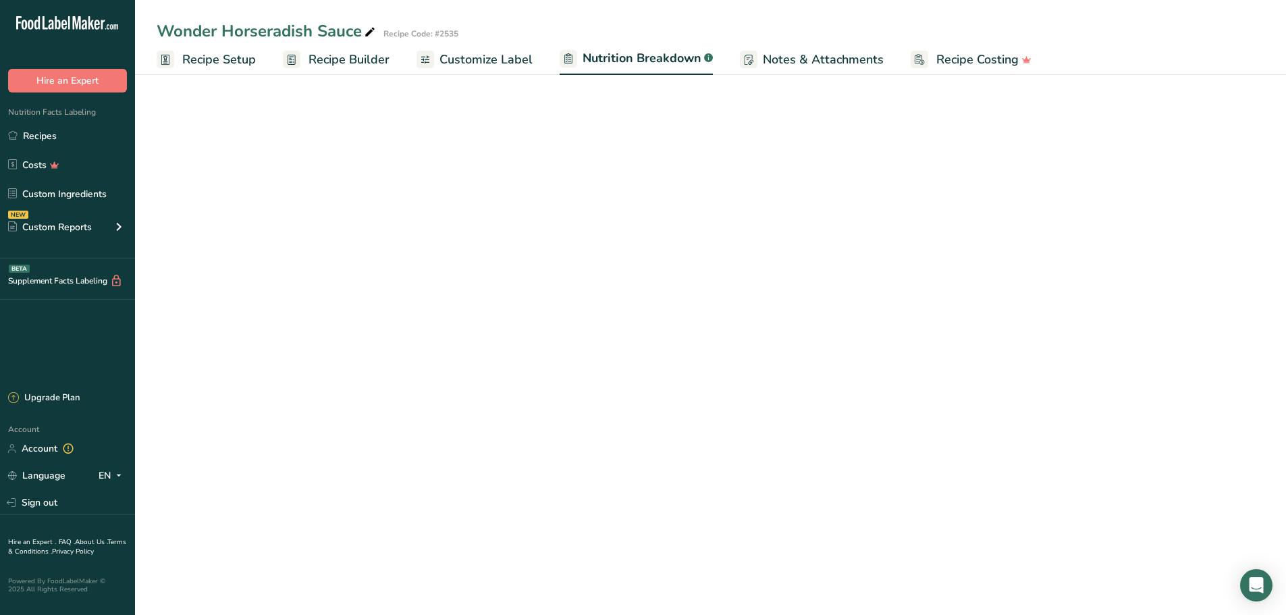
select select "Calories"
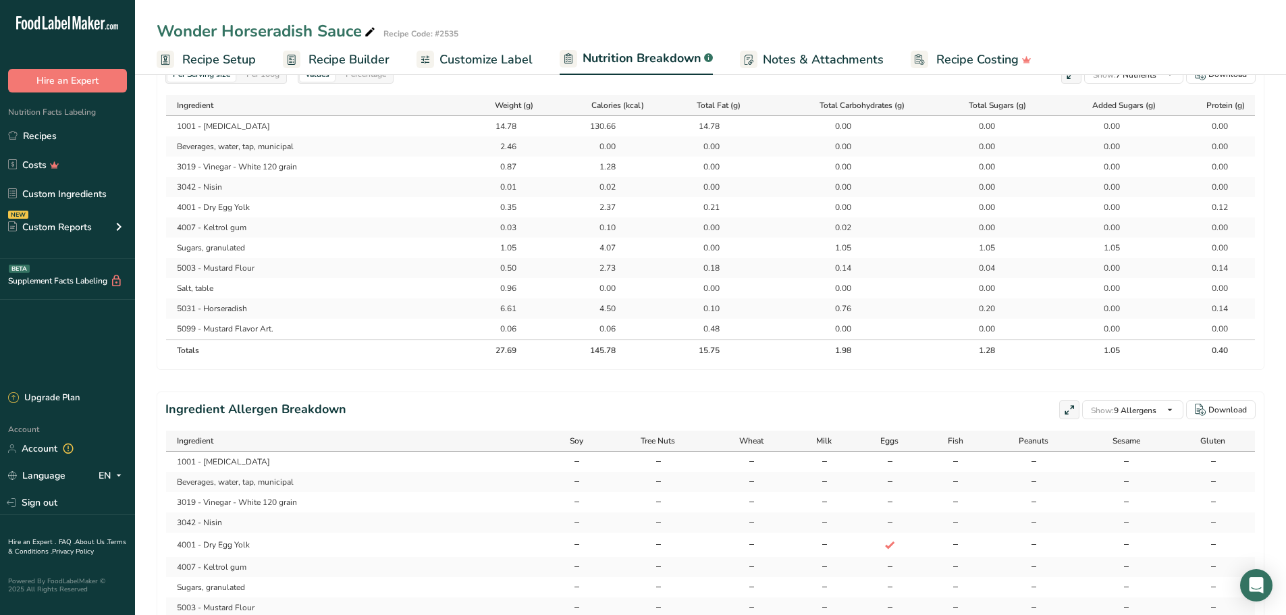
scroll to position [238, 0]
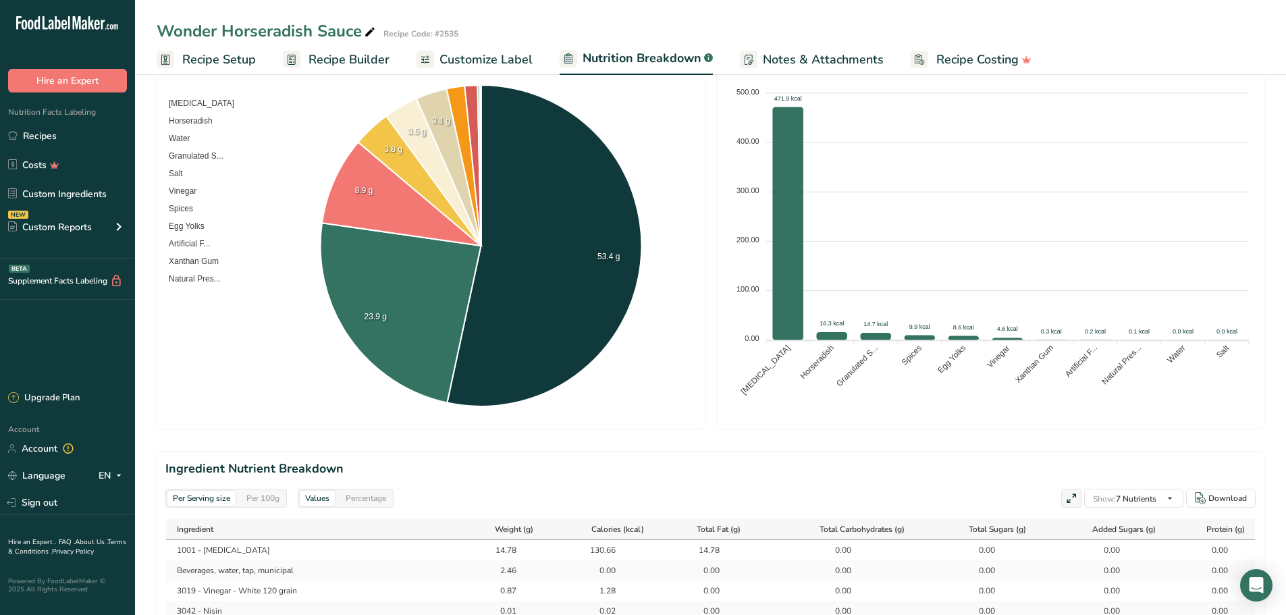
click at [359, 55] on span "Recipe Builder" at bounding box center [349, 60] width 81 height 18
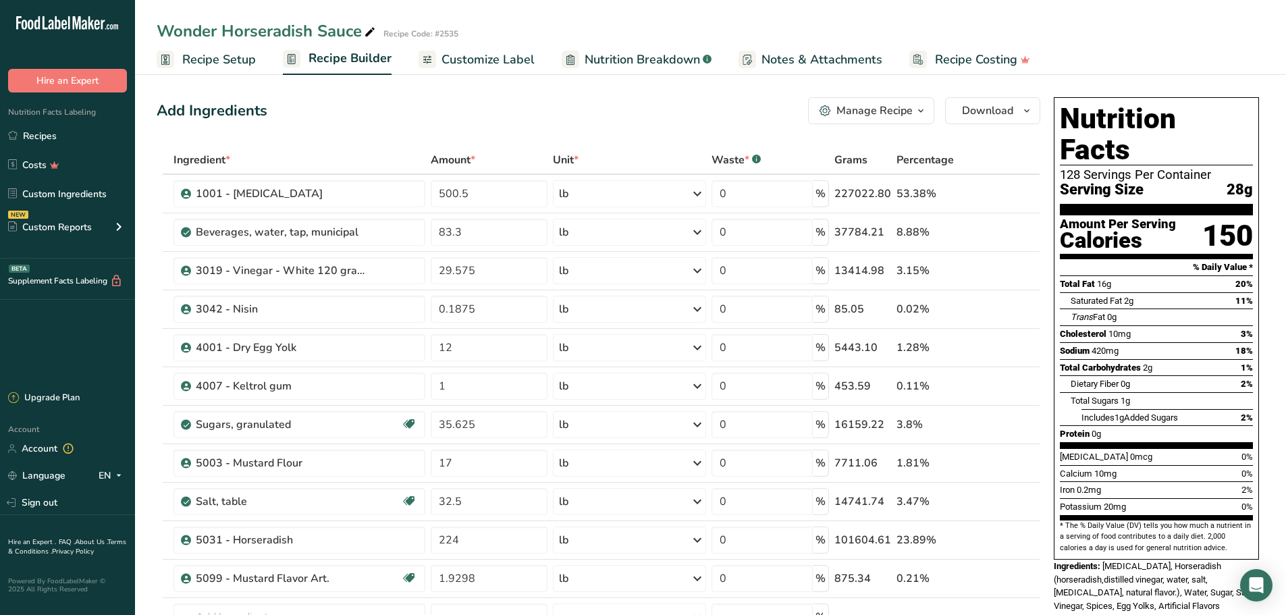
click at [789, 59] on span "Notes & Attachments" at bounding box center [822, 60] width 121 height 18
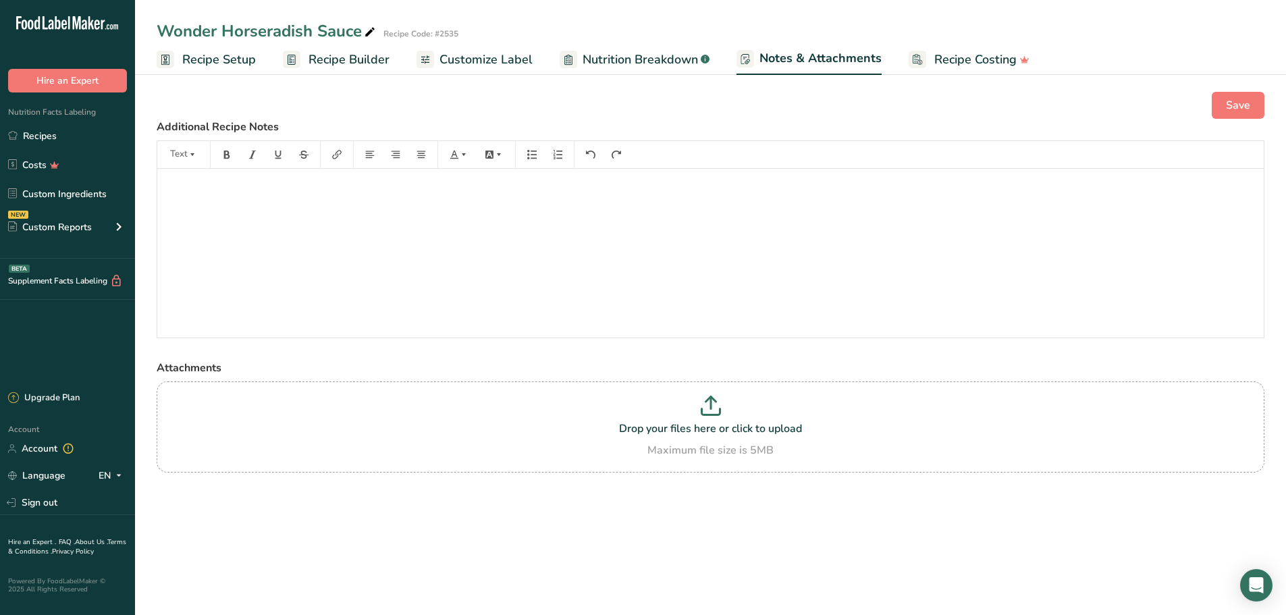
click at [951, 62] on span "Recipe Costing" at bounding box center [975, 60] width 82 height 18
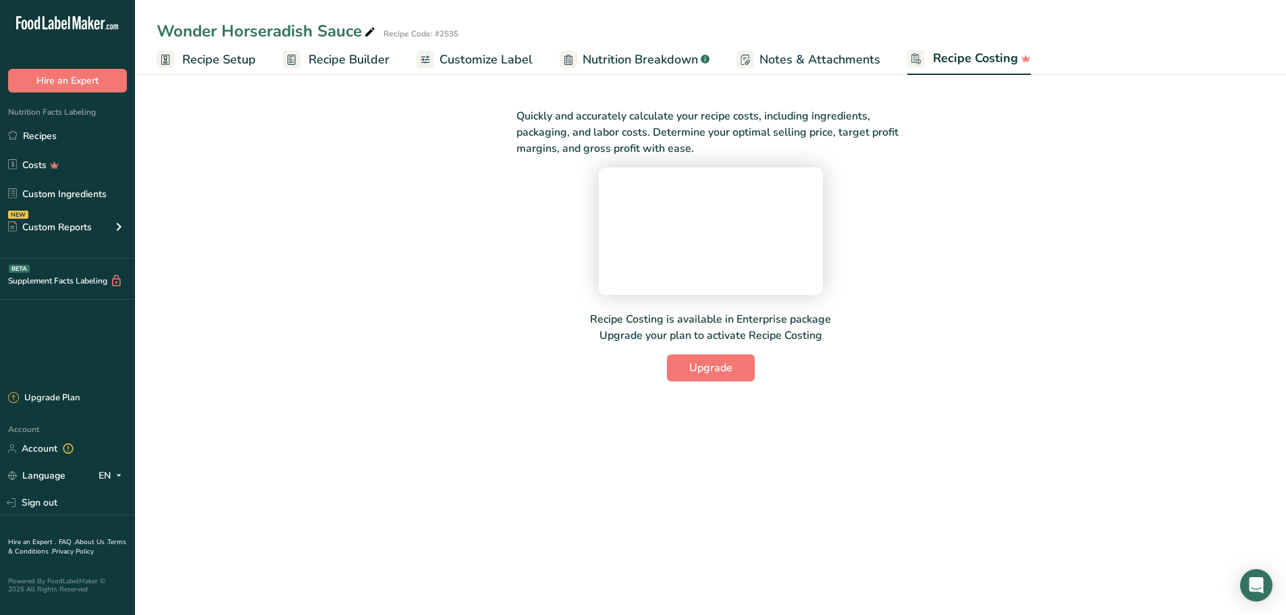
click at [624, 55] on span "Nutrition Breakdown" at bounding box center [640, 60] width 115 height 18
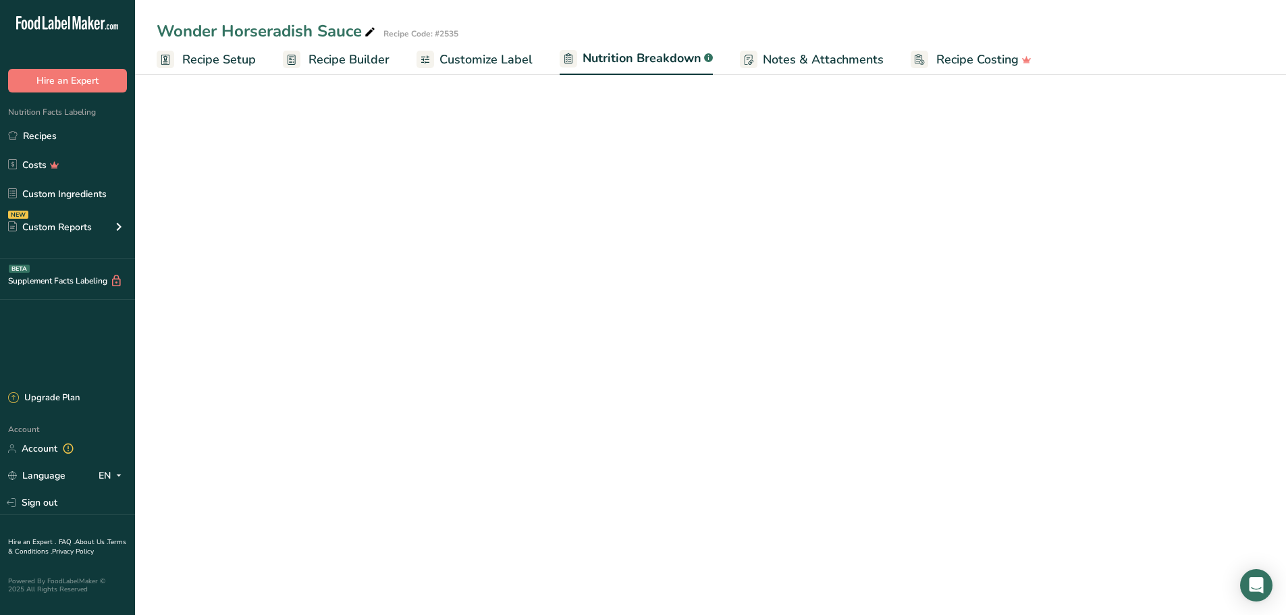
select select "Calories"
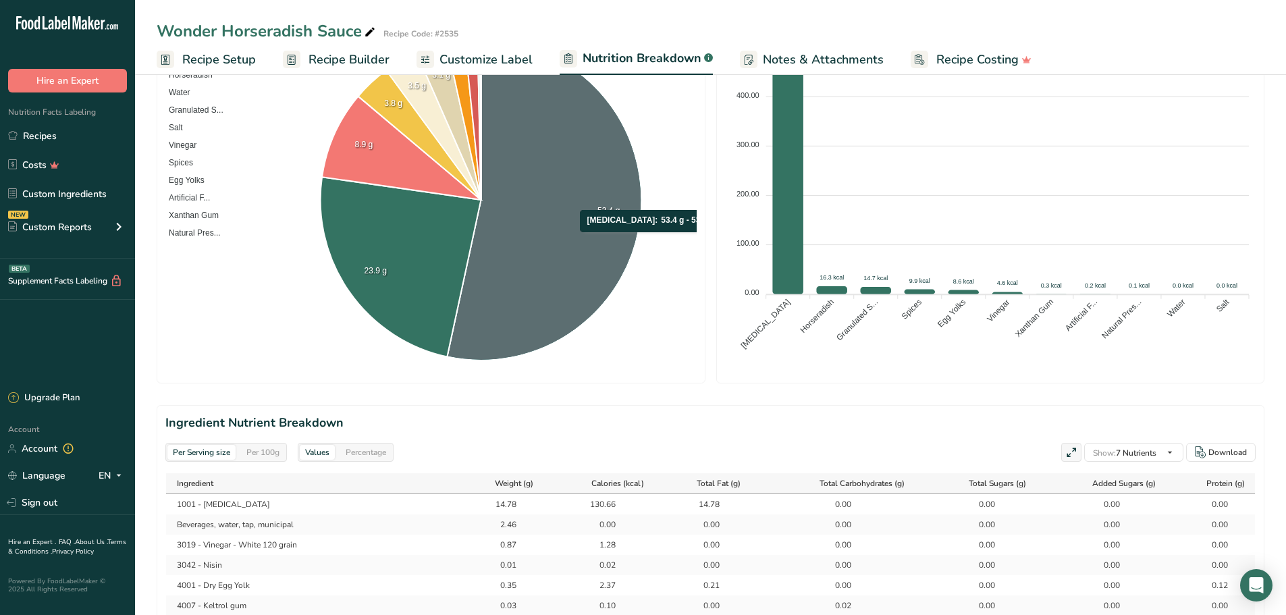
scroll to position [238, 0]
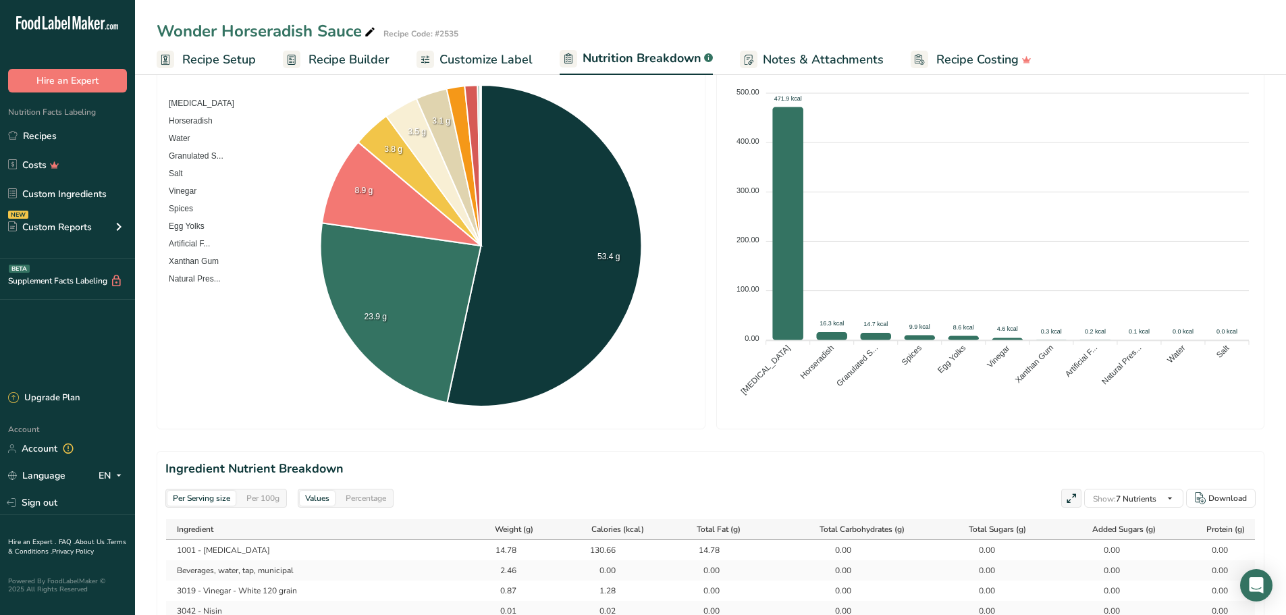
click at [499, 59] on span "Customize Label" at bounding box center [486, 60] width 93 height 18
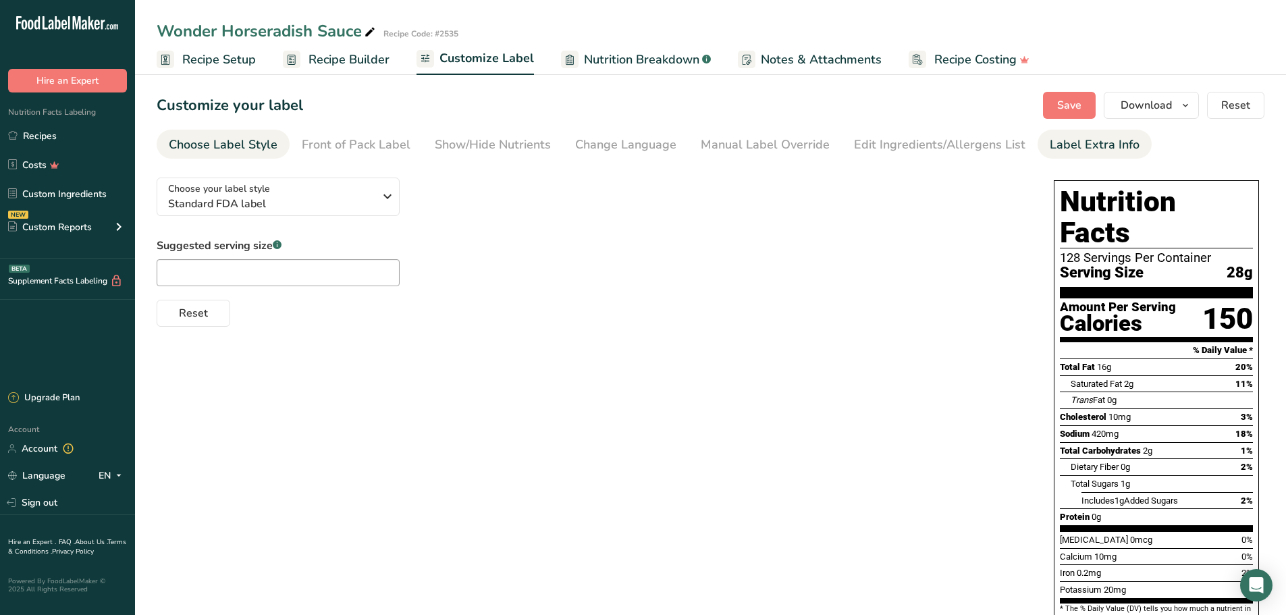
click at [1079, 138] on div "Label Extra Info" at bounding box center [1095, 145] width 90 height 18
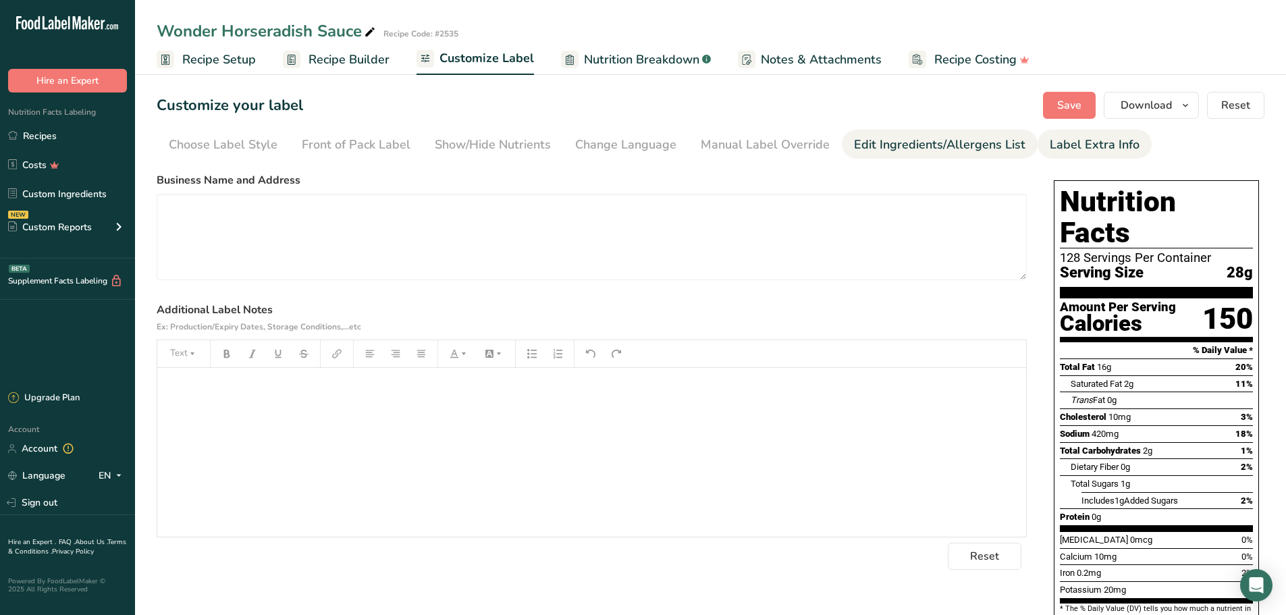
click at [927, 153] on div "Edit Ingredients/Allergens List" at bounding box center [940, 145] width 172 height 18
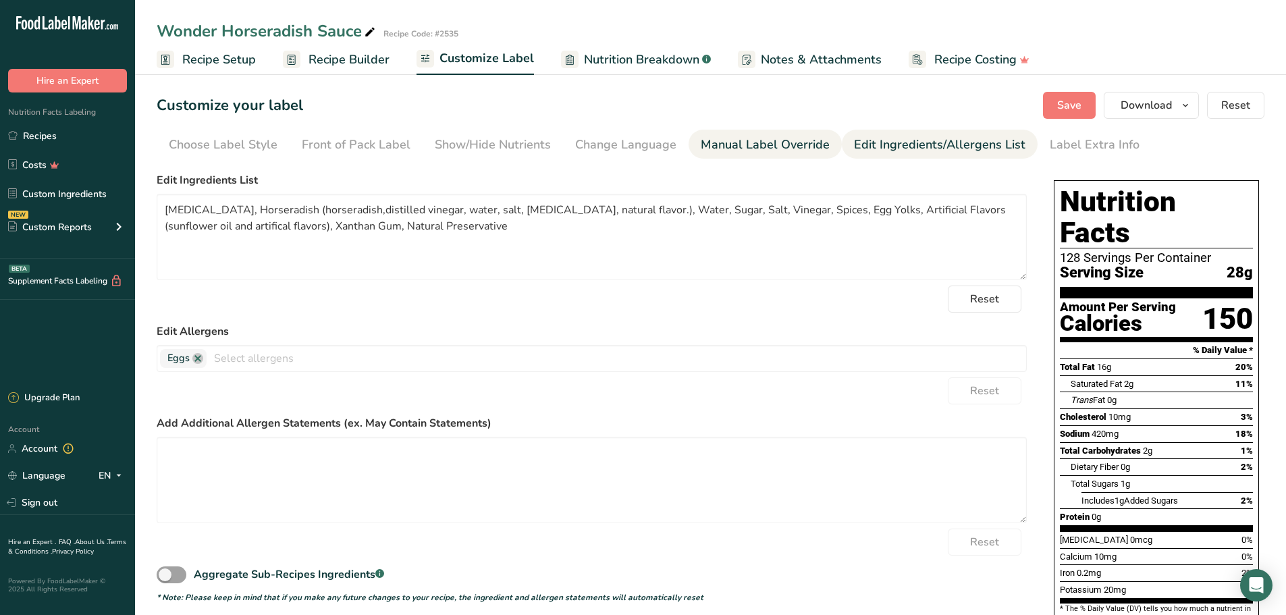
click at [776, 144] on div "Manual Label Override" at bounding box center [765, 145] width 129 height 18
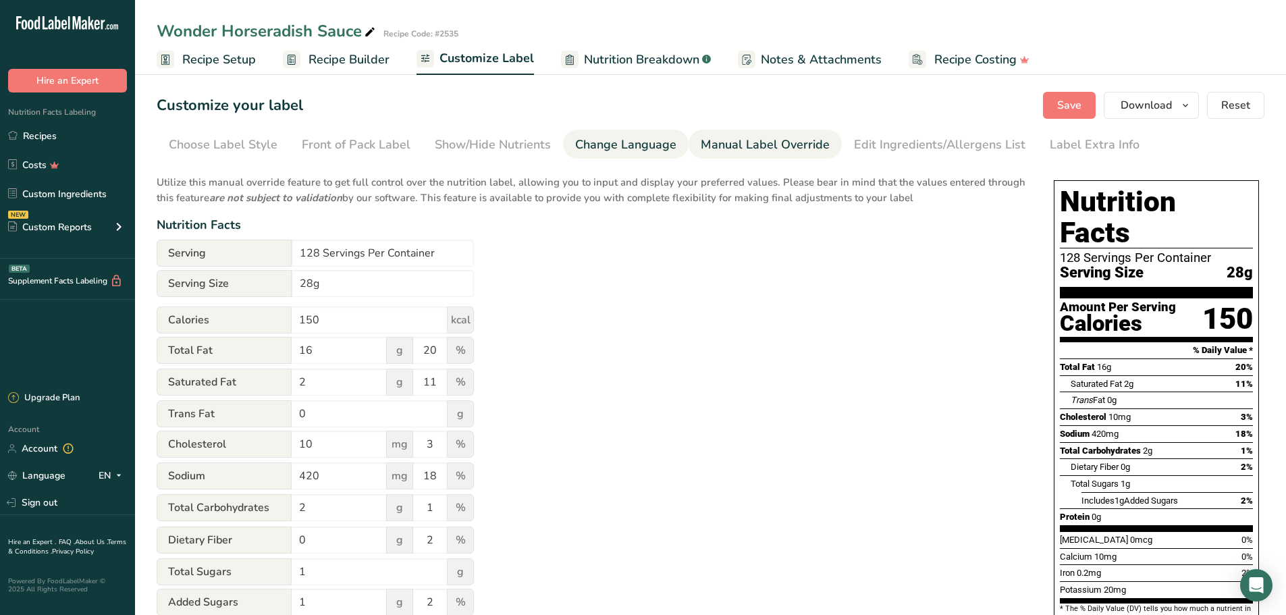
click at [604, 142] on div "Change Language" at bounding box center [625, 145] width 101 height 18
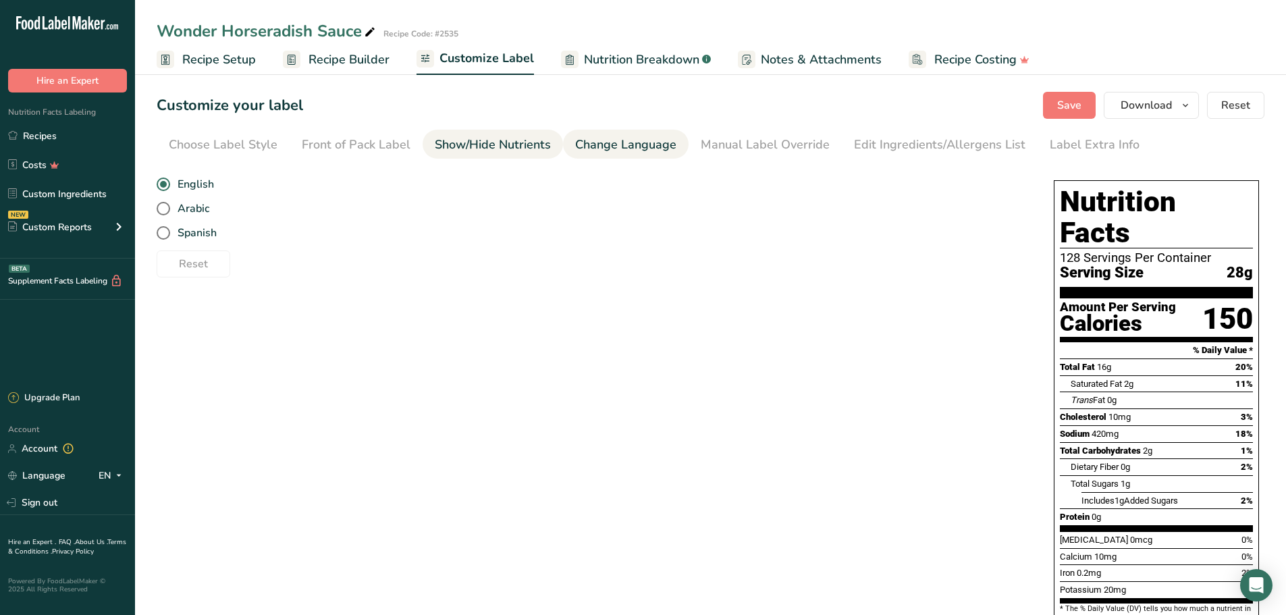
click at [484, 146] on div "Show/Hide Nutrients" at bounding box center [493, 145] width 116 height 18
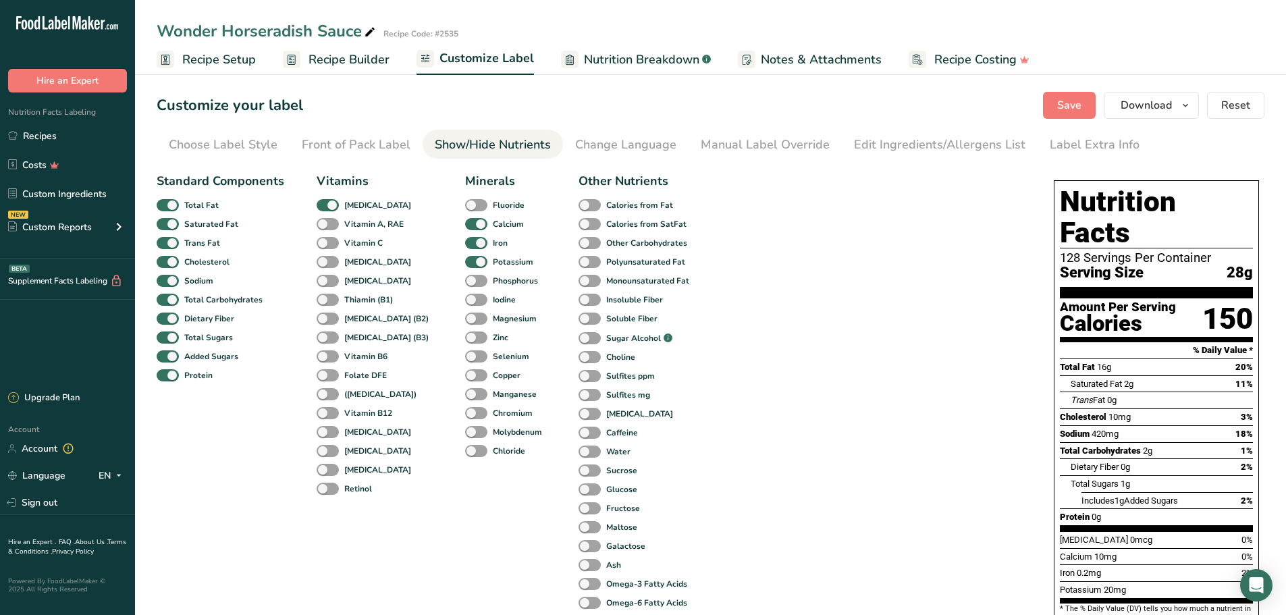
click at [326, 59] on span "Recipe Builder" at bounding box center [349, 60] width 81 height 18
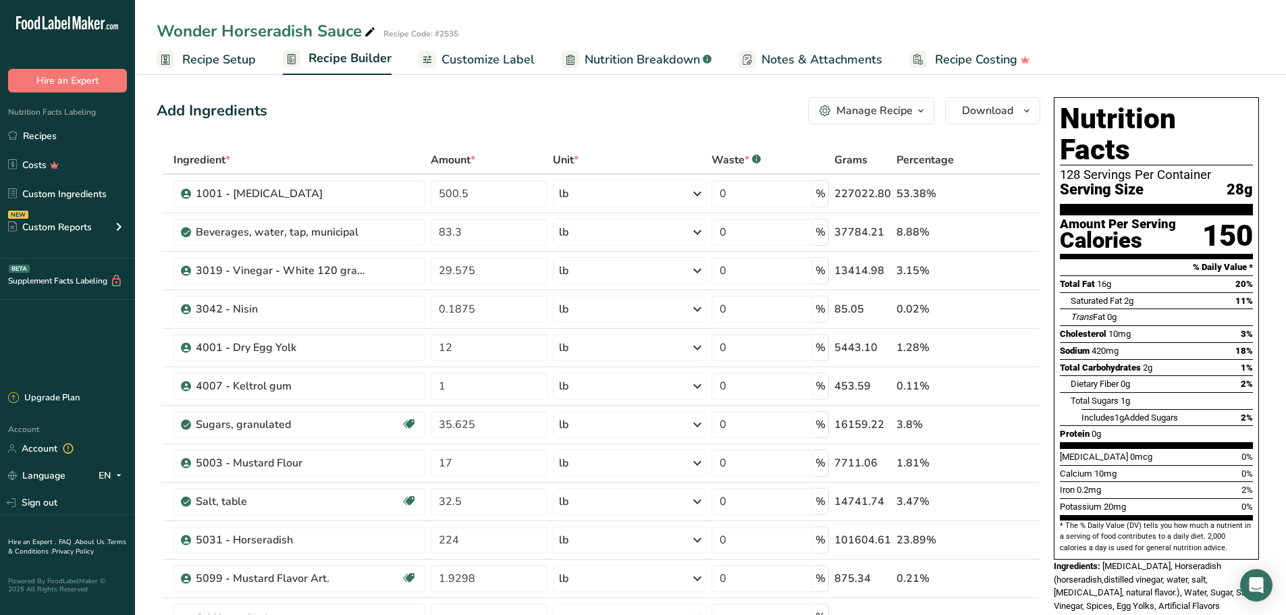
click at [926, 113] on icon "button" at bounding box center [921, 111] width 11 height 17
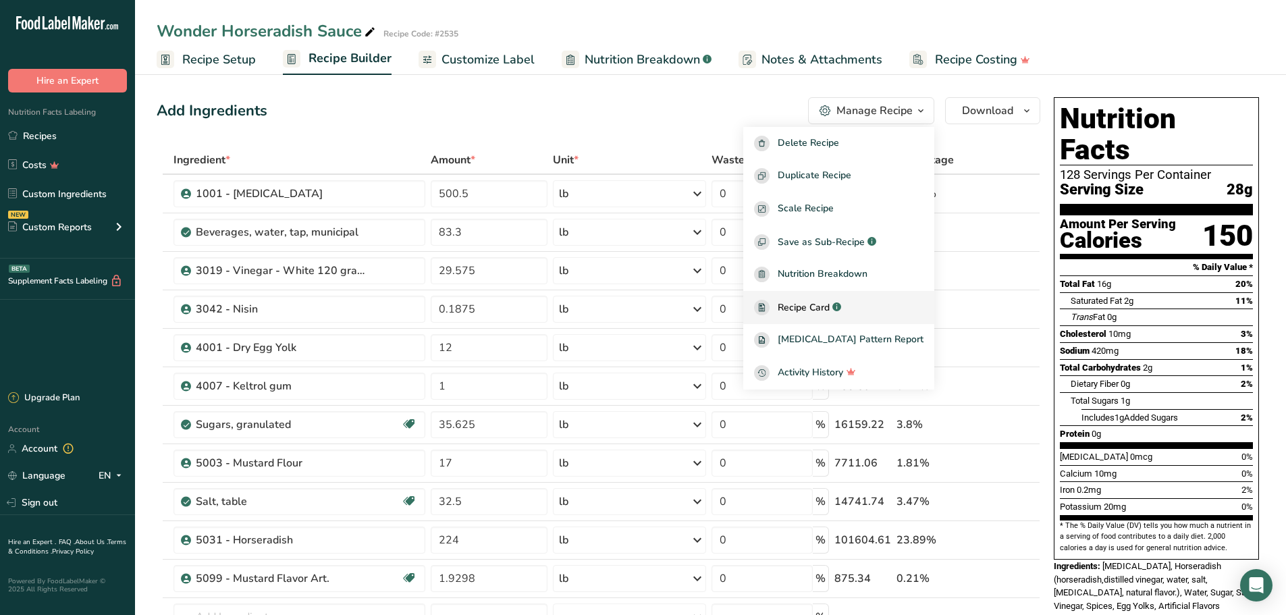
click at [830, 314] on span "Recipe Card" at bounding box center [804, 307] width 52 height 14
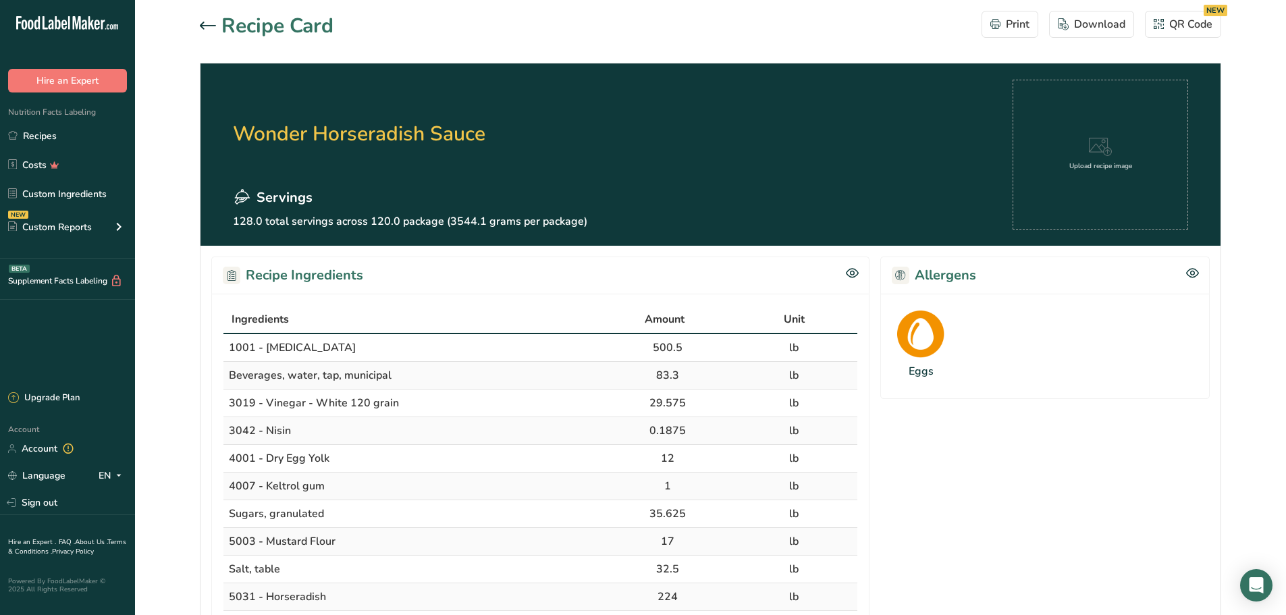
click at [1089, 159] on div "Upload recipe image" at bounding box center [1101, 155] width 63 height 34
click at [1169, 21] on div "QR Code NEW" at bounding box center [1183, 24] width 59 height 16
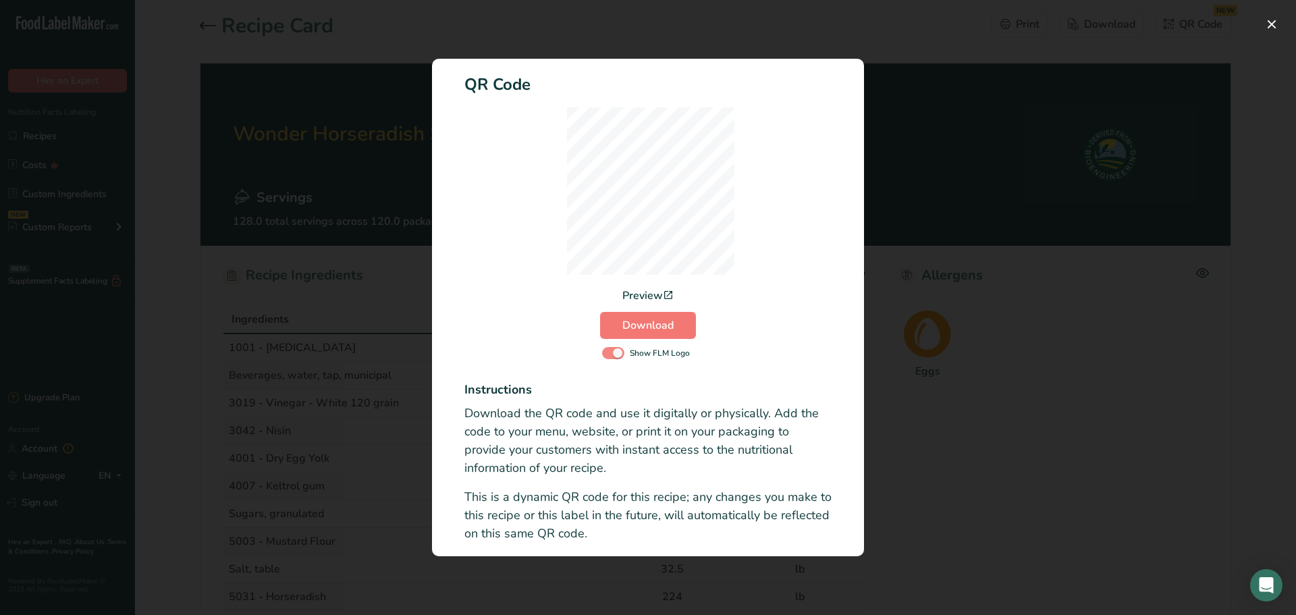
click at [612, 349] on span "Activity Log Modal" at bounding box center [613, 353] width 22 height 13
click at [611, 349] on input "Show FLM Logo" at bounding box center [606, 352] width 9 height 9
checkbox input "false"
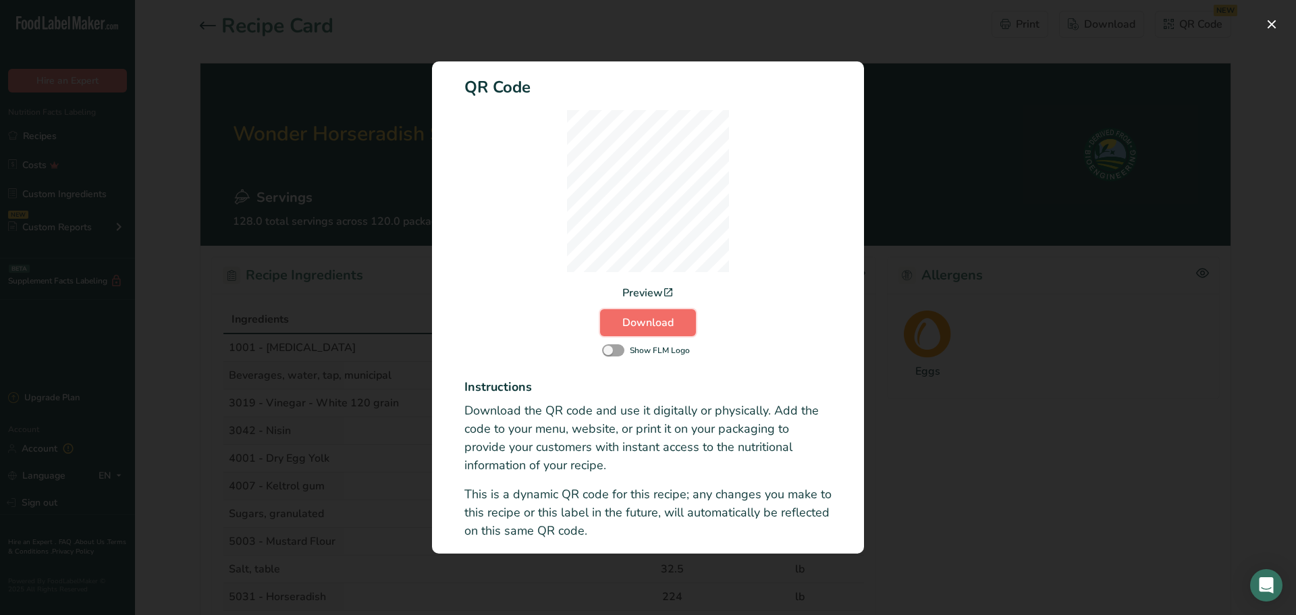
click at [661, 321] on span "Download" at bounding box center [648, 323] width 51 height 16
click at [1241, 408] on div "Activity Log Modal" at bounding box center [648, 307] width 1296 height 615
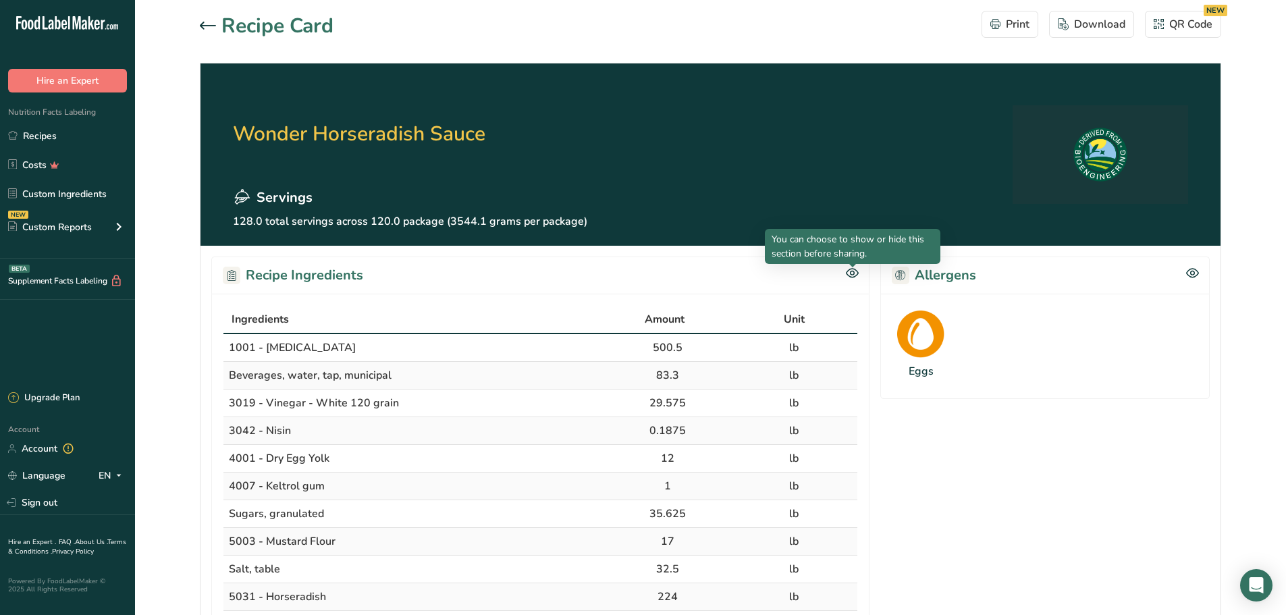
click at [851, 271] on icon at bounding box center [852, 272] width 13 height 11
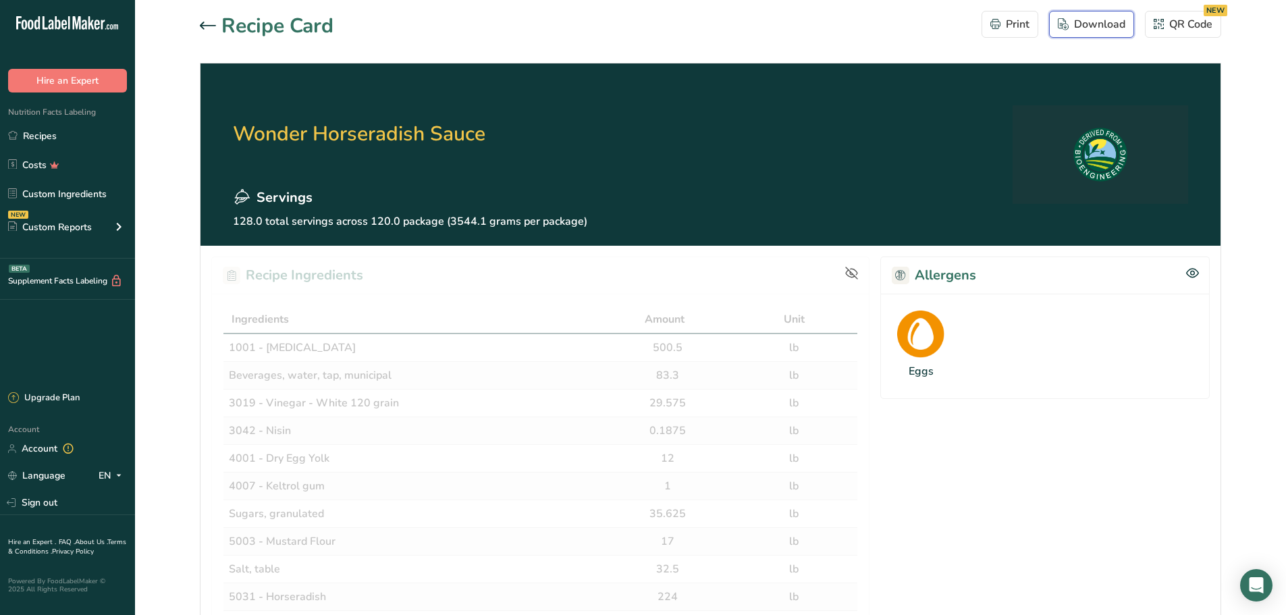
click at [1099, 22] on div "Download" at bounding box center [1092, 24] width 68 height 16
click at [207, 28] on icon at bounding box center [208, 26] width 16 height 8
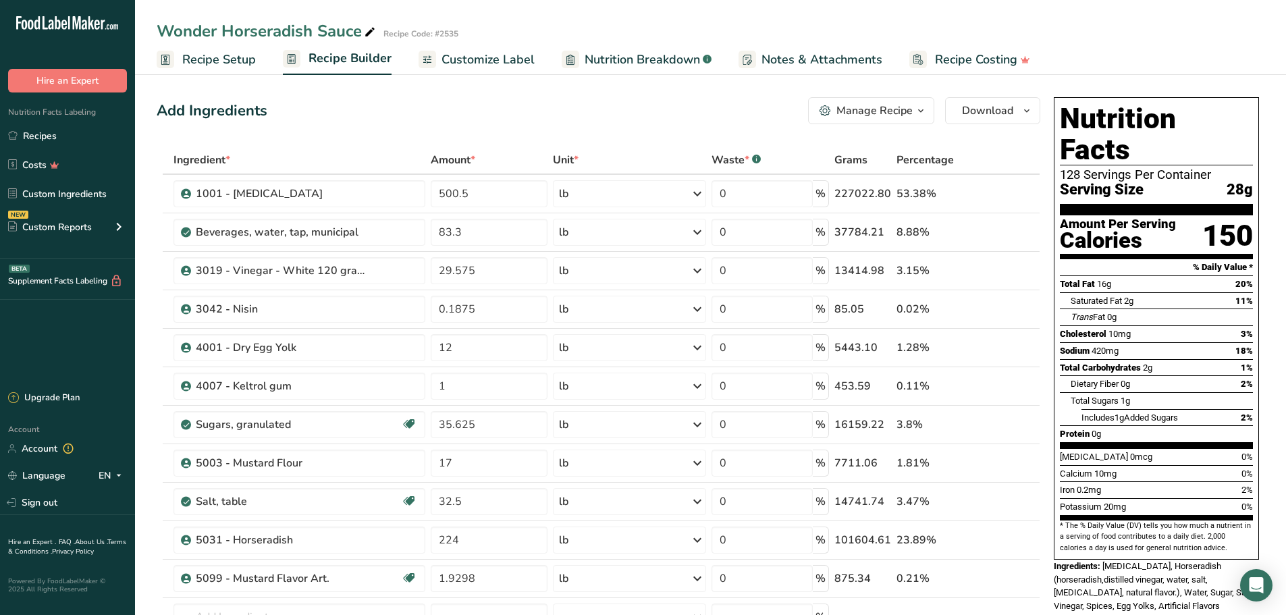
click at [479, 57] on span "Customize Label" at bounding box center [488, 60] width 93 height 18
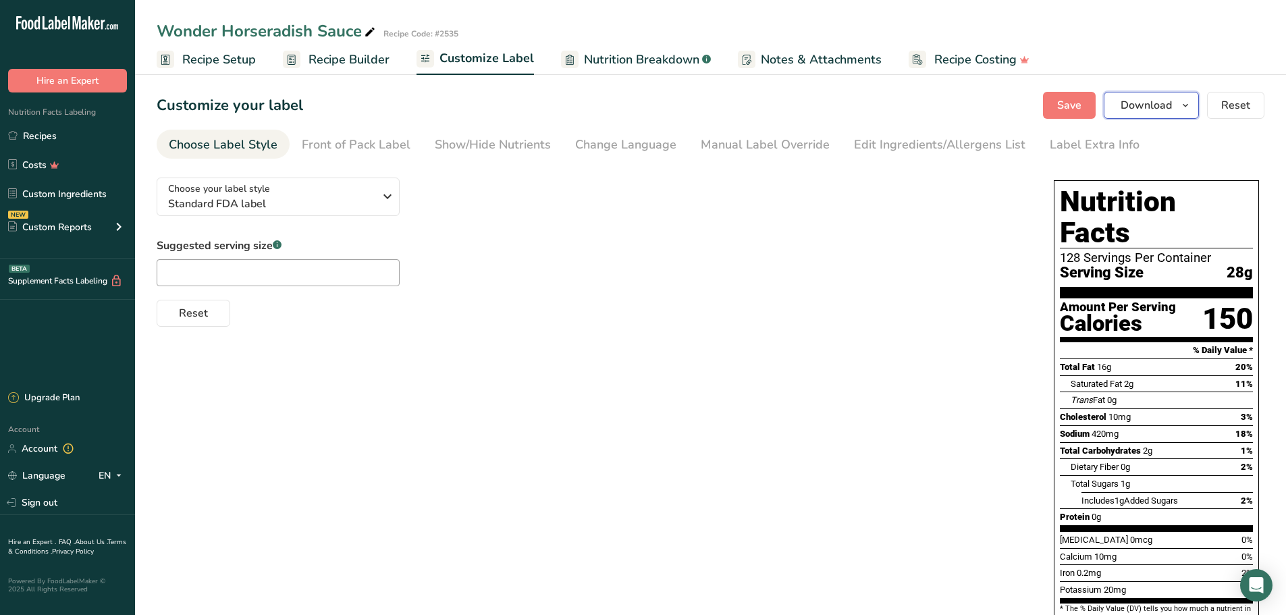
click at [1147, 105] on span "Download" at bounding box center [1146, 105] width 51 height 16
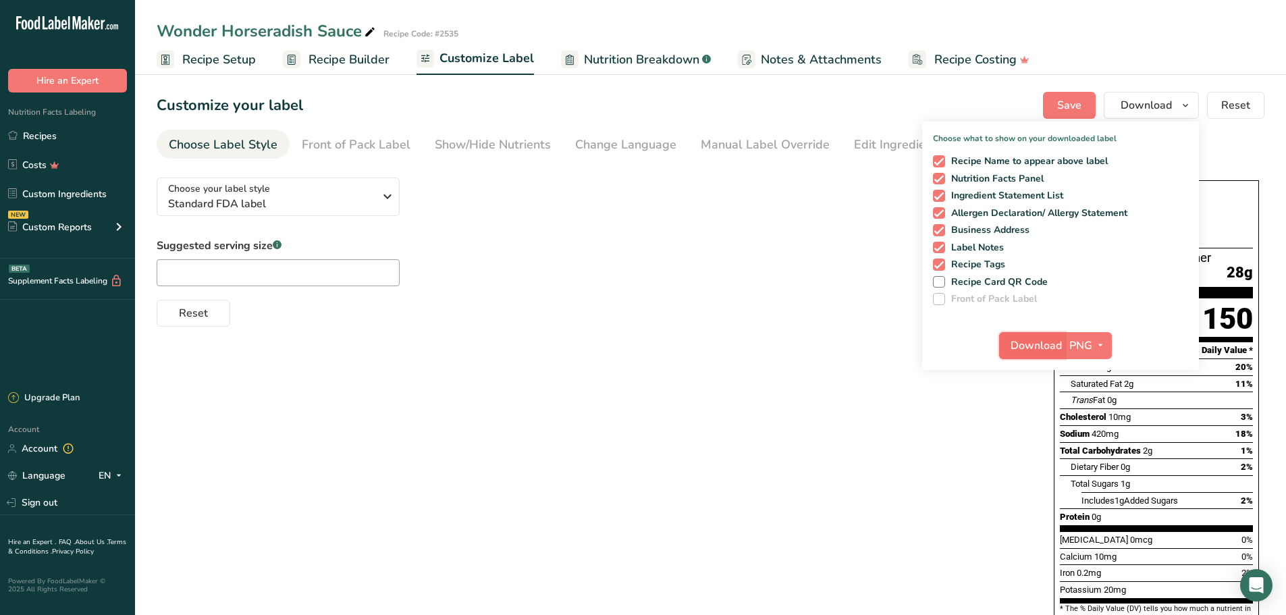
click at [1053, 345] on span "Download" at bounding box center [1036, 346] width 51 height 16
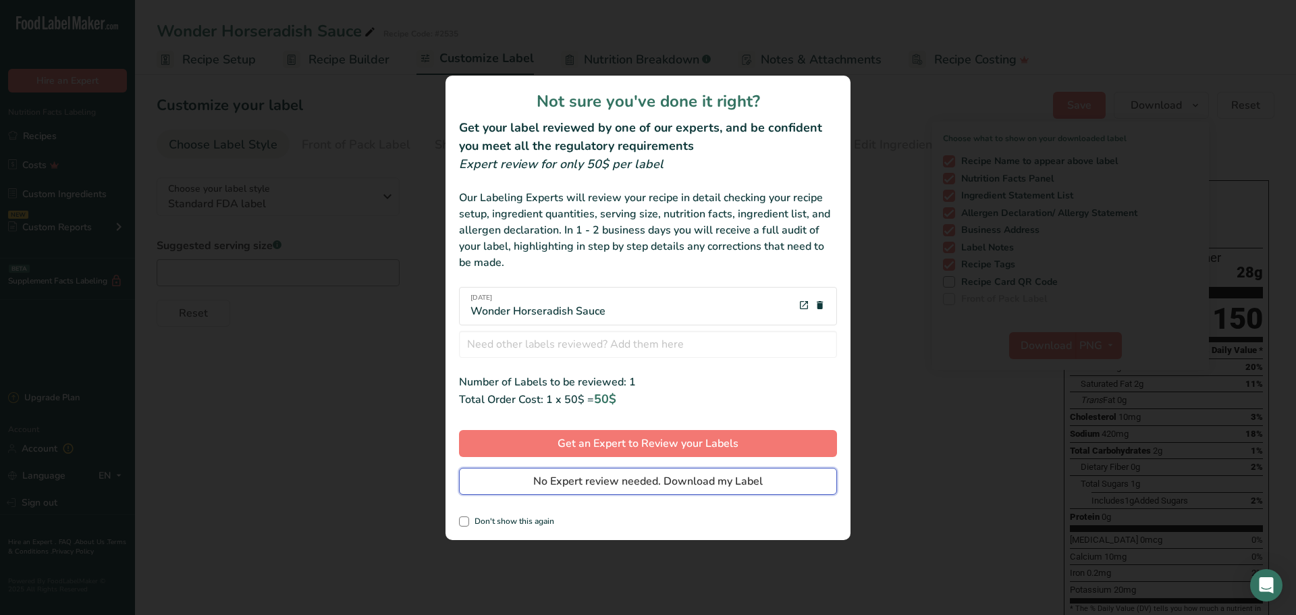
click at [670, 485] on span "No Expert review needed. Download my Label" at bounding box center [648, 481] width 230 height 16
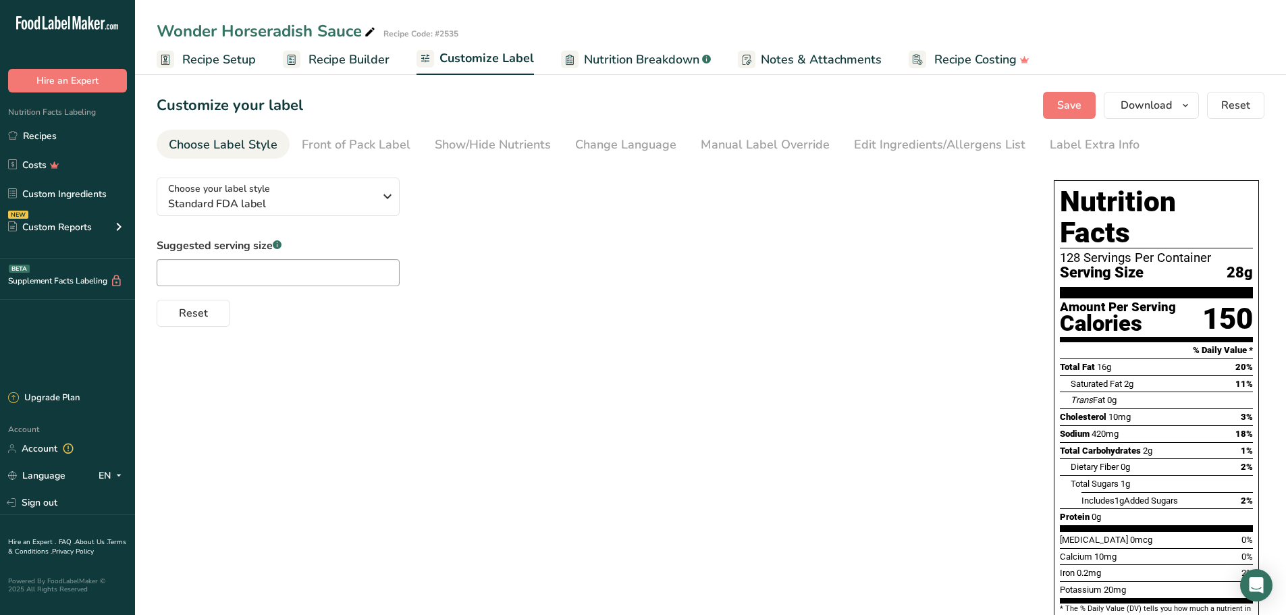
drag, startPoint x: 346, startPoint y: 59, endPoint x: 339, endPoint y: 247, distance: 188.5
click at [346, 59] on span "Recipe Builder" at bounding box center [349, 60] width 81 height 18
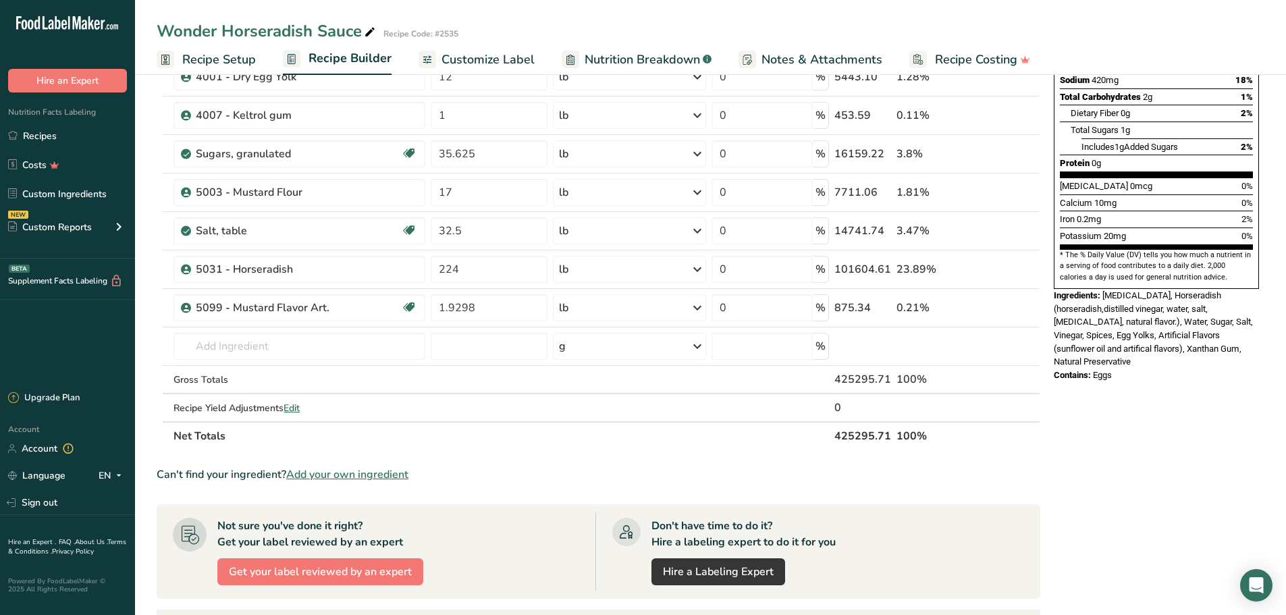
scroll to position [270, 0]
drag, startPoint x: 486, startPoint y: 54, endPoint x: 464, endPoint y: 84, distance: 37.7
click at [486, 54] on span "Customize Label" at bounding box center [488, 60] width 93 height 18
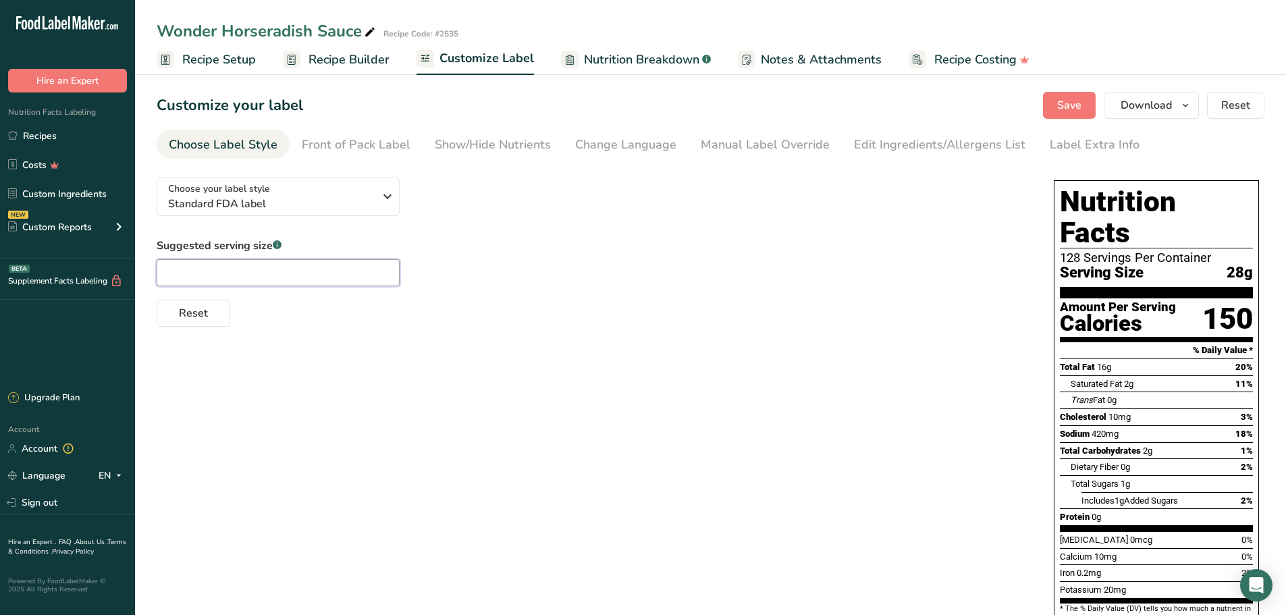
click at [266, 265] on input "text" at bounding box center [278, 272] width 243 height 27
type input "27.69 g"
click at [1064, 107] on span "Save" at bounding box center [1069, 105] width 24 height 16
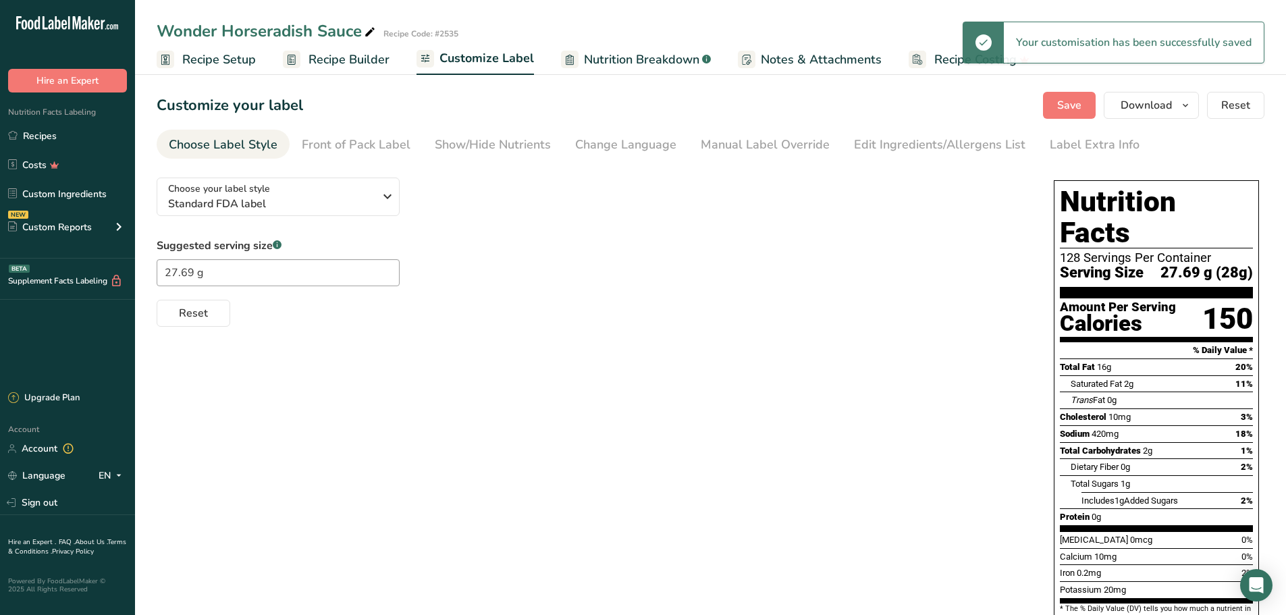
click at [352, 59] on span "Recipe Builder" at bounding box center [349, 60] width 81 height 18
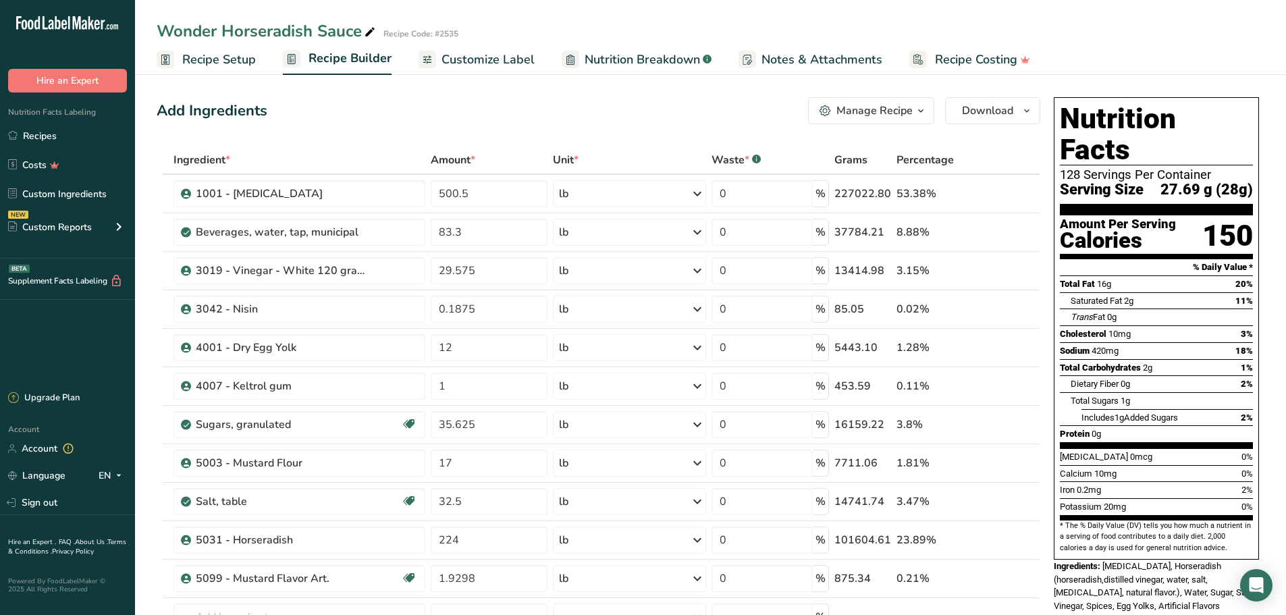
click at [500, 54] on span "Customize Label" at bounding box center [488, 60] width 93 height 18
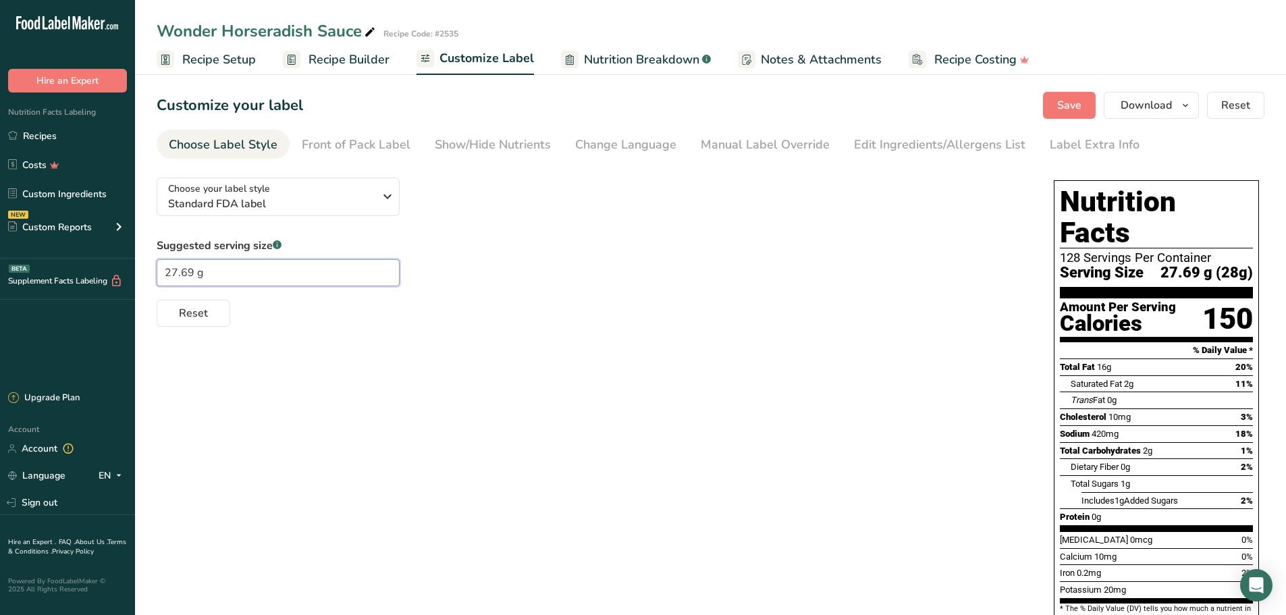
drag, startPoint x: 217, startPoint y: 279, endPoint x: 152, endPoint y: 278, distance: 64.8
click at [152, 278] on section "Customize your label Save Download Choose what to show on your downloaded label…" at bounding box center [710, 420] width 1151 height 701
click at [608, 473] on div "Choose your label style Standard FDA label USA (FDA) Standard FDA label Tabular…" at bounding box center [711, 458] width 1108 height 583
click at [1157, 105] on span "Download" at bounding box center [1146, 105] width 51 height 16
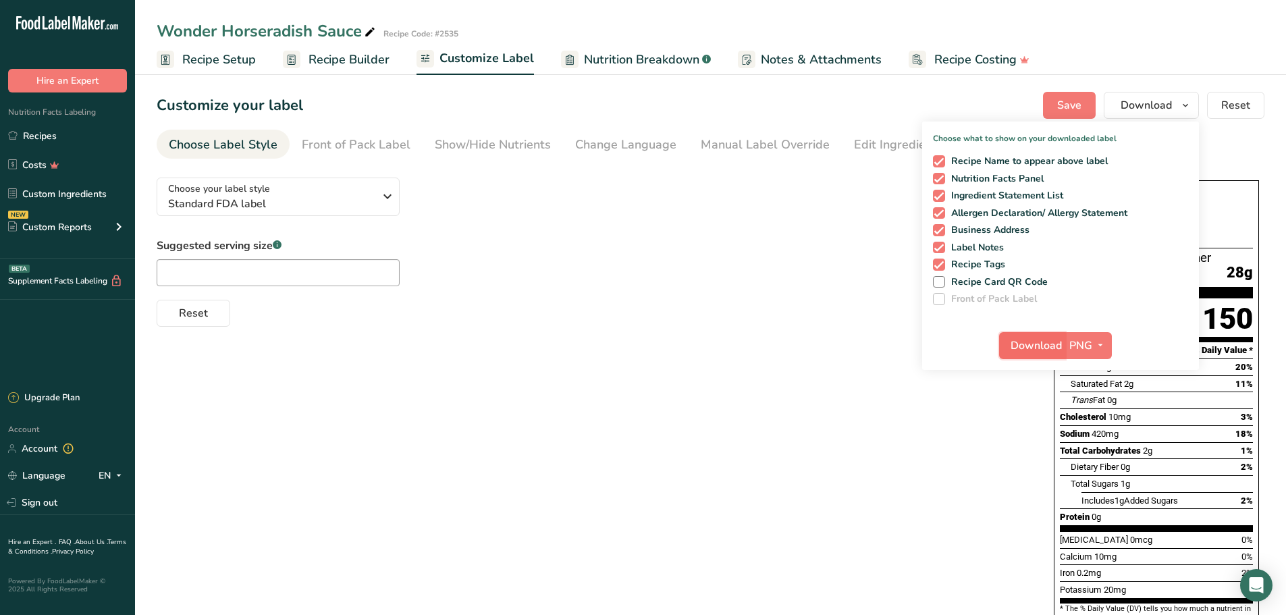
click at [1034, 346] on span "Download" at bounding box center [1036, 346] width 51 height 16
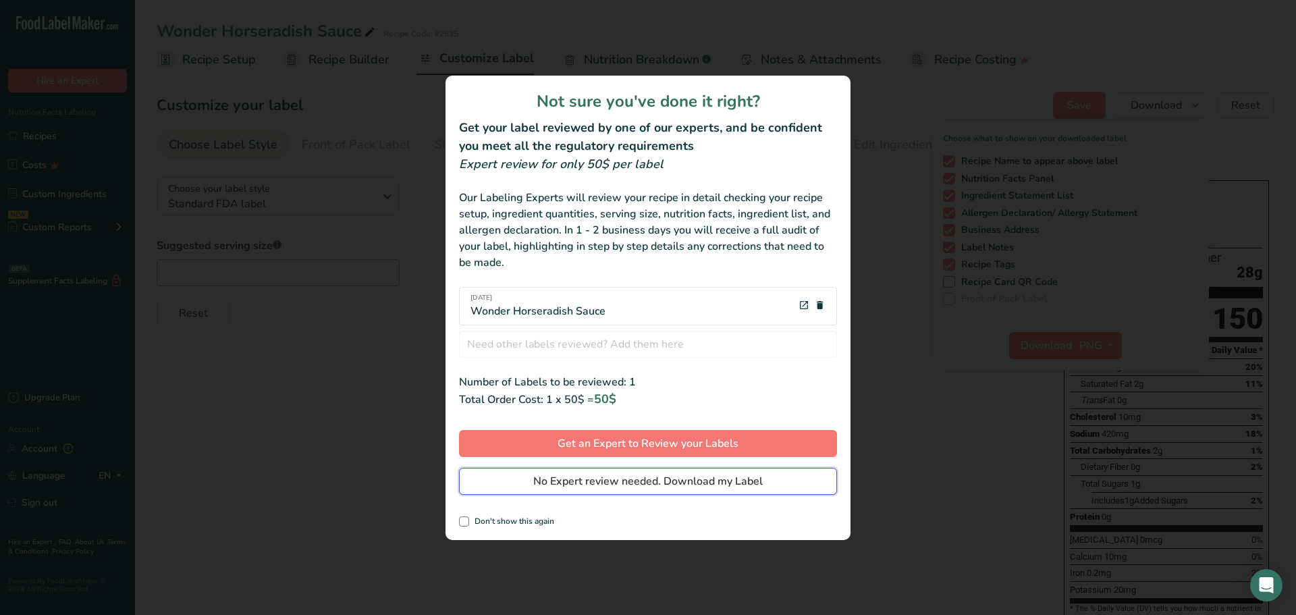
click at [633, 476] on span "No Expert review needed. Download my Label" at bounding box center [648, 481] width 230 height 16
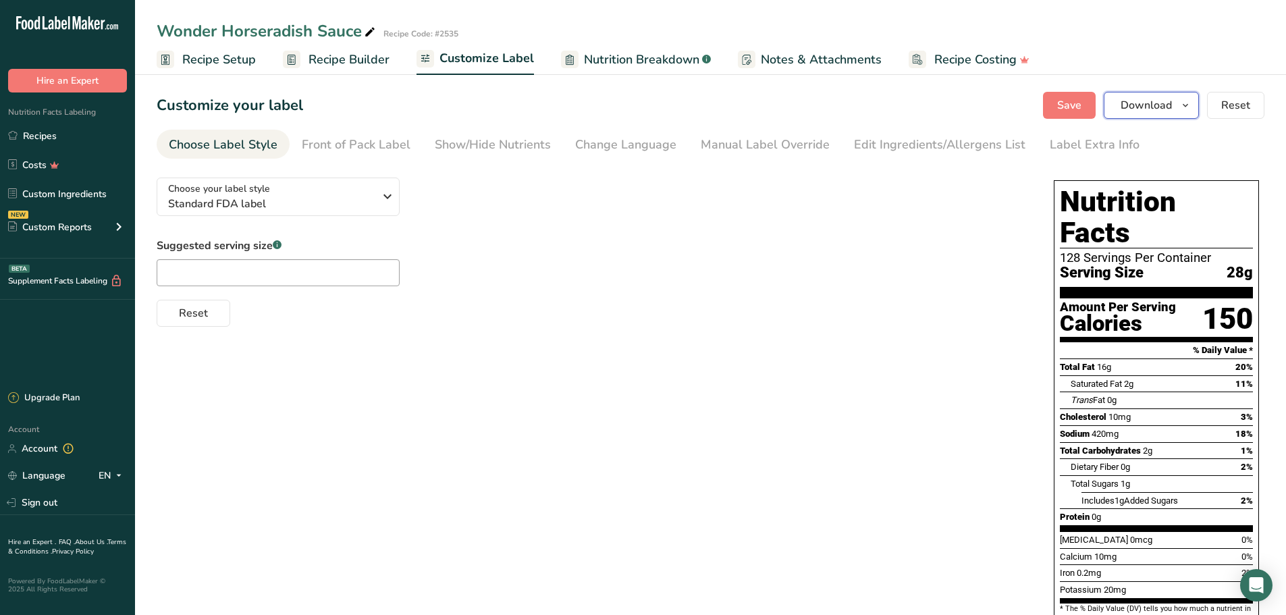
click at [1186, 105] on icon "button" at bounding box center [1185, 105] width 11 height 17
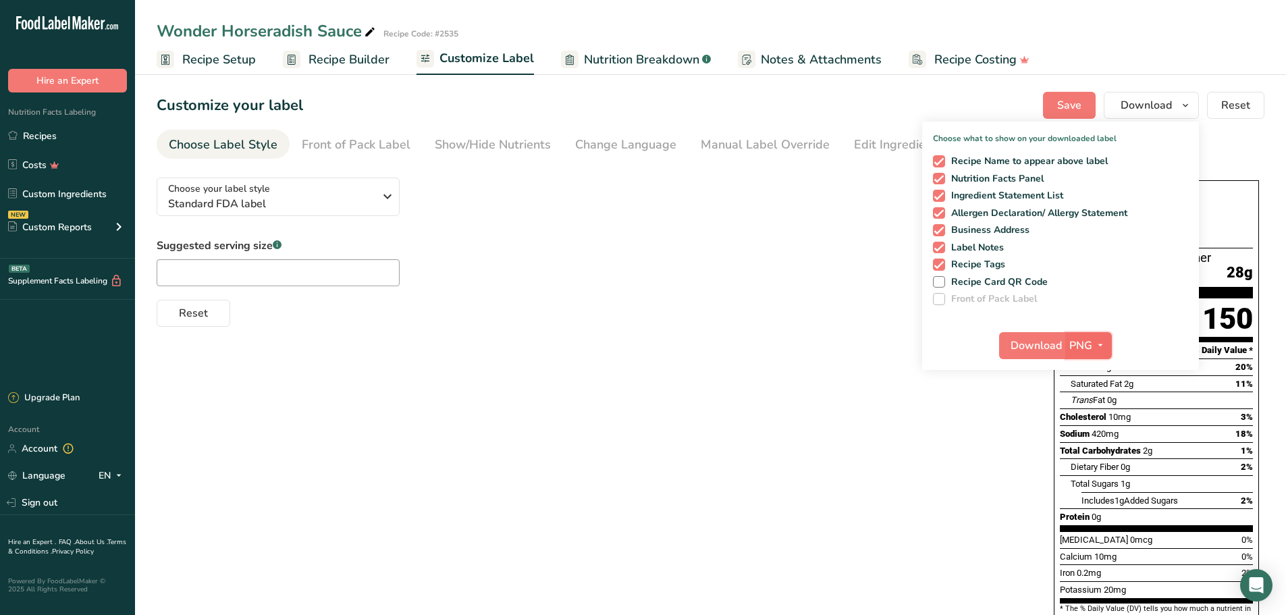
click at [1098, 345] on icon "button" at bounding box center [1100, 345] width 11 height 17
click at [1090, 436] on link "PDF" at bounding box center [1090, 440] width 43 height 22
click at [1045, 345] on span "Download" at bounding box center [1036, 346] width 51 height 16
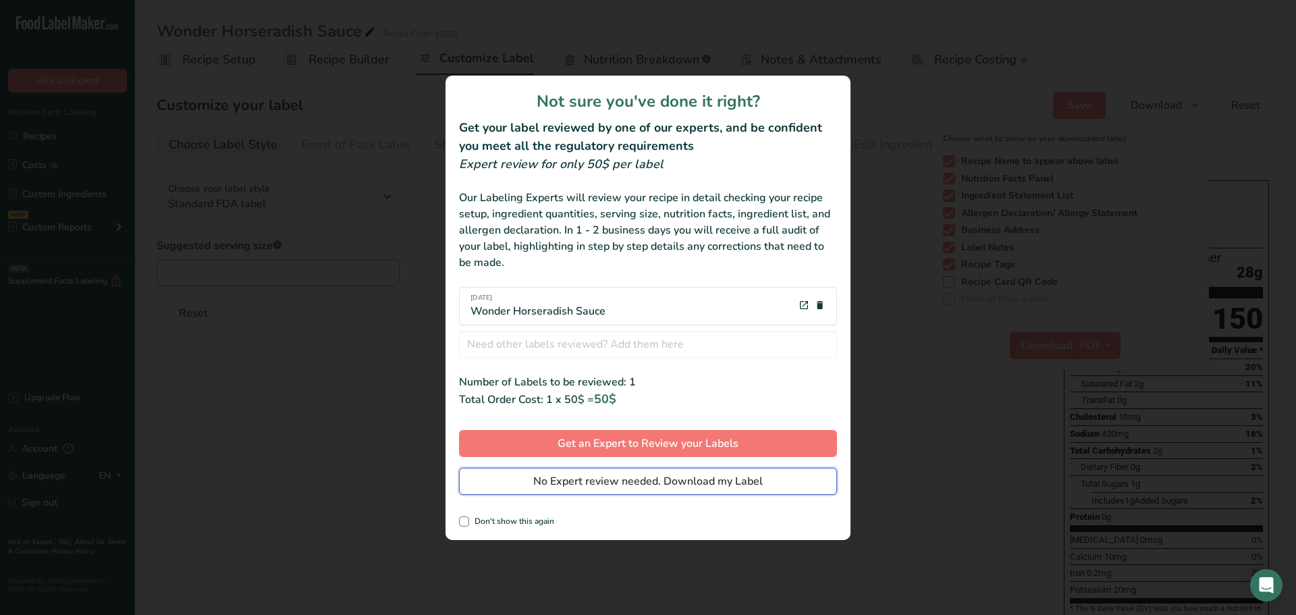
click at [697, 484] on span "No Expert review needed. Download my Label" at bounding box center [648, 481] width 230 height 16
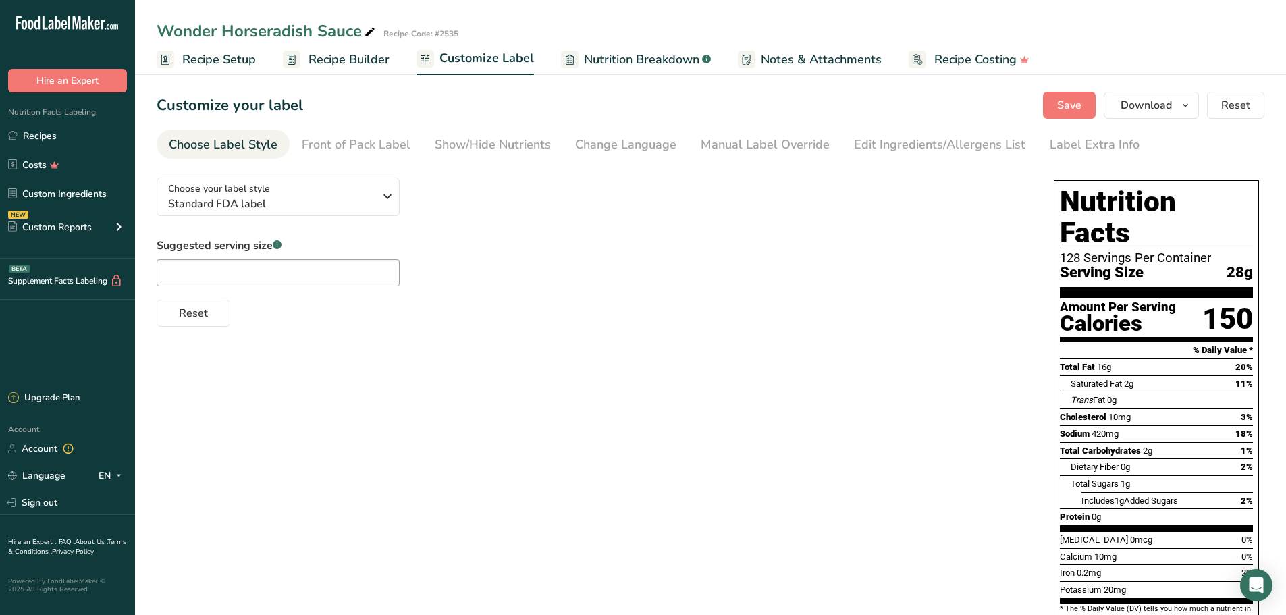
click at [348, 55] on span "Recipe Builder" at bounding box center [349, 60] width 81 height 18
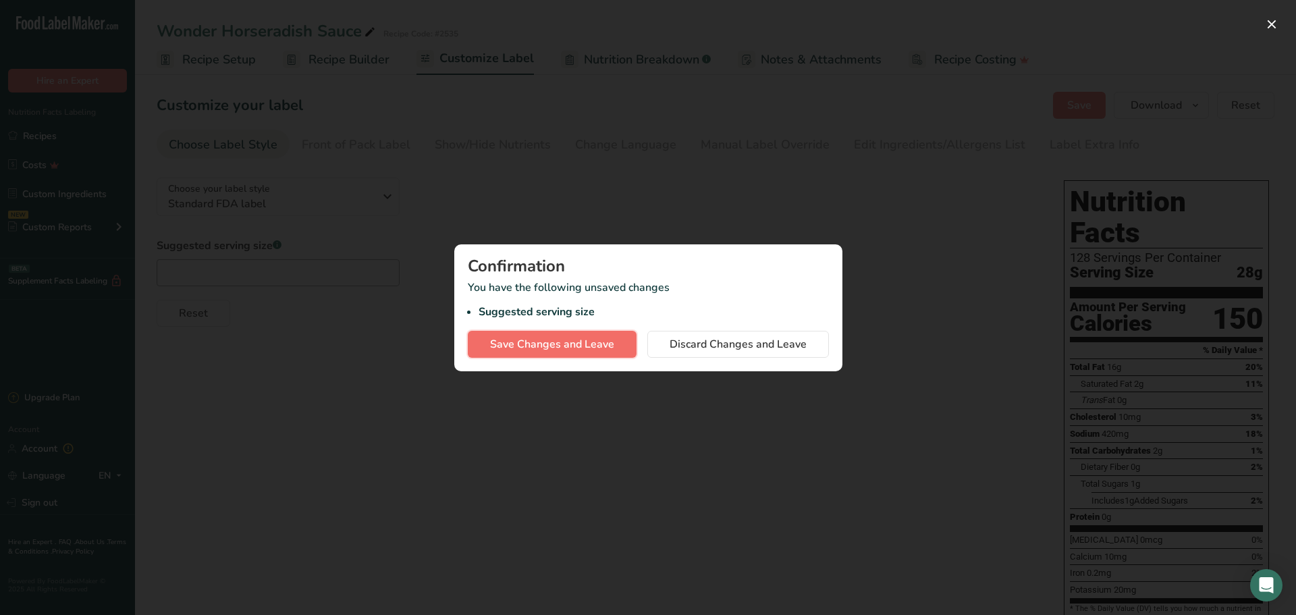
click at [576, 348] on span "Save Changes and Leave" at bounding box center [552, 344] width 124 height 16
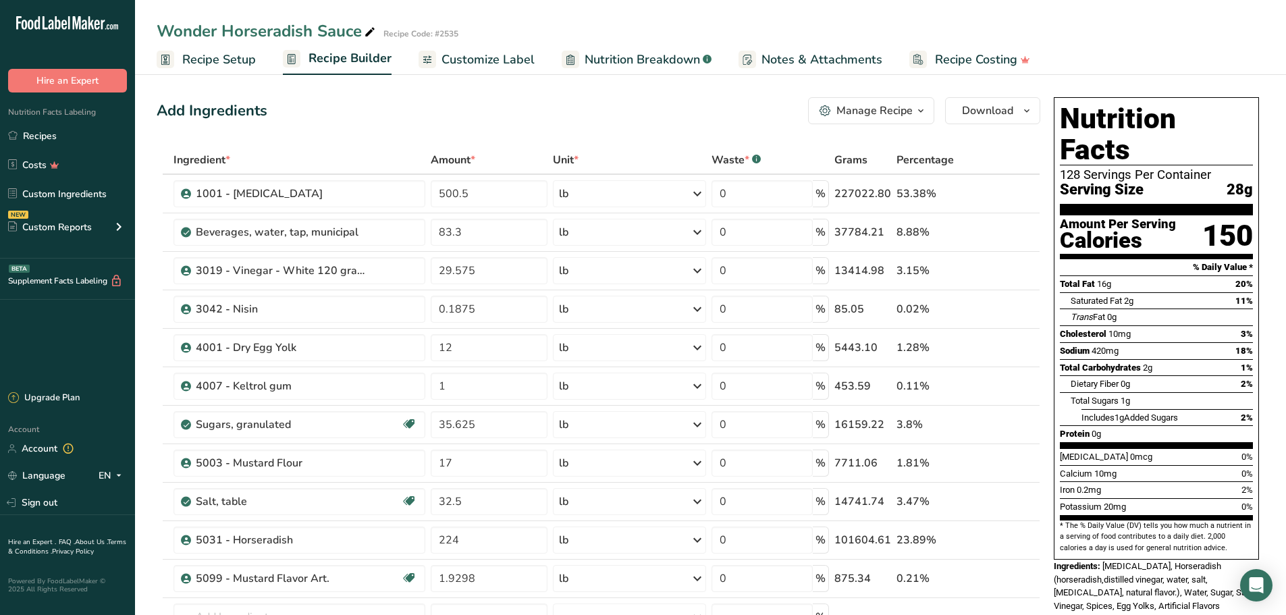
click at [928, 106] on span "button" at bounding box center [921, 111] width 16 height 16
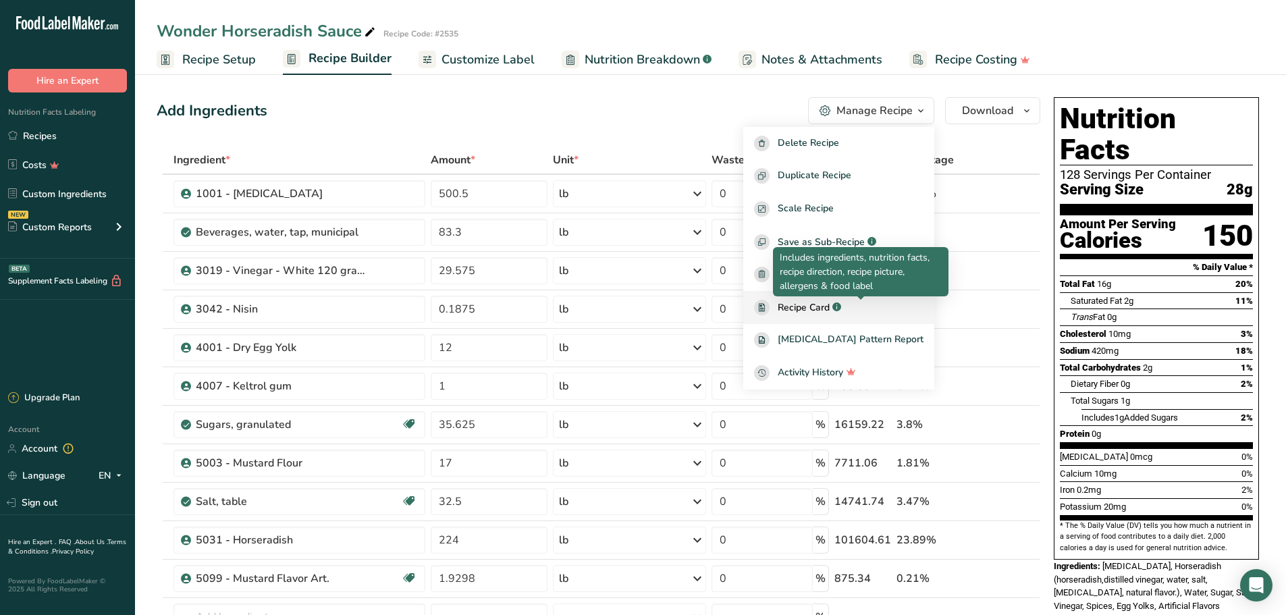
click at [841, 302] on div ".a-a{fill:#347362;}.b-a{fill:#fff;}" at bounding box center [835, 308] width 11 height 16
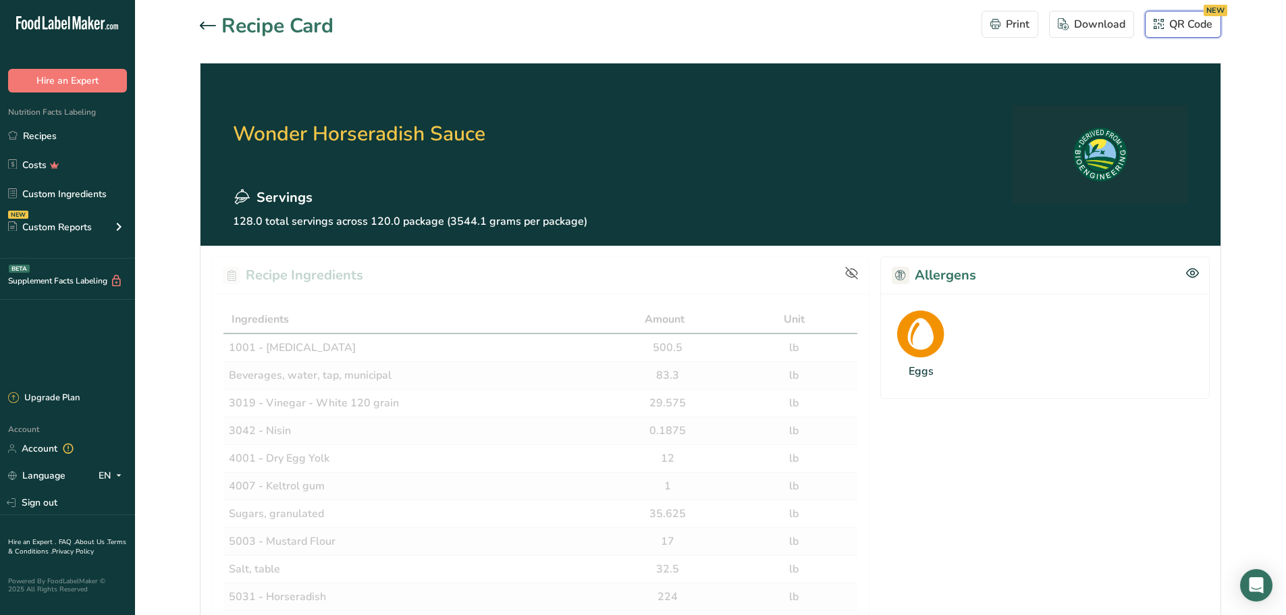
click at [1167, 24] on div "QR Code NEW" at bounding box center [1183, 24] width 59 height 16
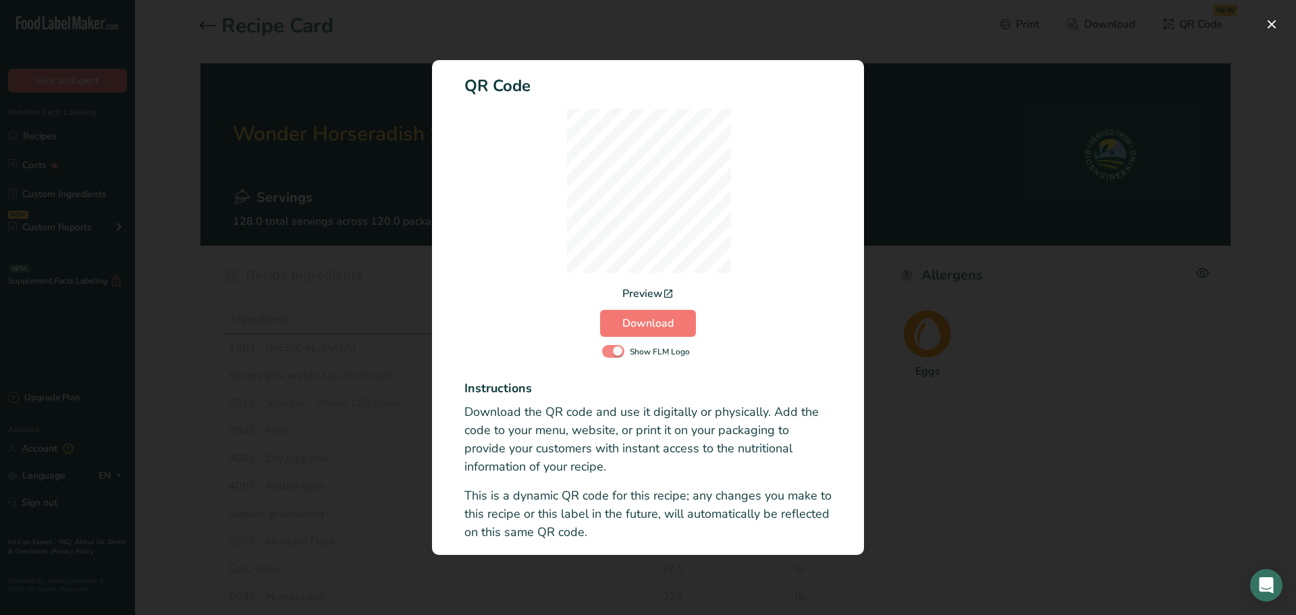
click at [618, 352] on span "Activity Log Modal" at bounding box center [613, 351] width 22 height 13
click at [611, 352] on input "Show FLM Logo" at bounding box center [606, 351] width 9 height 9
checkbox input "false"
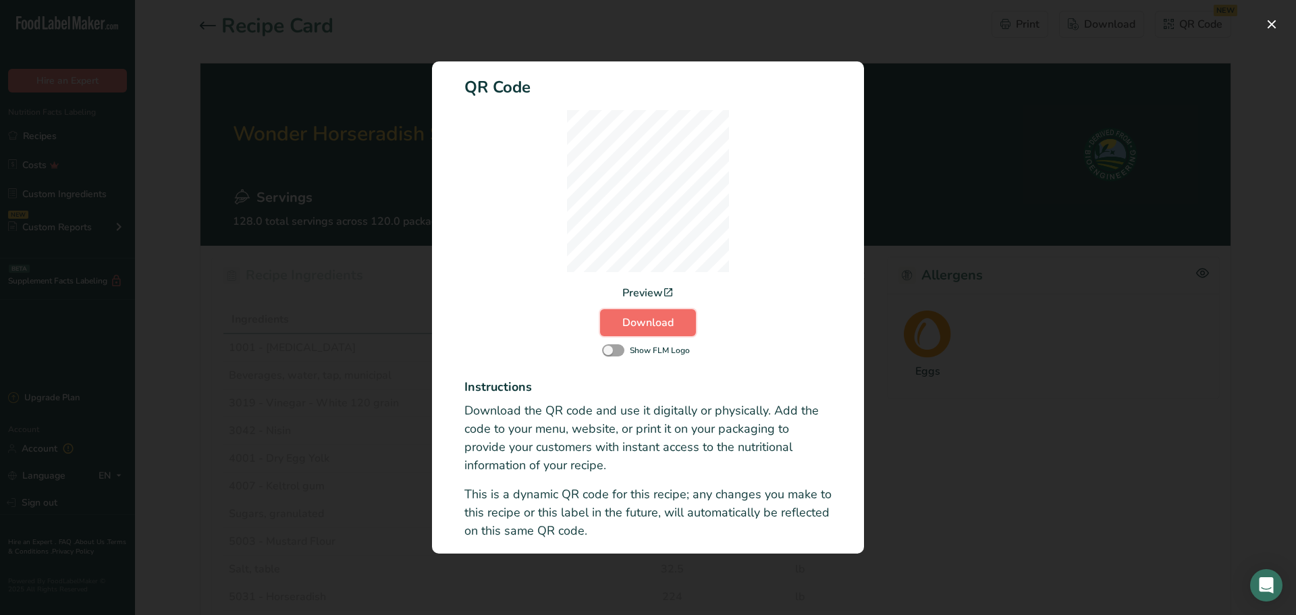
click at [669, 326] on span "Download" at bounding box center [648, 323] width 51 height 16
